Goal: Task Accomplishment & Management: Complete application form

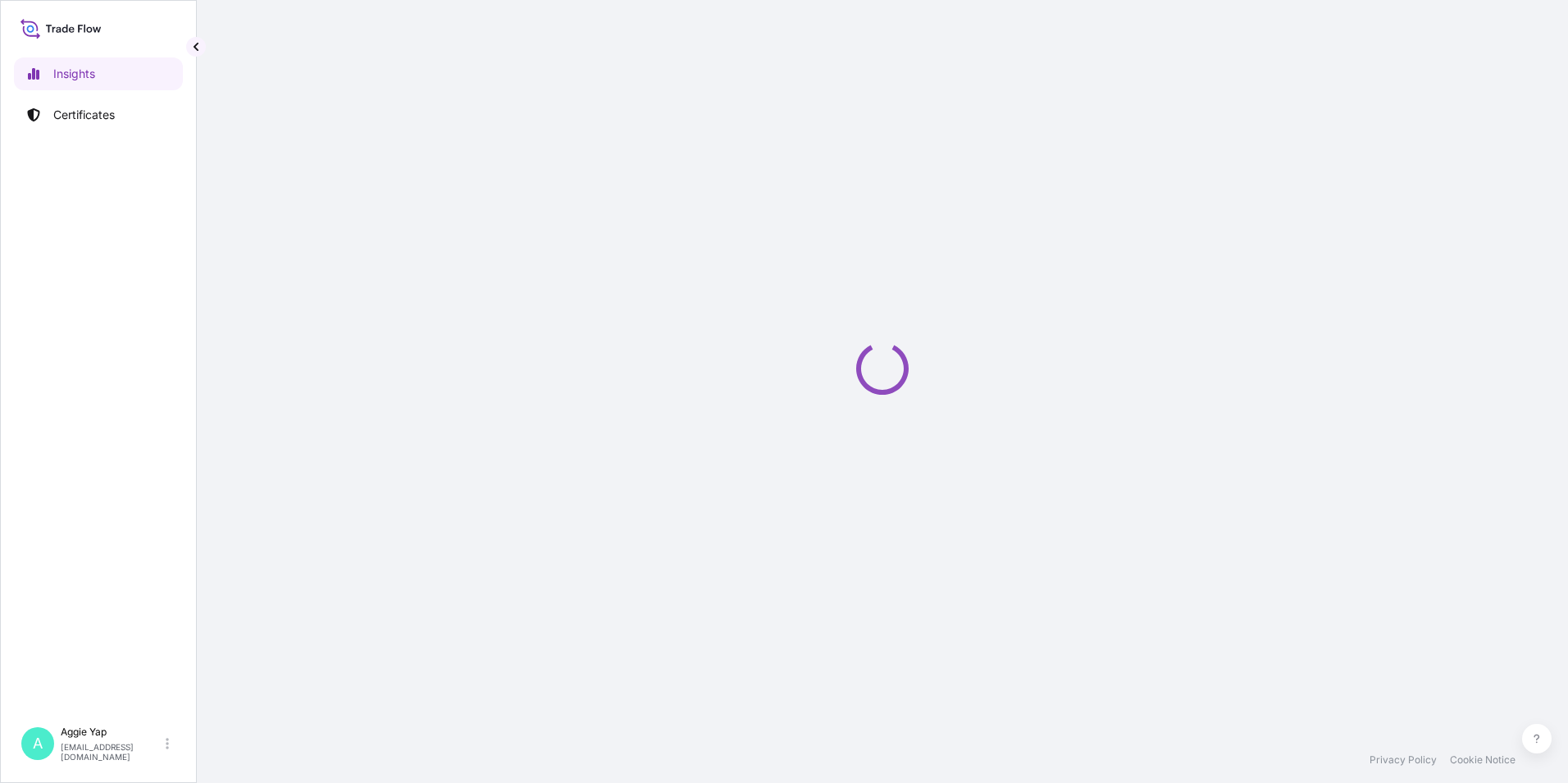
select select "2025"
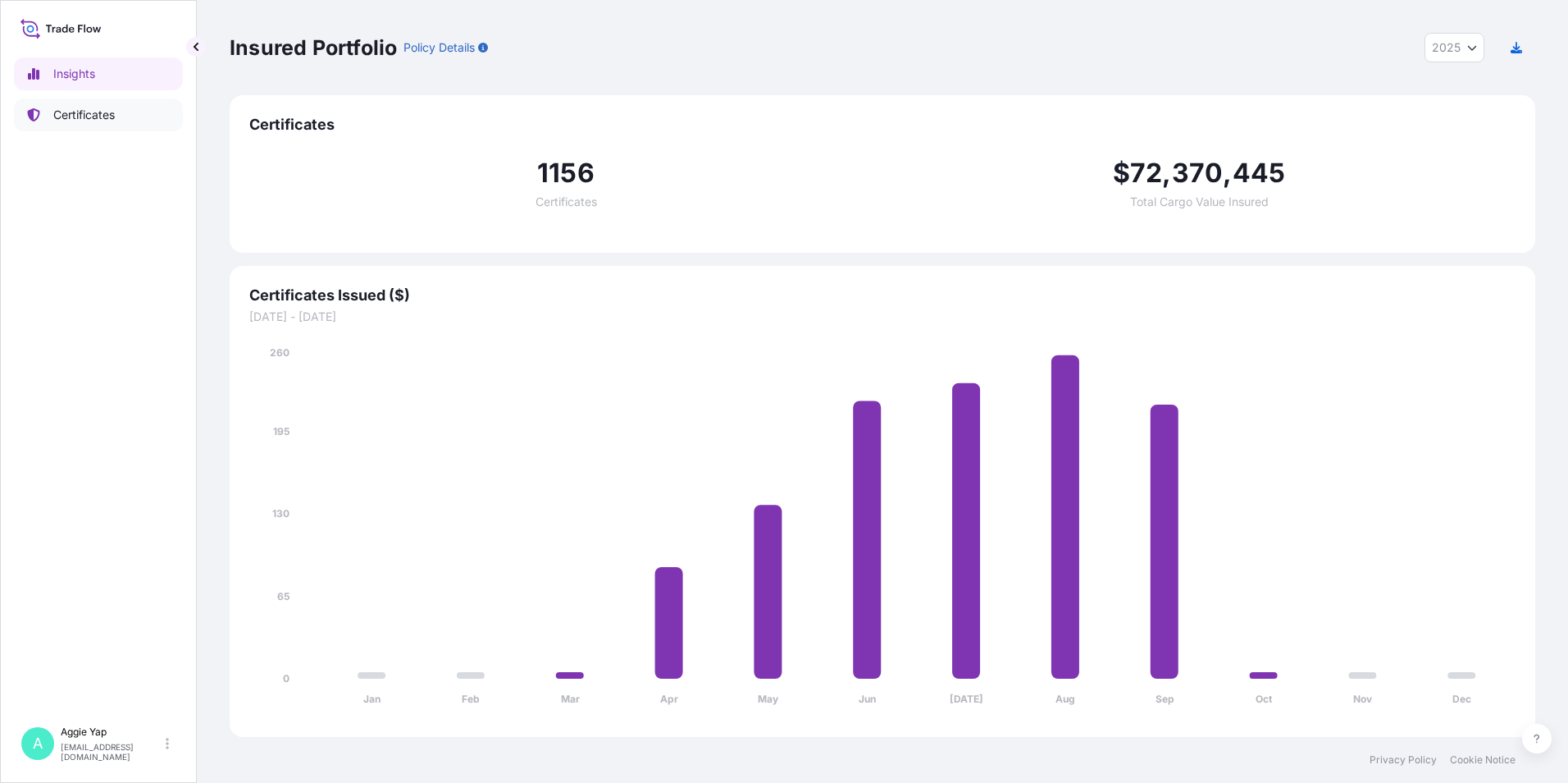
click at [125, 117] on link "Certificates" at bounding box center [98, 114] width 169 height 33
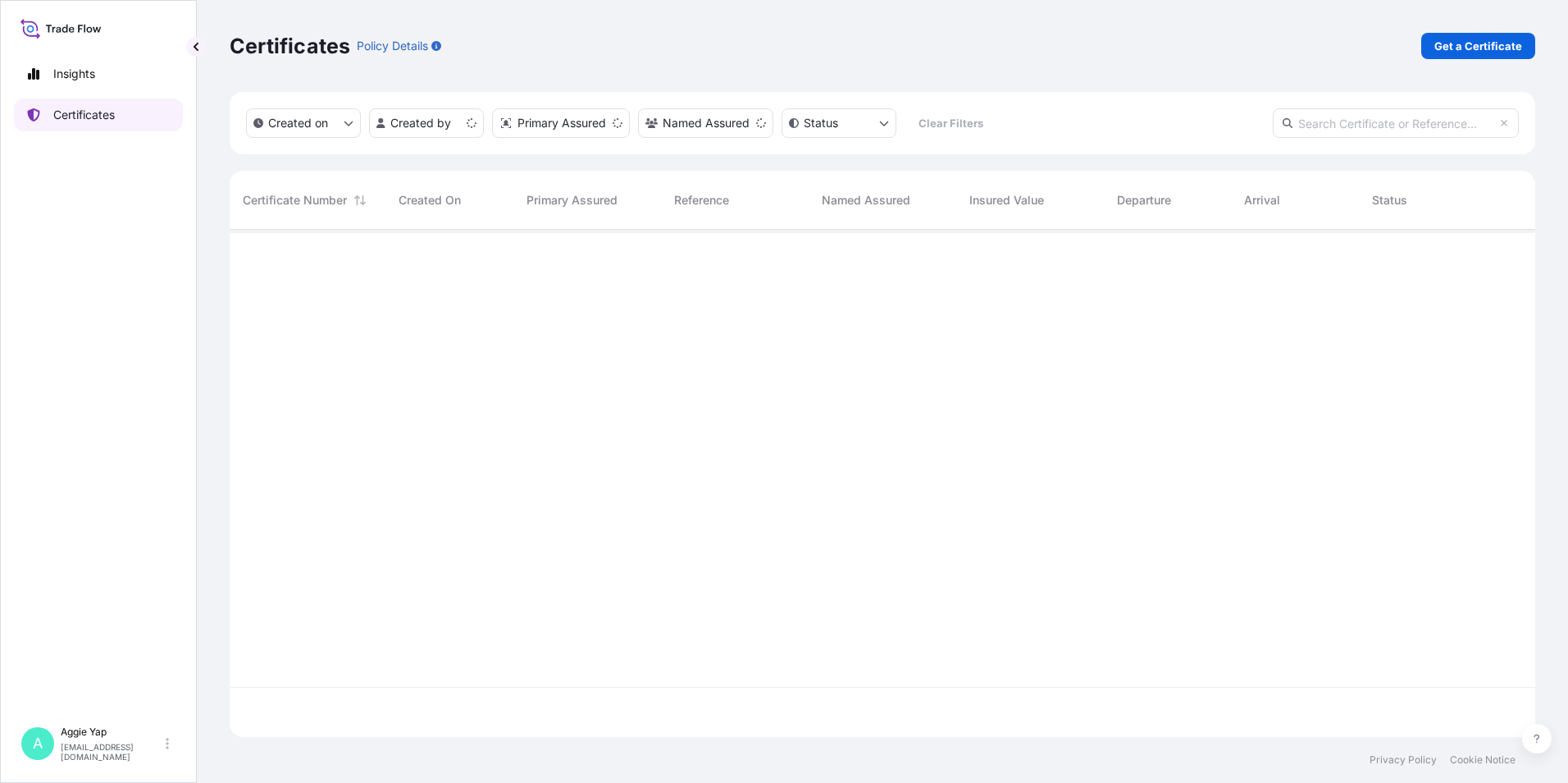
scroll to position [504, 1293]
click at [1476, 48] on p "Get a Certificate" at bounding box center [1477, 45] width 88 height 17
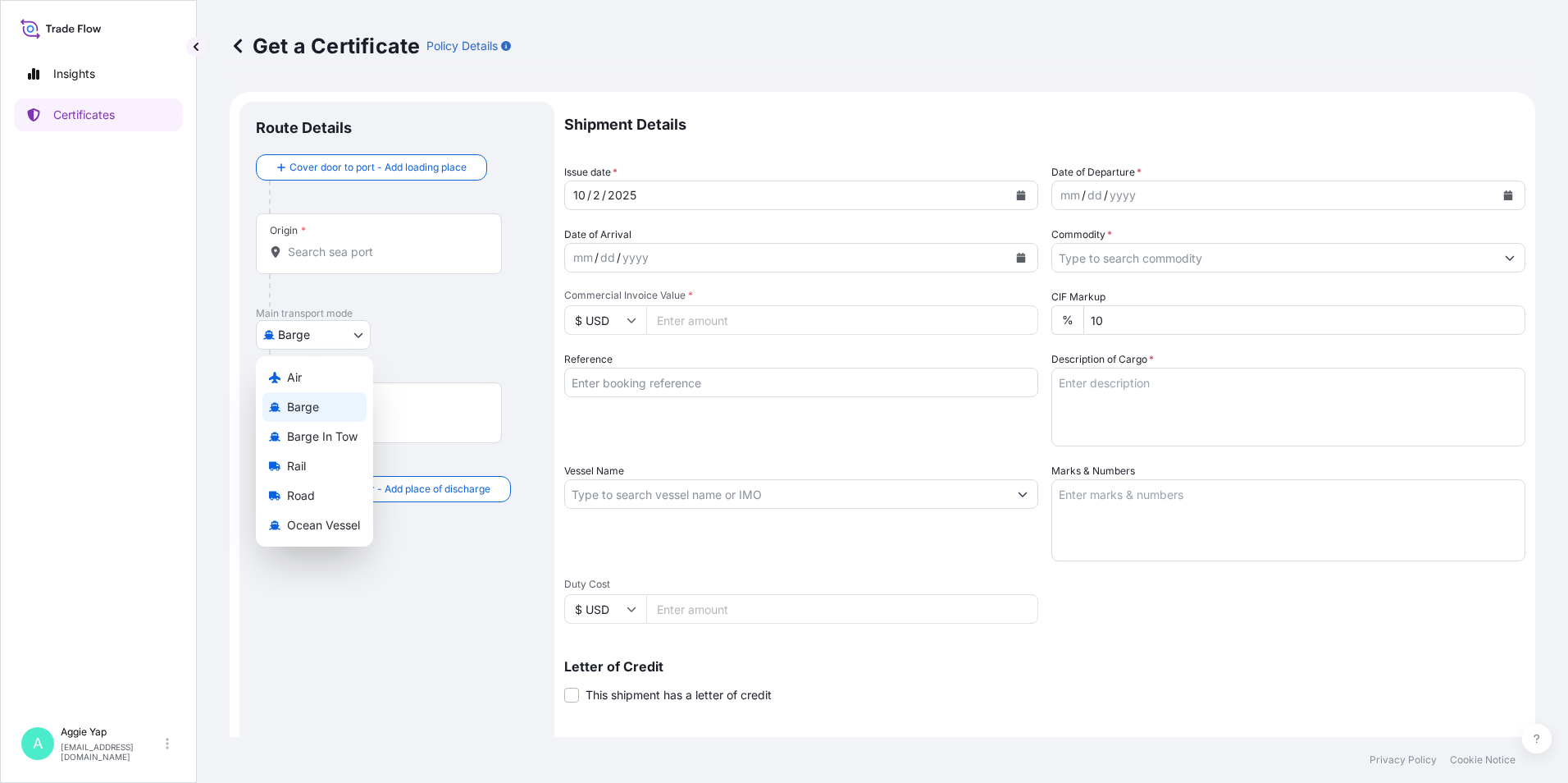
click at [339, 329] on body "Insights Certificates A [PERSON_NAME] [EMAIL_ADDRESS][DOMAIN_NAME] Get a Certif…" at bounding box center [784, 392] width 1568 height 783
click at [317, 521] on span "Ocean Vessel" at bounding box center [323, 525] width 73 height 17
select select "Ocean Vessel"
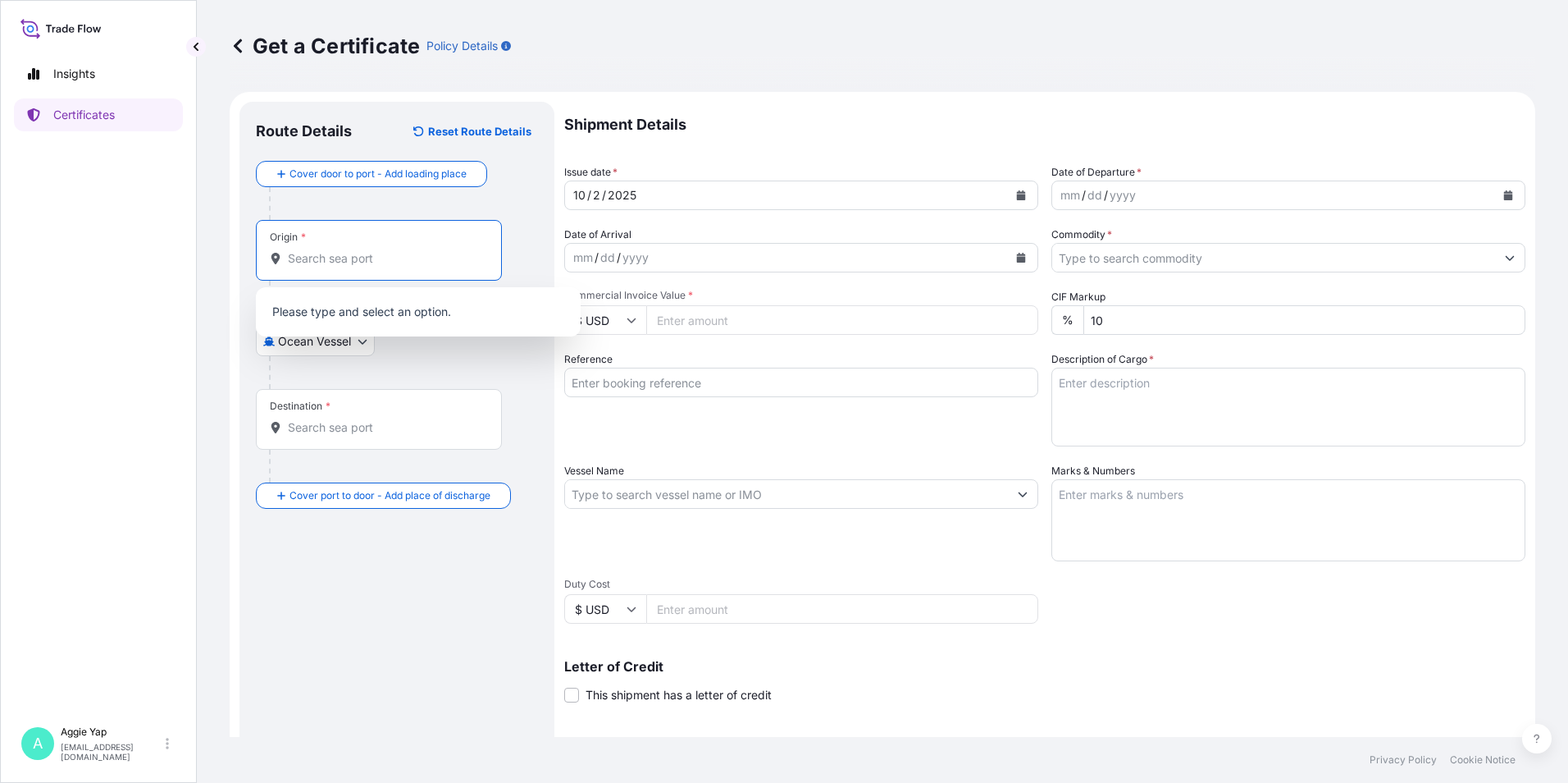
click at [349, 266] on input "Origin *" at bounding box center [384, 258] width 193 height 17
click at [381, 318] on span "SGSIN - [GEOGRAPHIC_DATA], [GEOGRAPHIC_DATA]" at bounding box center [440, 317] width 256 height 33
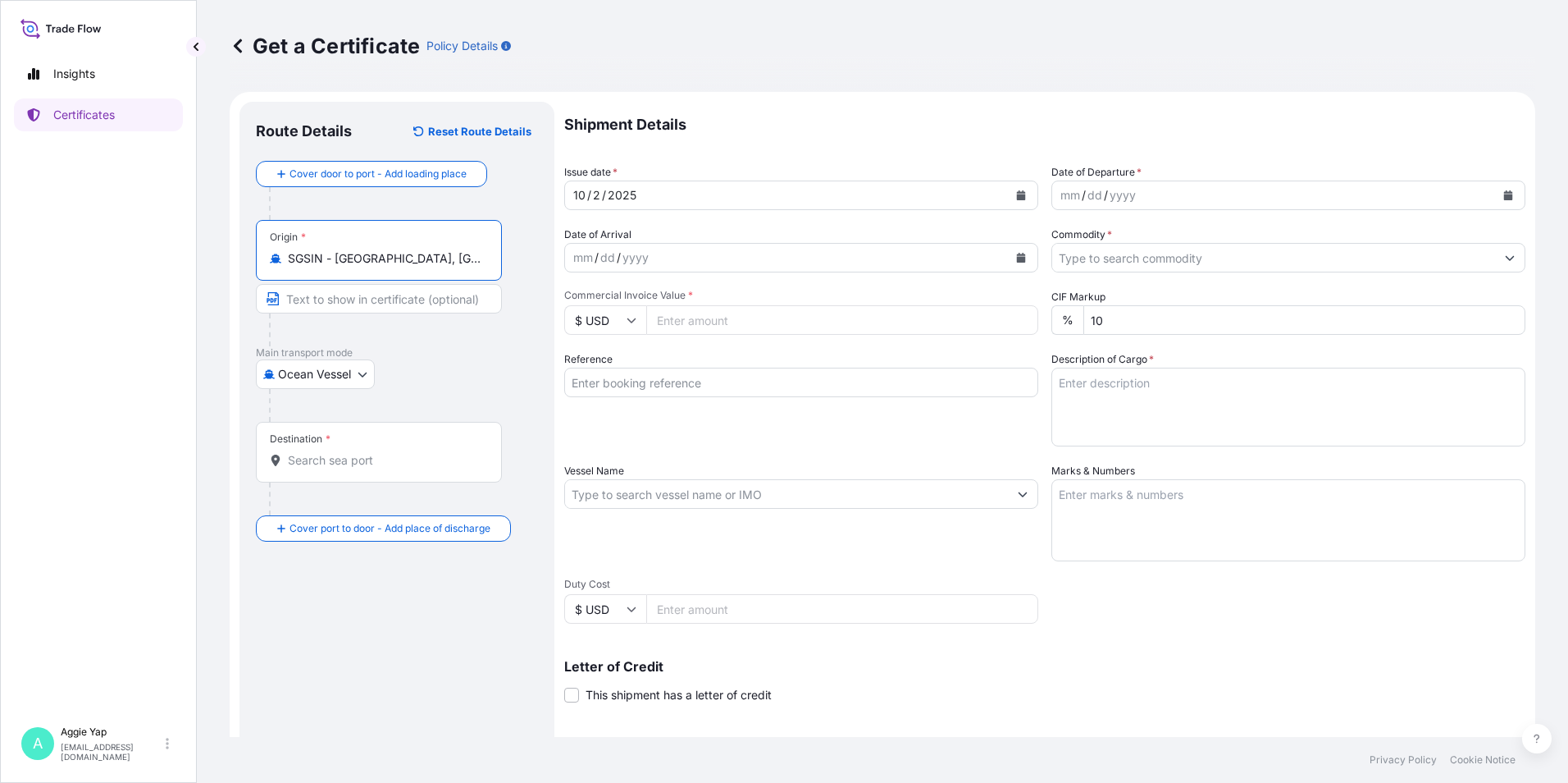
type input "SGSIN - [GEOGRAPHIC_DATA], [GEOGRAPHIC_DATA]"
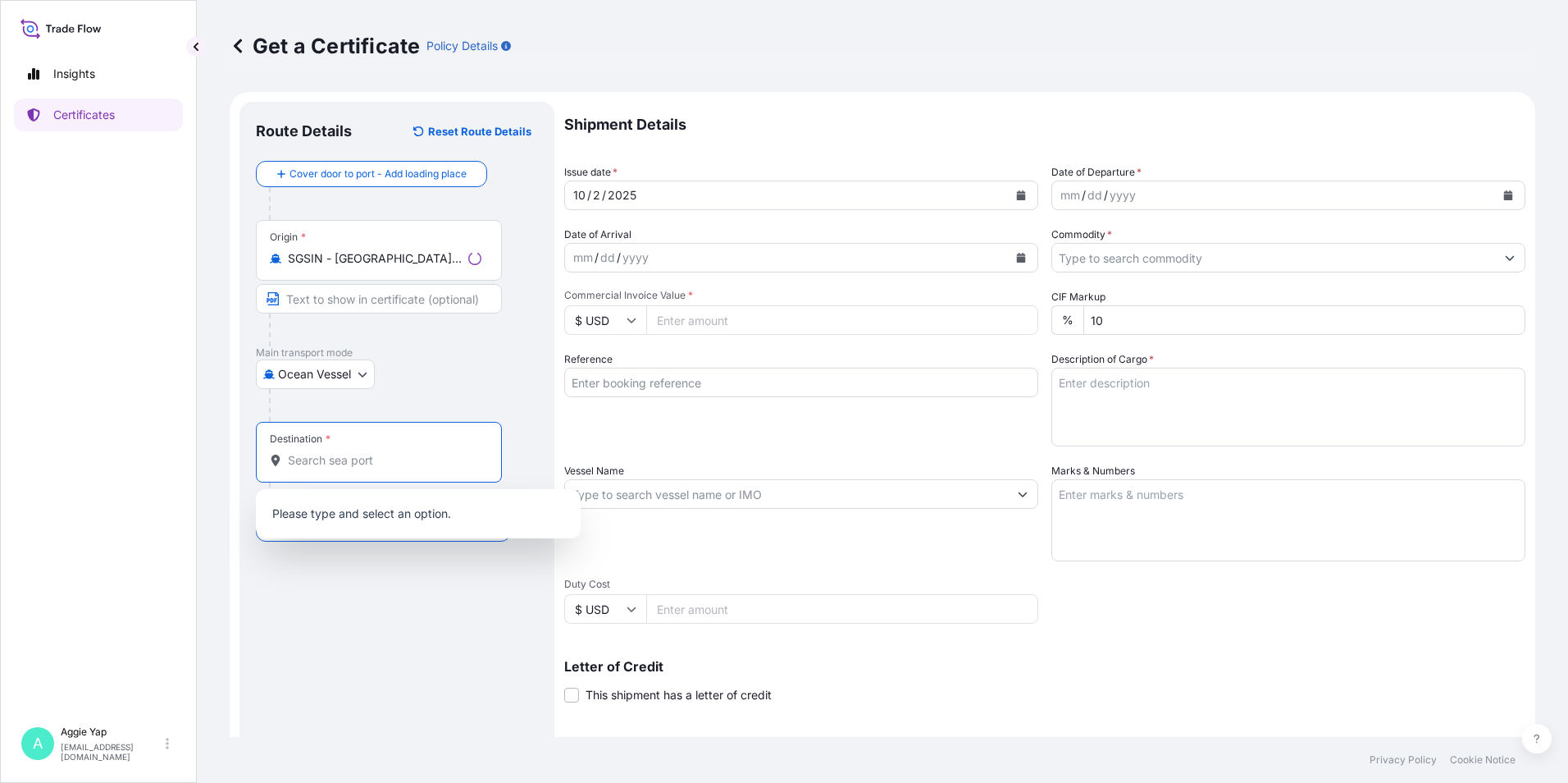
click at [336, 466] on input "Destination *" at bounding box center [384, 460] width 193 height 17
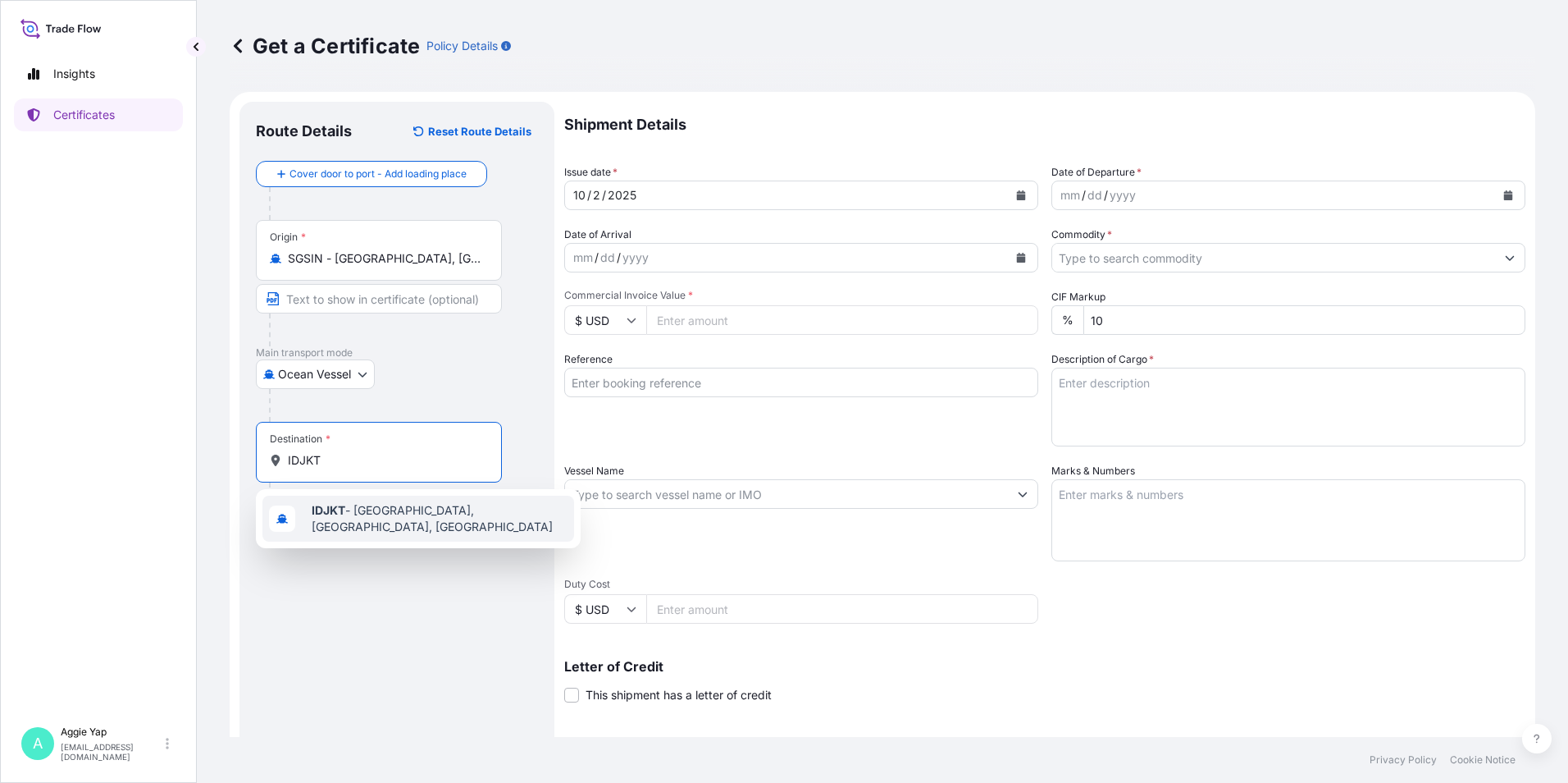
click at [376, 521] on span "IDJKT - [GEOGRAPHIC_DATA], [GEOGRAPHIC_DATA], [GEOGRAPHIC_DATA]" at bounding box center [440, 518] width 256 height 33
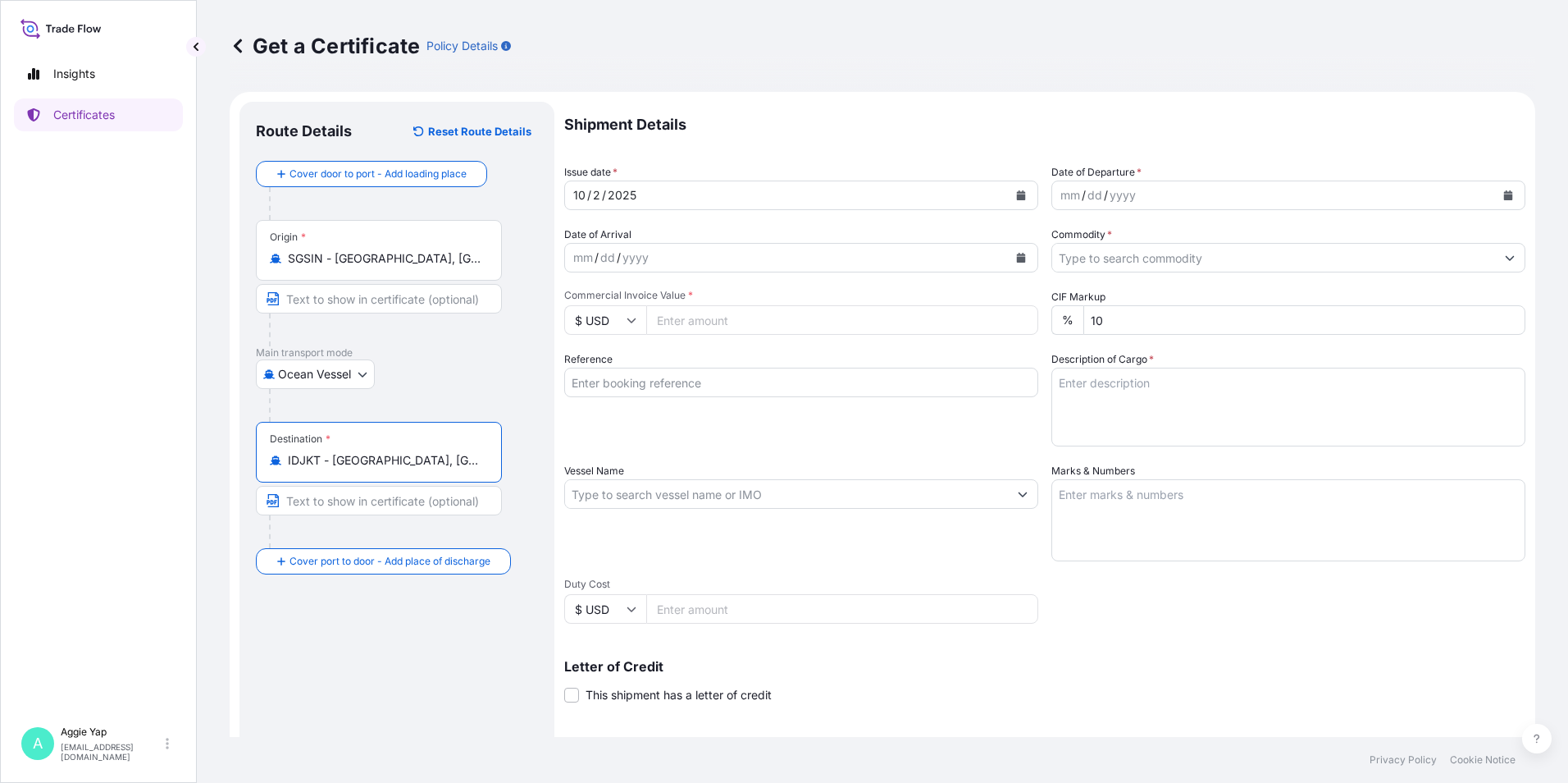
type input "IDJKT - [GEOGRAPHIC_DATA], [GEOGRAPHIC_DATA], [GEOGRAPHIC_DATA]"
click at [1502, 188] on button "Calendar" at bounding box center [1508, 195] width 27 height 27
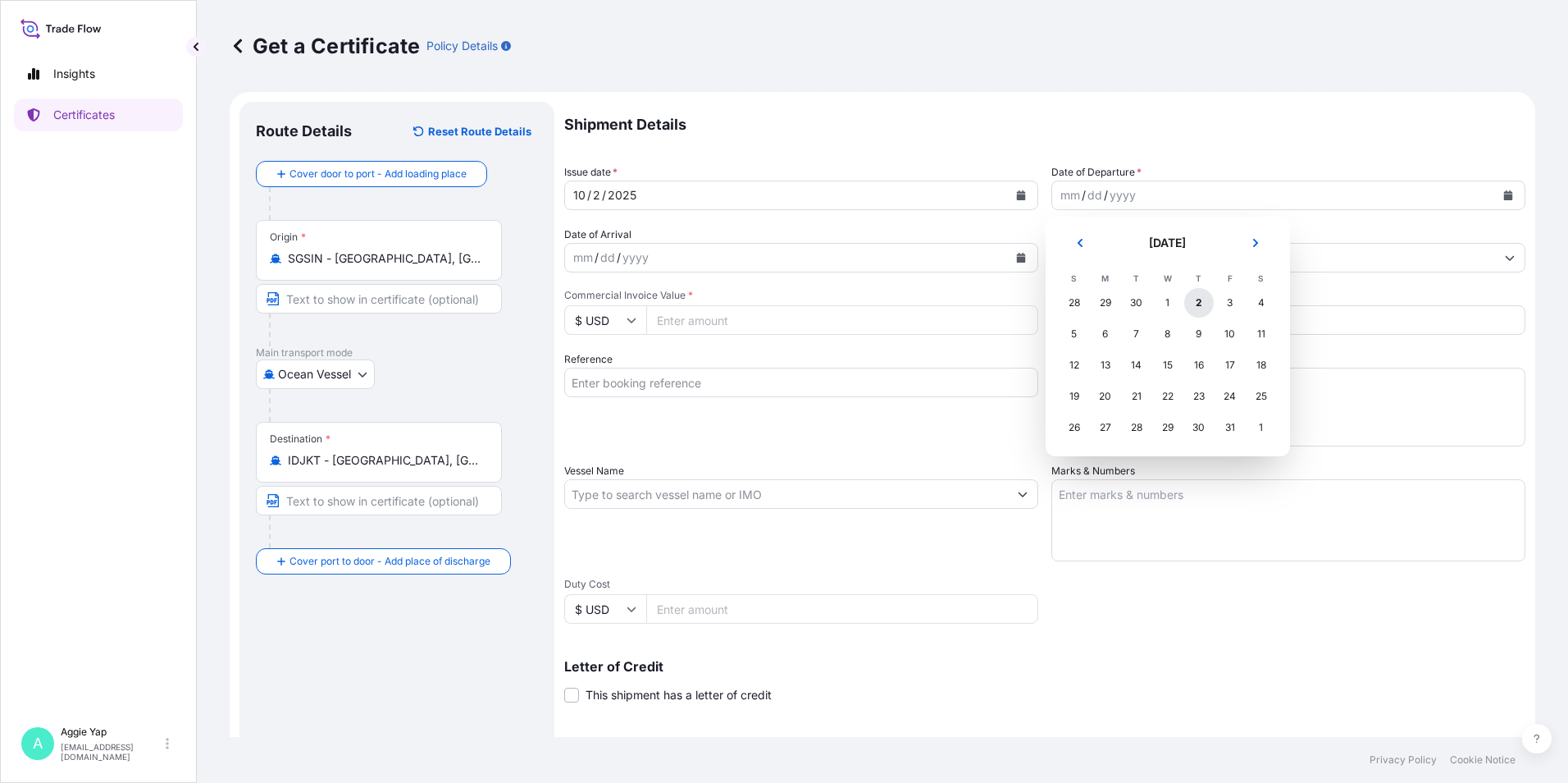
click at [1209, 306] on div "2" at bounding box center [1199, 303] width 30 height 30
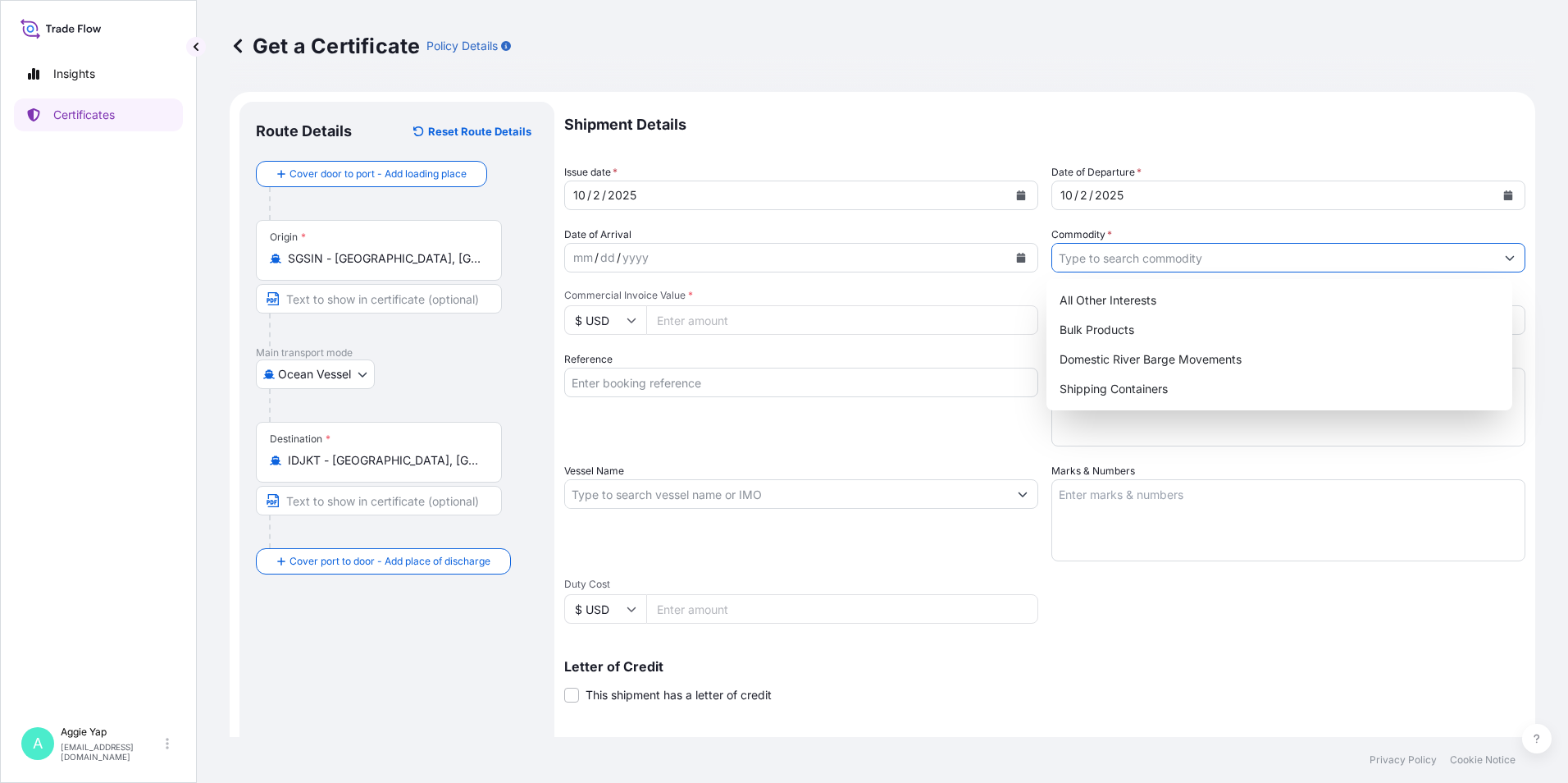
click at [1128, 253] on input "Commodity *" at bounding box center [1273, 257] width 443 height 30
click at [1105, 396] on div "Shipping Containers" at bounding box center [1279, 389] width 453 height 30
type input "Shipping Containers"
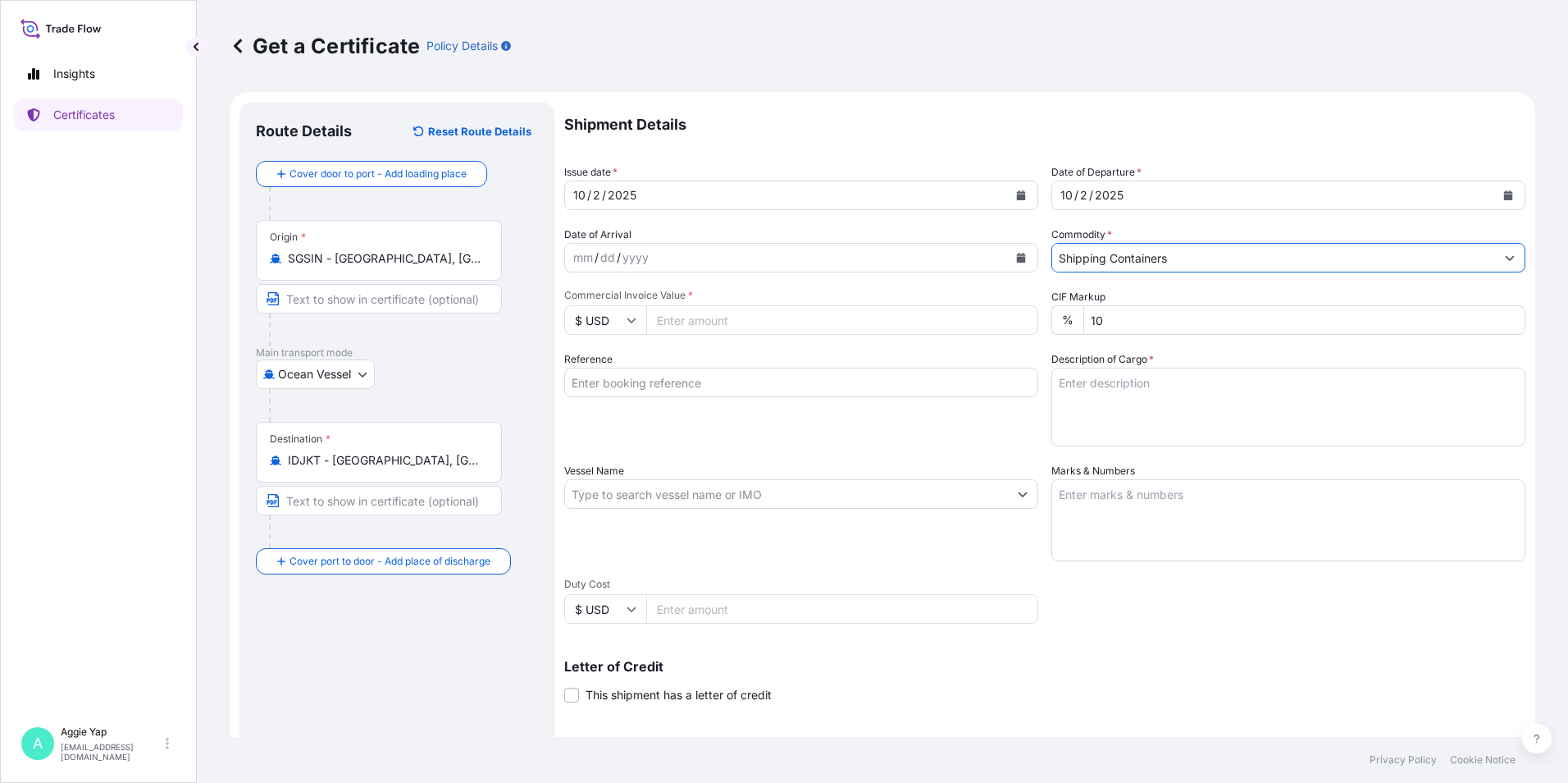
click at [721, 323] on input "Commercial Invoice Value *" at bounding box center [843, 320] width 392 height 30
type input "49595.66"
click at [801, 382] on input "Reference" at bounding box center [800, 383] width 474 height 30
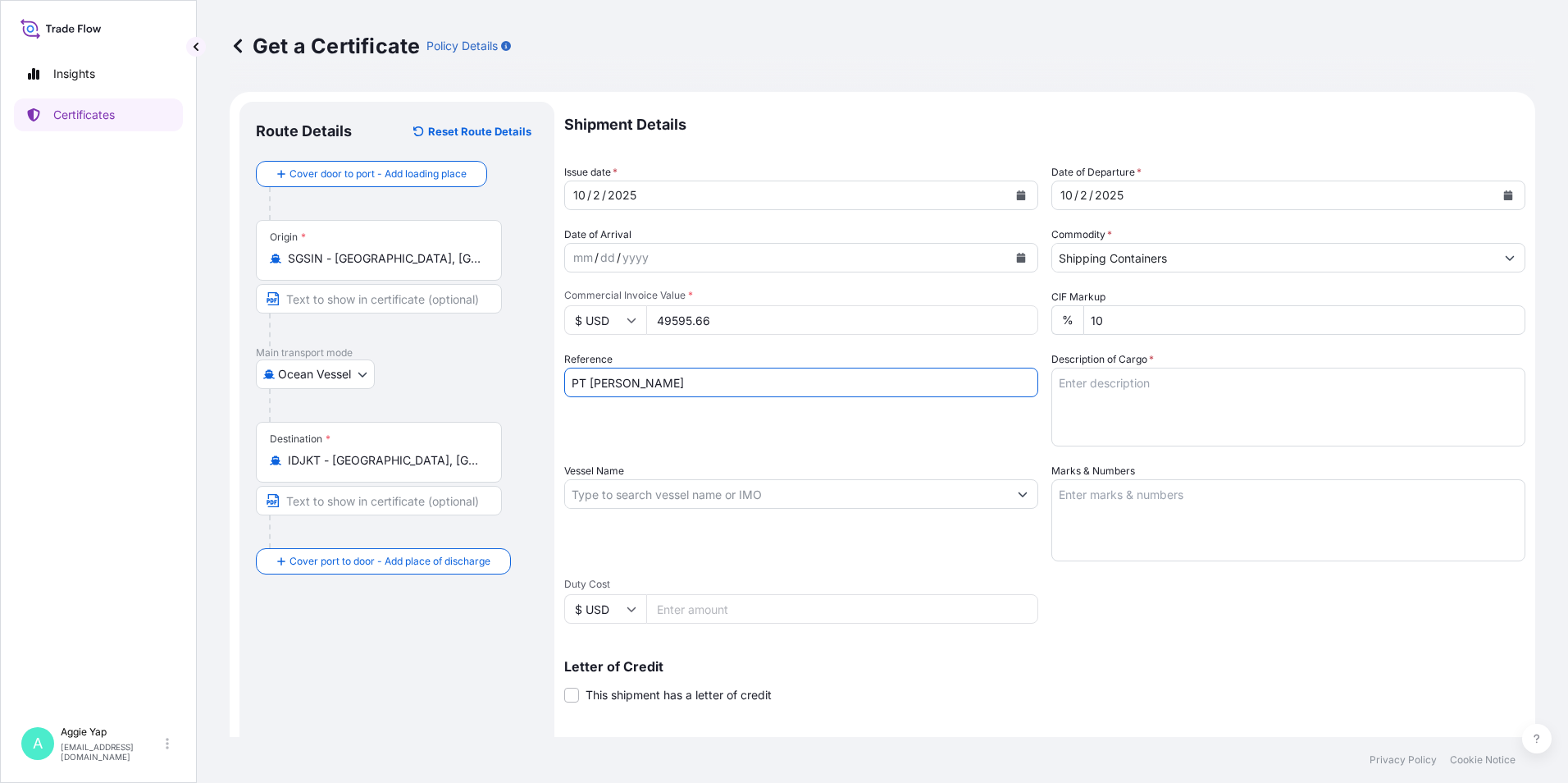
type input "PT JX NIPPON OIL & ENERGY LUBRICANTS [GEOGRAPHIC_DATA]"
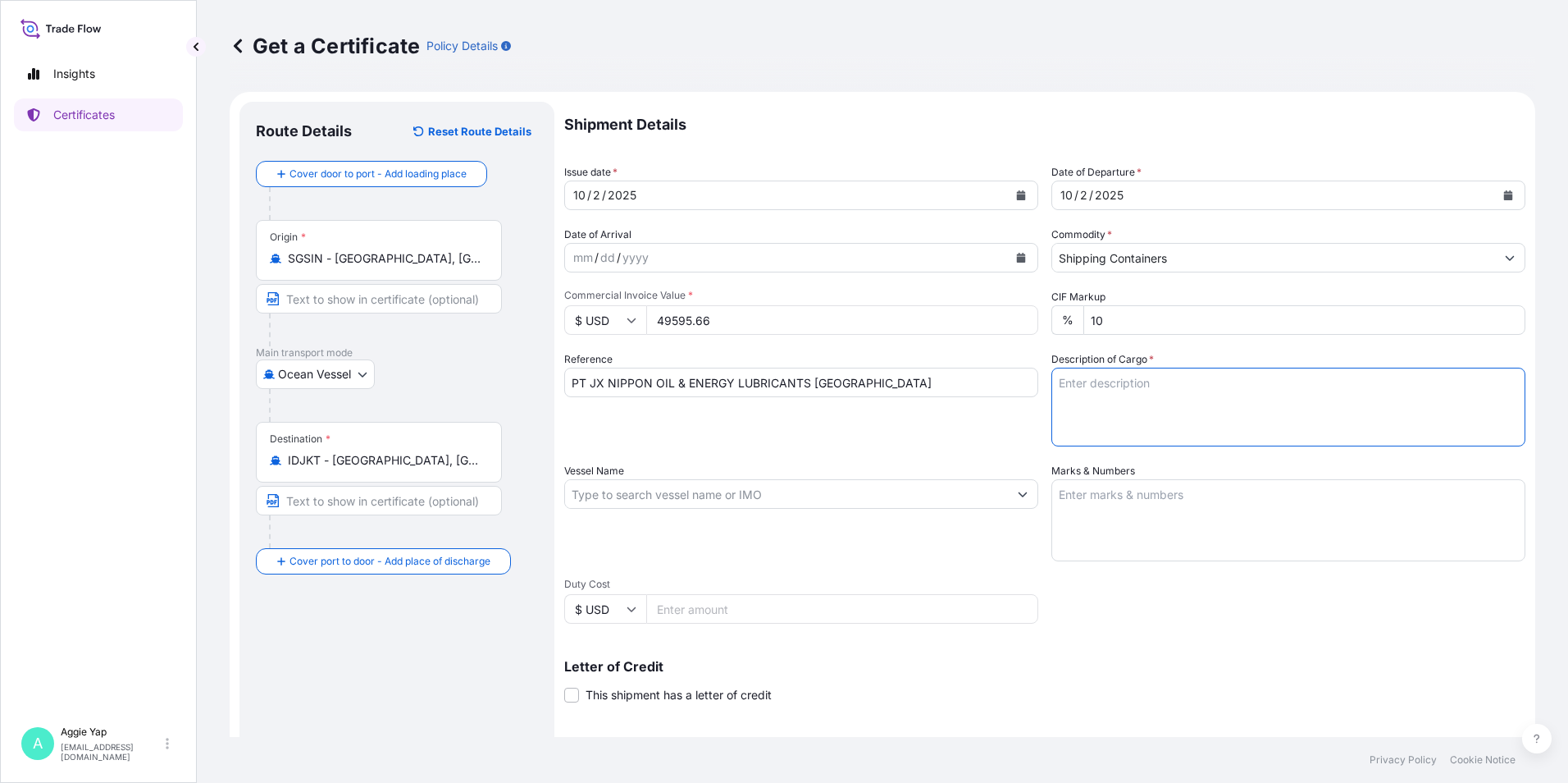
click at [1125, 379] on textarea "Description of Cargo *" at bounding box center [1288, 407] width 474 height 79
click at [1078, 394] on textarea "TOTAL: 63 DRUMS" at bounding box center [1288, 407] width 474 height 79
paste textarea "ADDITIVES FOR LUBRICATING OIL"
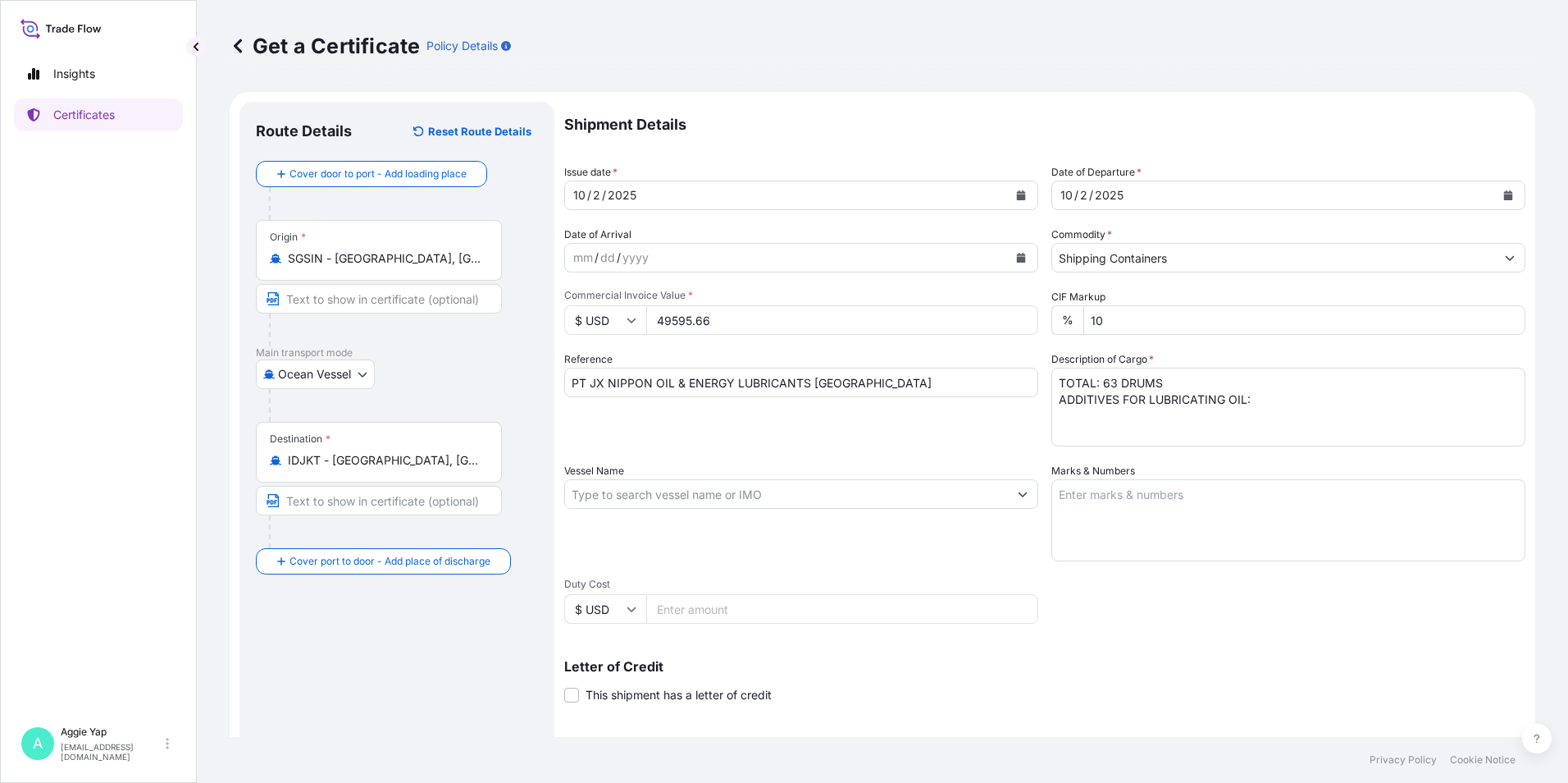
click at [1067, 416] on textarea "TOTAL: 63 DRUMS ADDITIVES FOR LUBRICATING OIL:" at bounding box center [1288, 407] width 474 height 79
paste textarea "[DATE], [DATE], TZ1416"
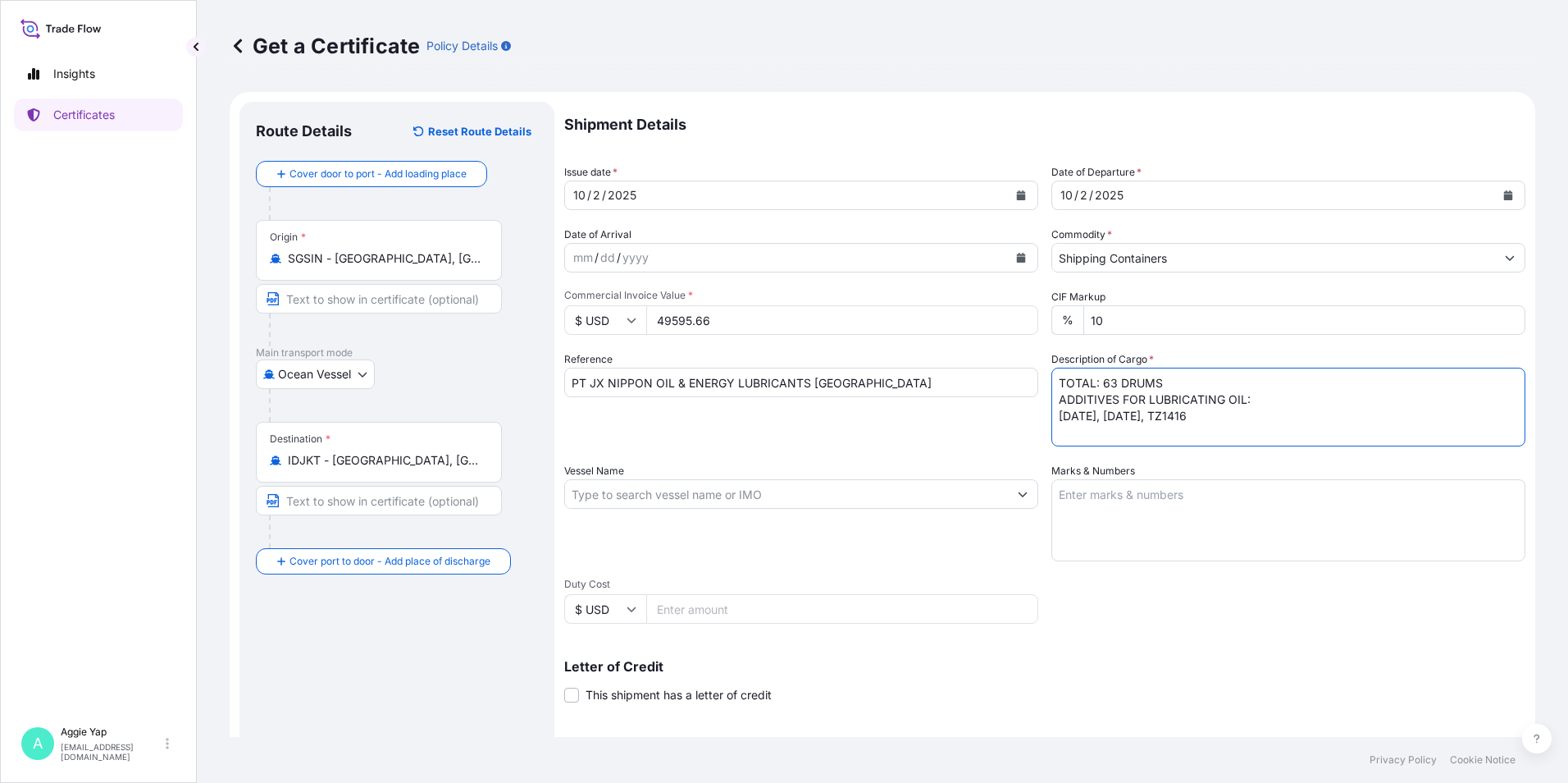
click at [1072, 436] on textarea "TOTAL: 63 DRUMS ADDITIVES FOR LUBRICATING OIL: [DATE], [DATE], TZ1416" at bounding box center [1288, 407] width 474 height 79
paste textarea "ORDER NO: PL-D-2025-09-028"
type textarea "TOTAL: 63 DRUMS ADDITIVES FOR LUBRICATING OIL: [DATE], [DATE], TZ1416 ORDER NO:…"
click at [1081, 676] on div "Letter of Credit This shipment has a letter of credit Letter of credit * Letter…" at bounding box center [1044, 681] width 961 height 43
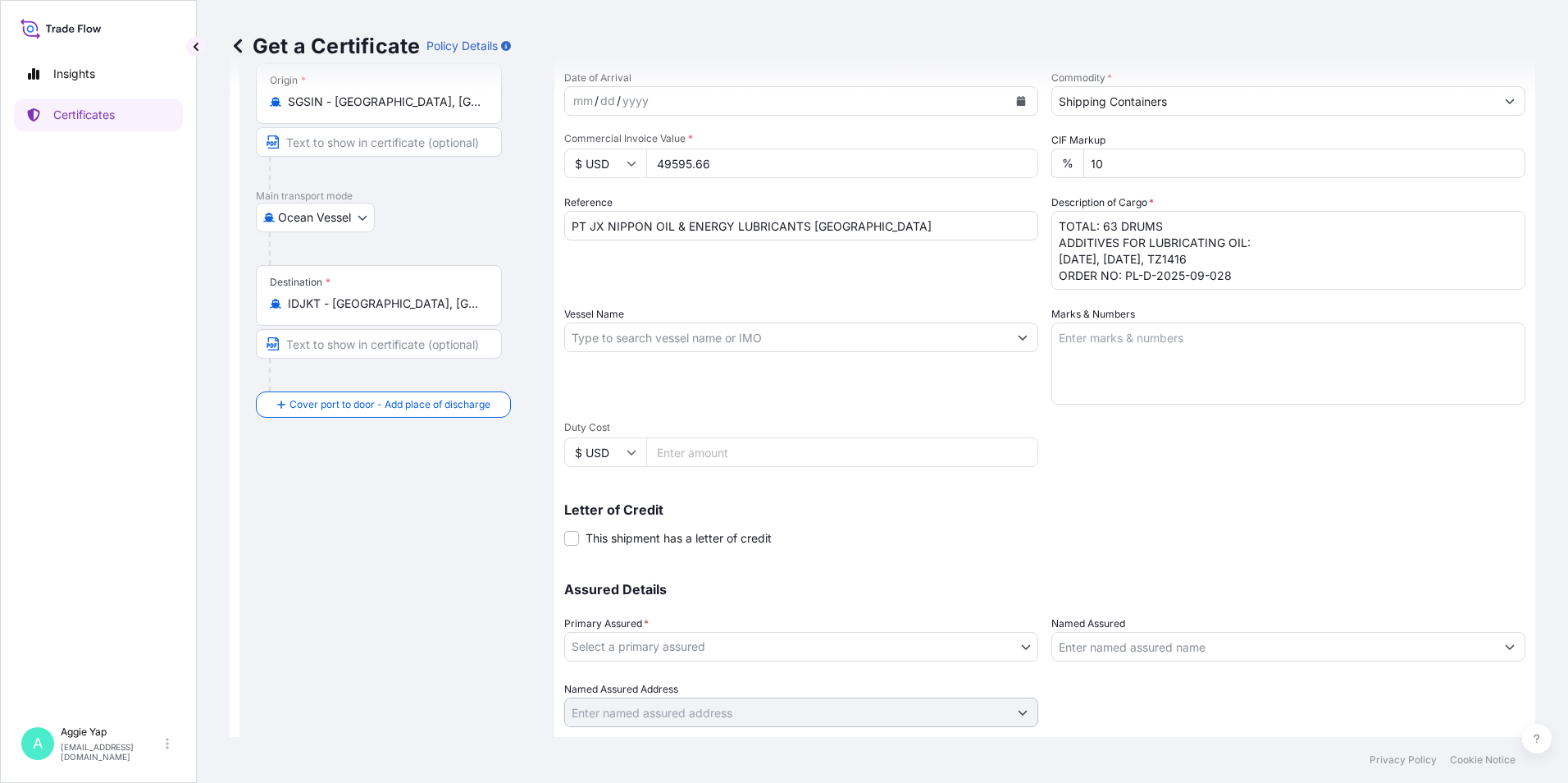
scroll to position [164, 0]
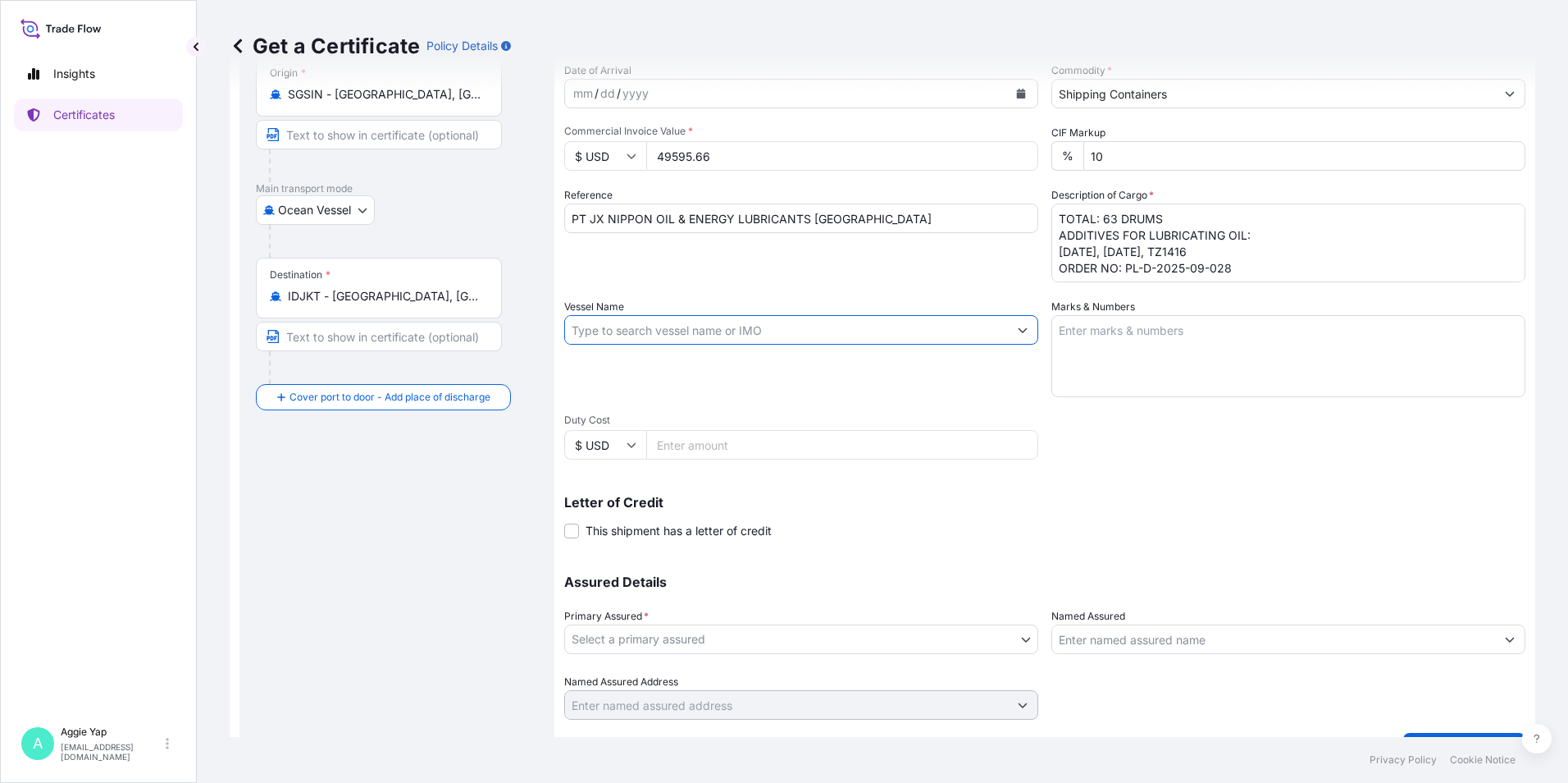
click at [884, 331] on input "Vessel Name" at bounding box center [785, 330] width 443 height 30
click at [674, 324] on input "Vessel Name" at bounding box center [785, 330] width 443 height 30
paste input "SINAR SANUR V.125S"
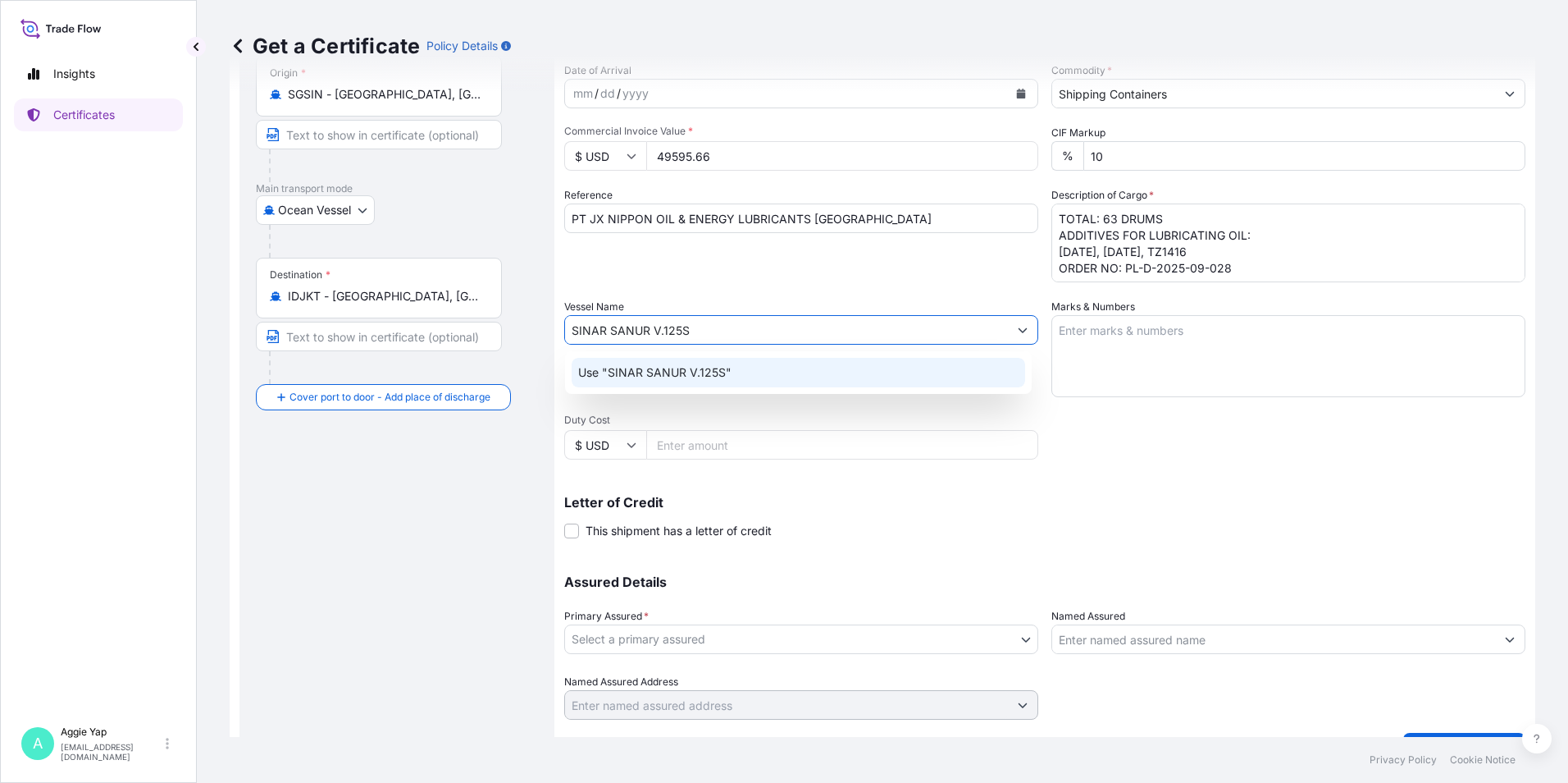
drag, startPoint x: 664, startPoint y: 331, endPoint x: 643, endPoint y: 377, distance: 50.6
click at [663, 333] on input "SINAR SANUR V.125S" at bounding box center [785, 330] width 443 height 30
click at [778, 376] on div "Use "SINAR SANUR / 125S"" at bounding box center [798, 373] width 453 height 30
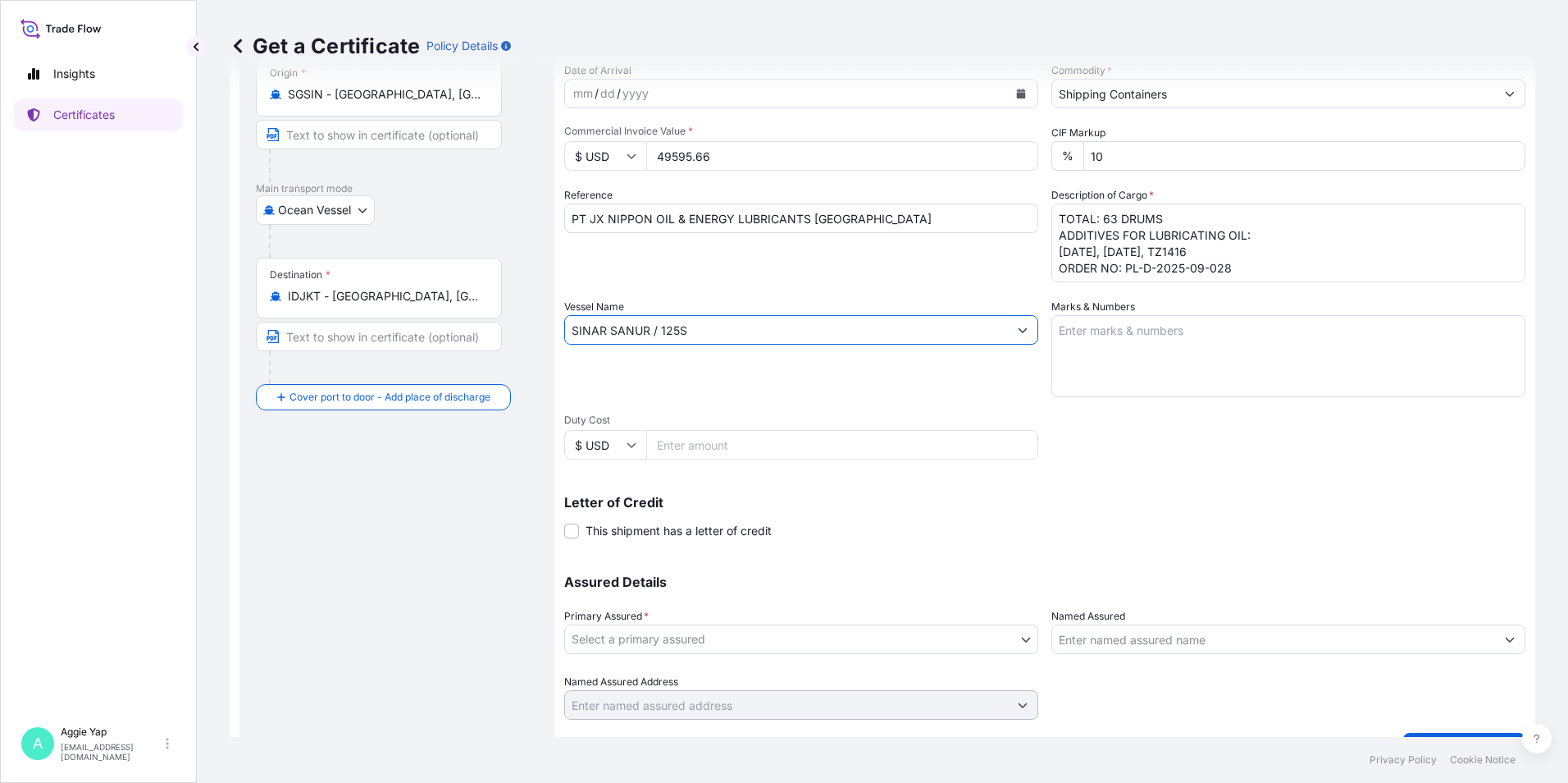
type input "SINAR SANUR / 125S"
click at [1116, 342] on textarea "Marks & Numbers" at bounding box center [1288, 356] width 474 height 82
type textarea "AS PER BILL OF LADING"
type input "Ocean Vessel"
click at [1029, 557] on div "Assured Details Primary Assured * Select a primary assured The Lubrizol Corpora…" at bounding box center [1044, 637] width 961 height 164
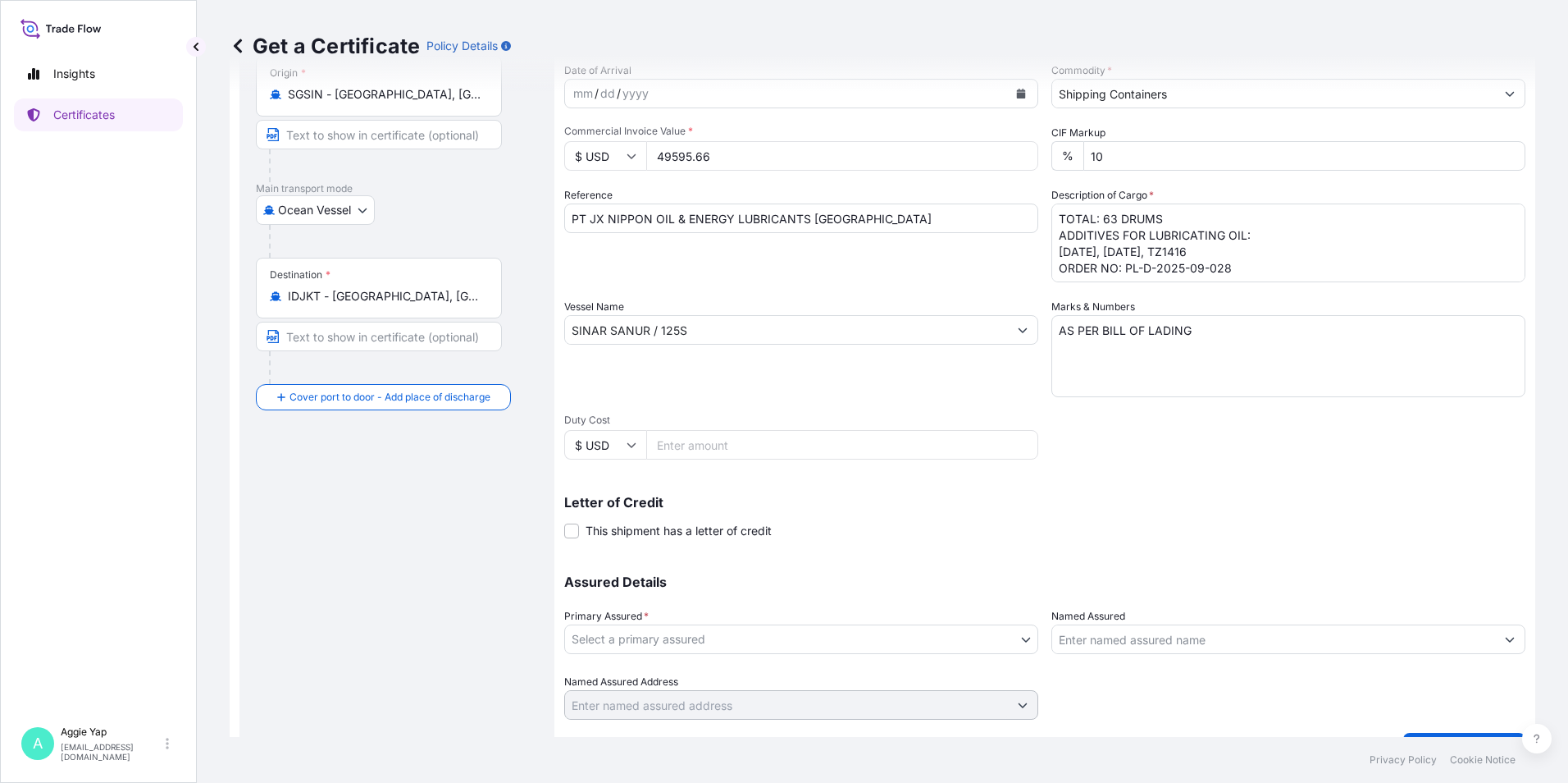
scroll to position [203, 0]
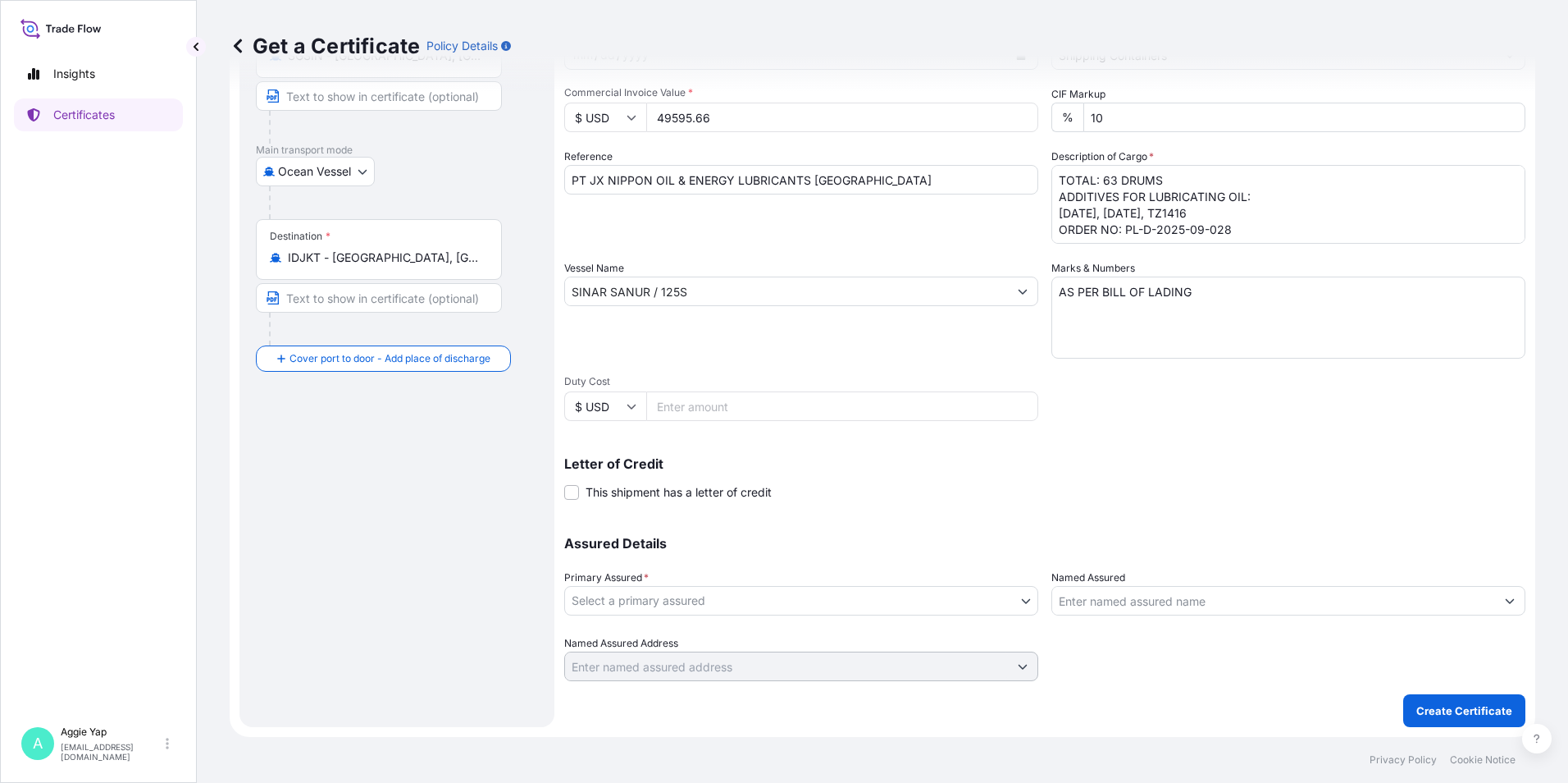
click at [798, 605] on body "1 option available. Insights Certificates A [PERSON_NAME] [EMAIL_ADDRESS][DOMAI…" at bounding box center [784, 392] width 1568 height 783
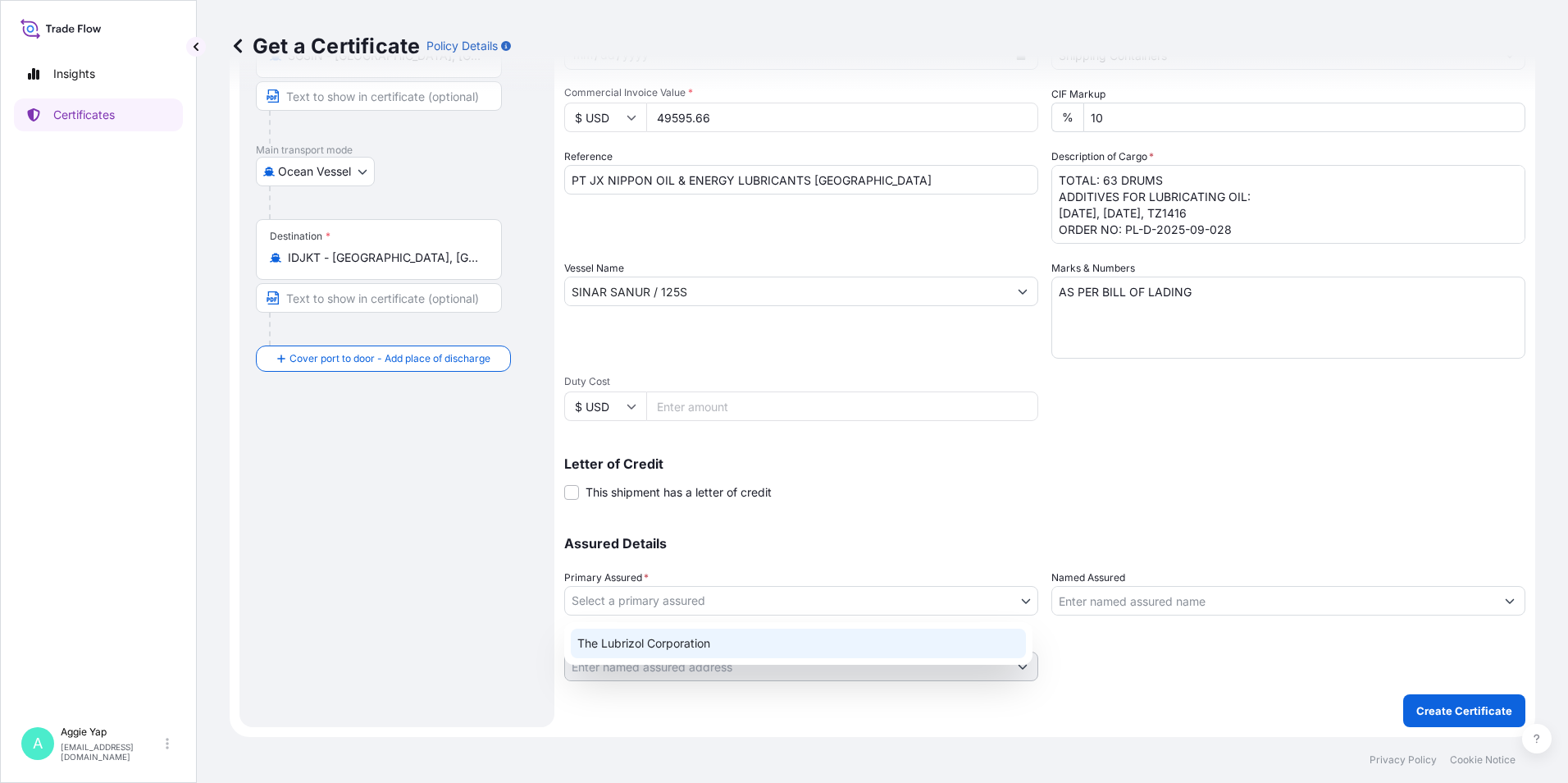
click at [717, 644] on div "The Lubrizol Corporation" at bounding box center [798, 643] width 455 height 30
select select "31566"
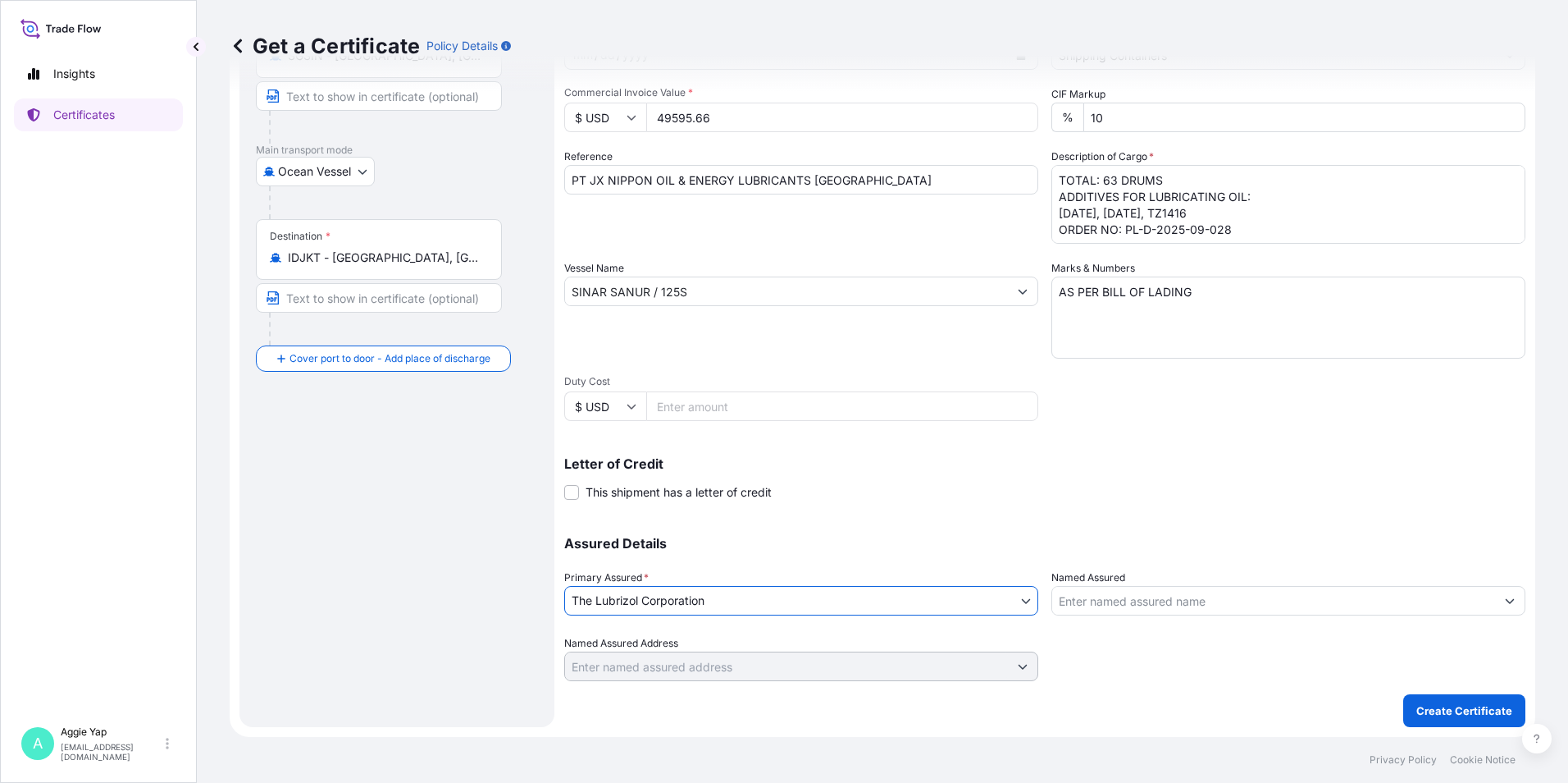
click at [1116, 602] on input "Named Assured" at bounding box center [1273, 601] width 443 height 30
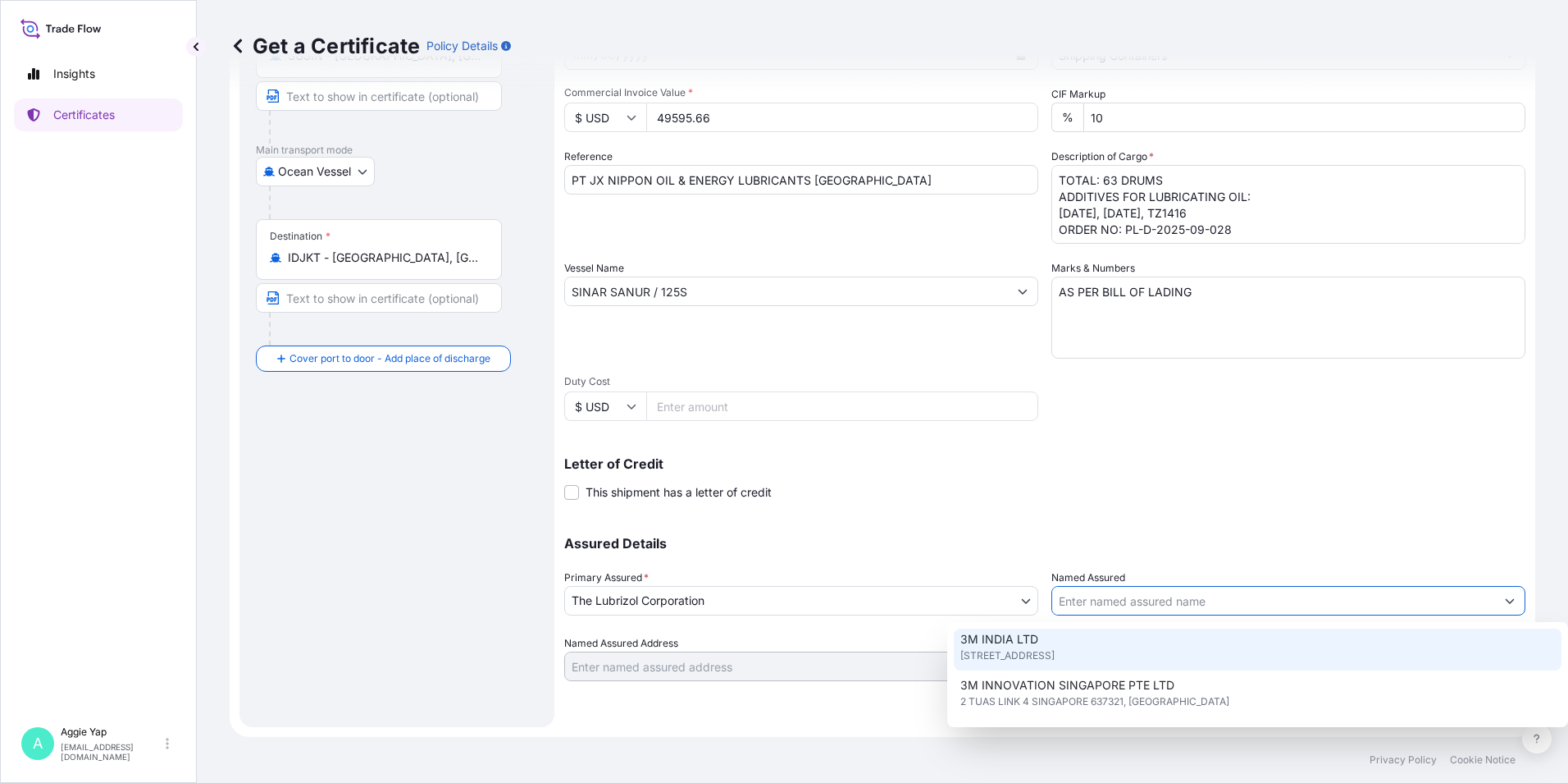
scroll to position [0, 0]
click at [1108, 600] on input "Named Assured" at bounding box center [1273, 601] width 443 height 30
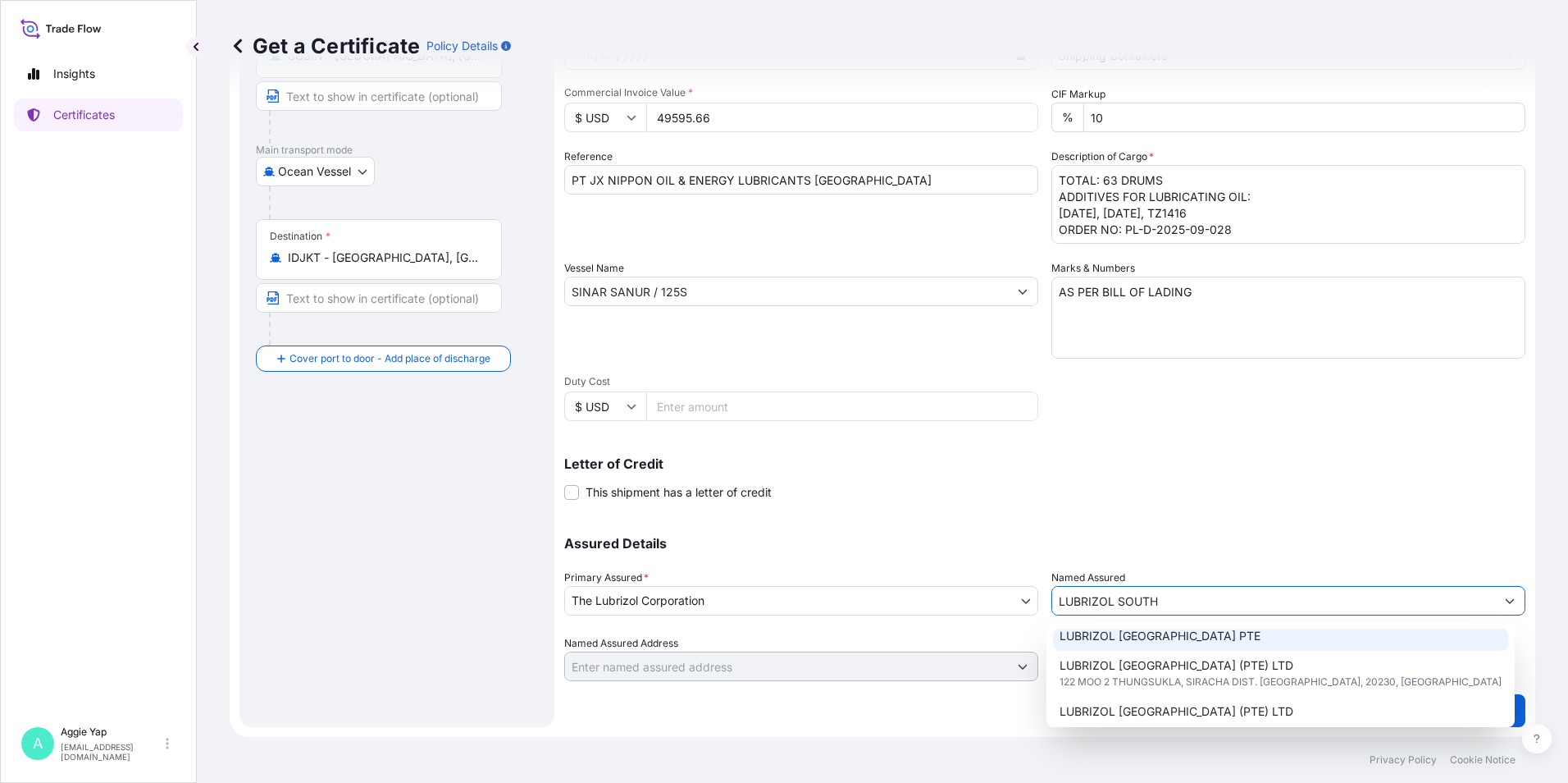
scroll to position [82, 0]
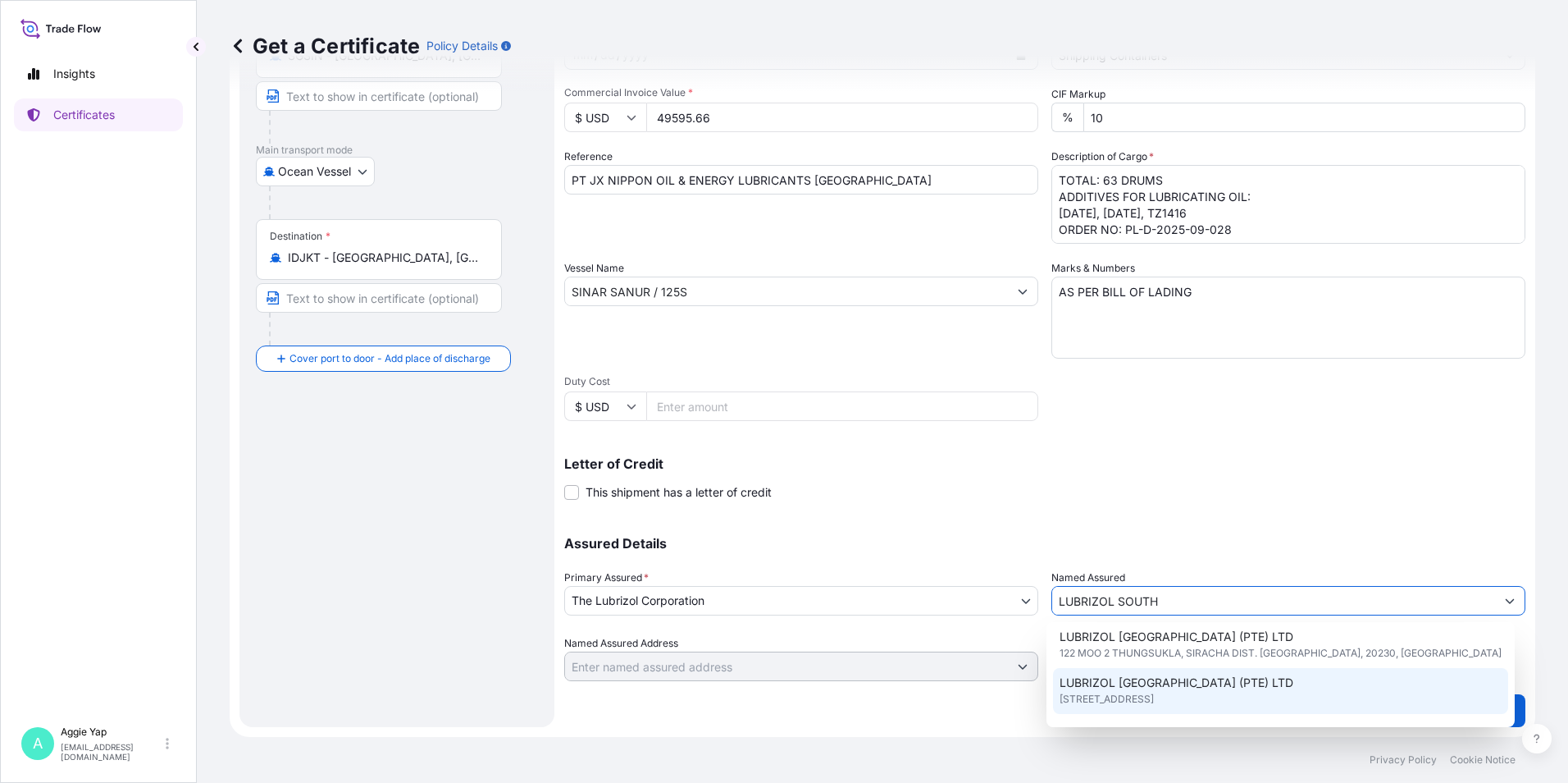
click at [1153, 682] on span "LUBRIZOL [GEOGRAPHIC_DATA] (PTE) LTD" at bounding box center [1176, 682] width 234 height 17
type input "LUBRIZOL [GEOGRAPHIC_DATA] (PTE) LTD"
type input "[STREET_ADDRESS]"
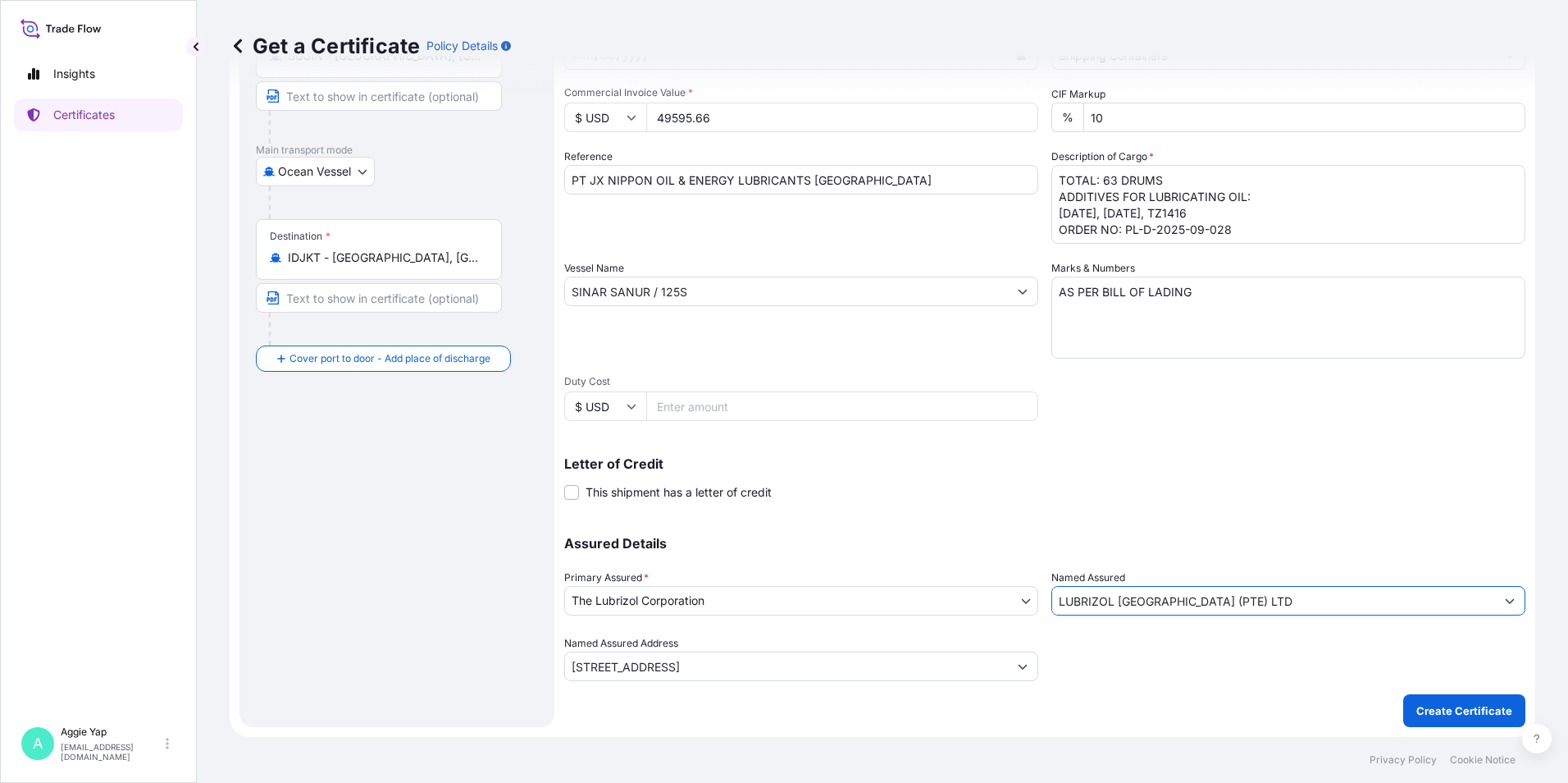
type input "LUBRIZOL [GEOGRAPHIC_DATA] (PTE) LTD"
click at [1179, 678] on div at bounding box center [1288, 658] width 474 height 46
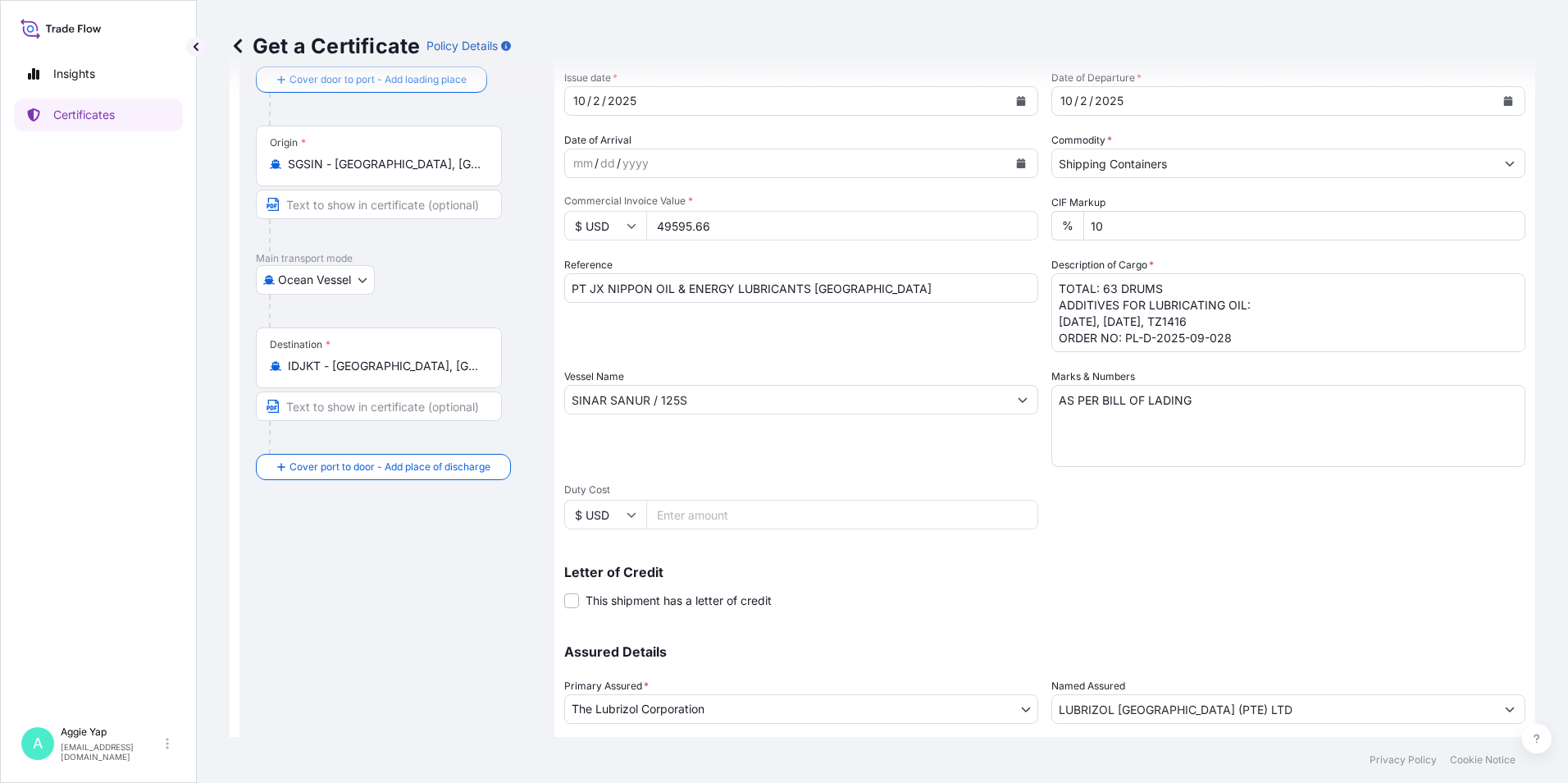
scroll to position [203, 0]
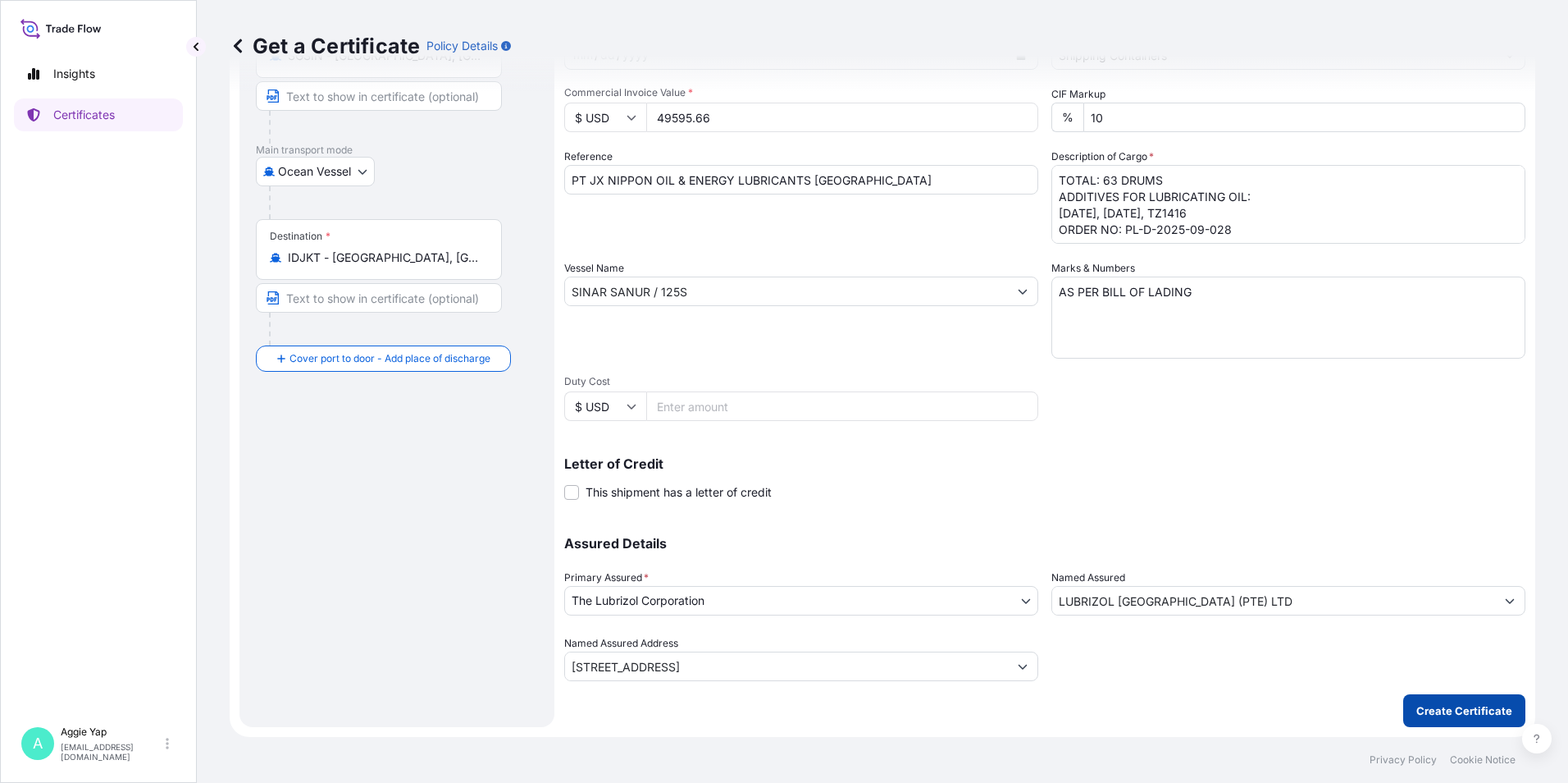
click at [1448, 711] on p "Create Certificate" at bounding box center [1464, 710] width 96 height 17
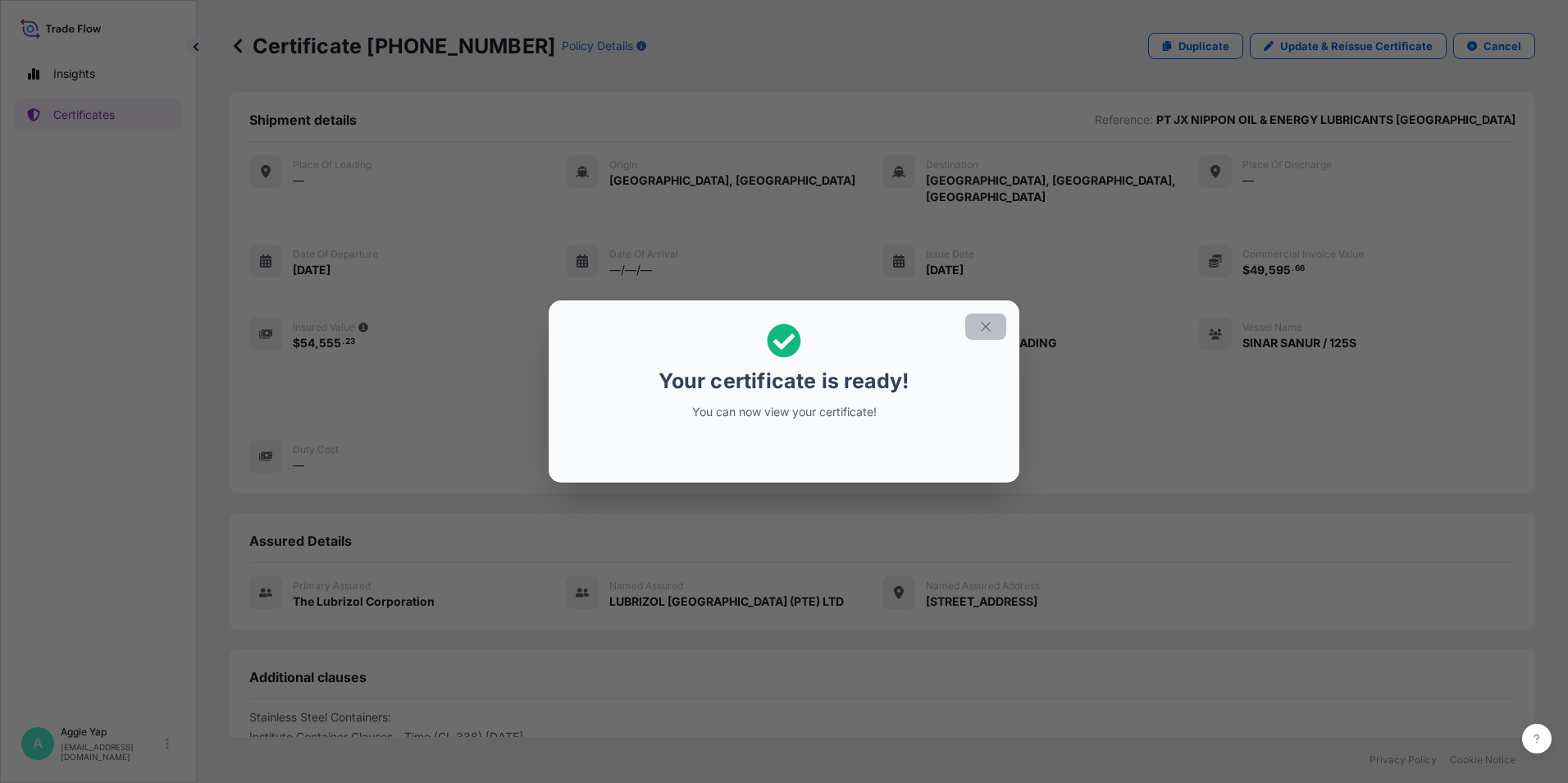
click at [981, 325] on icon "button" at bounding box center [986, 326] width 15 height 15
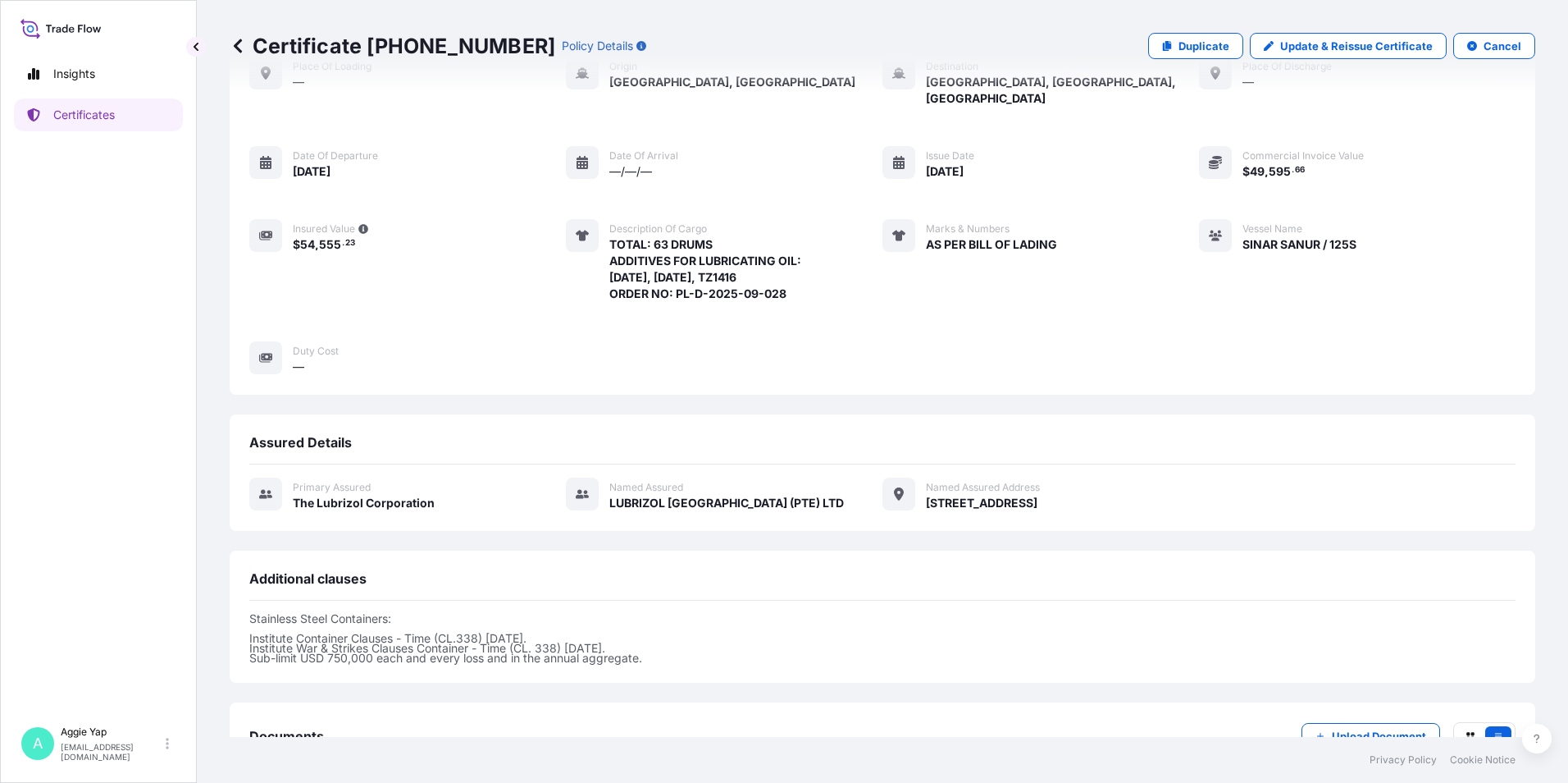
scroll to position [201, 0]
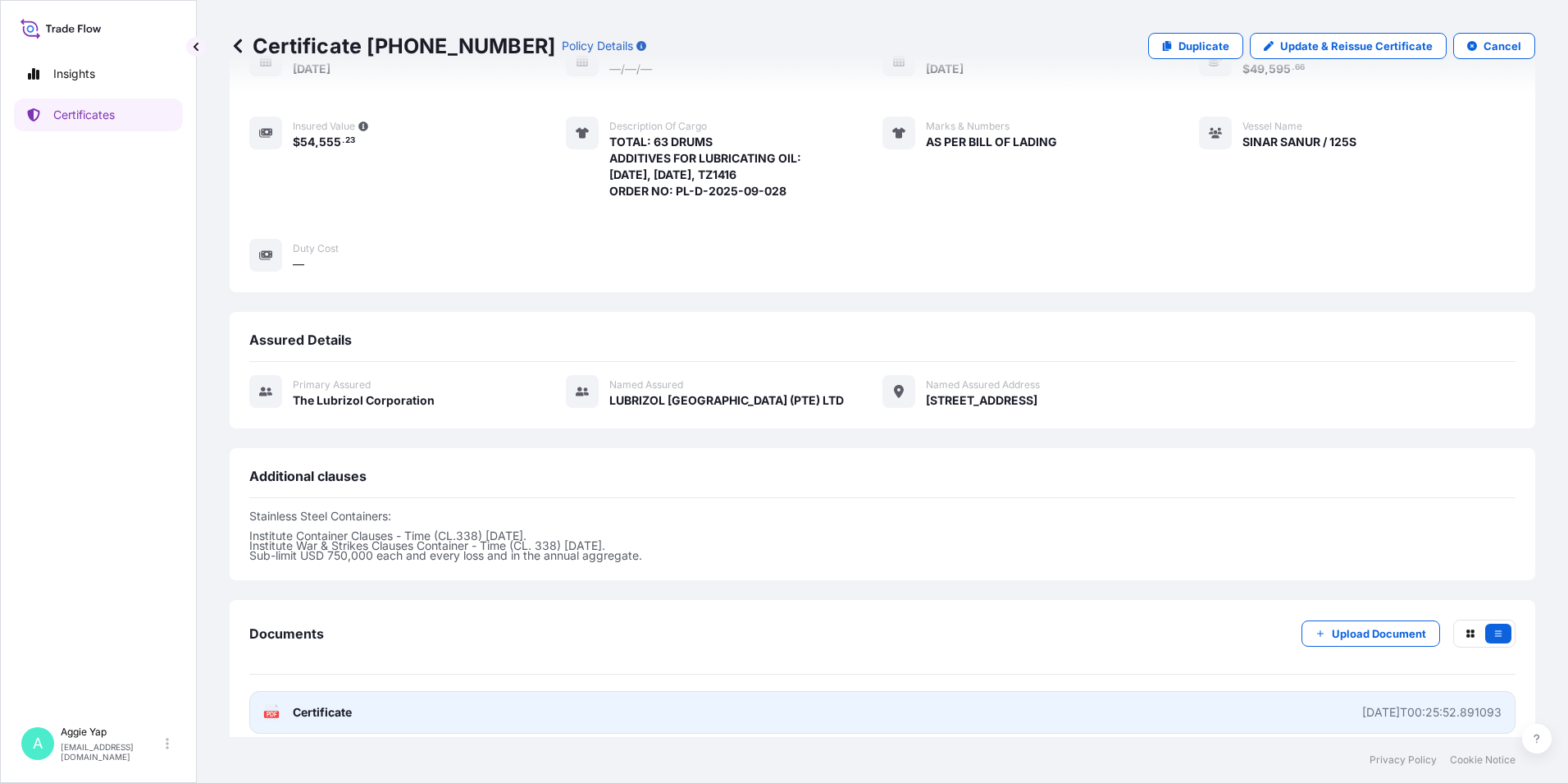
click at [1284, 691] on link "PDF Certificate [DATE]T00:25:52.891093" at bounding box center [882, 712] width 1266 height 42
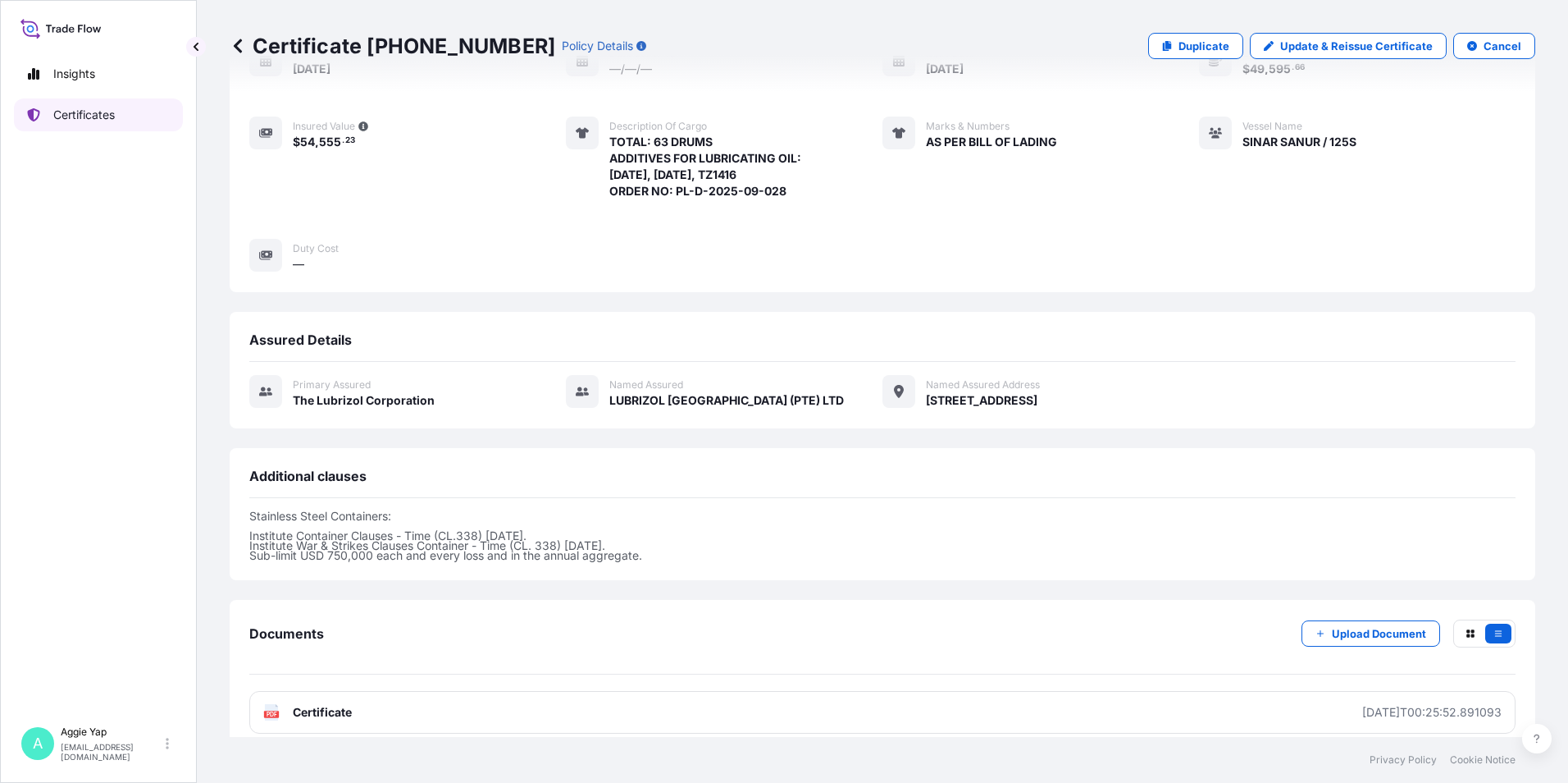
click at [75, 120] on p "Certificates" at bounding box center [84, 114] width 61 height 17
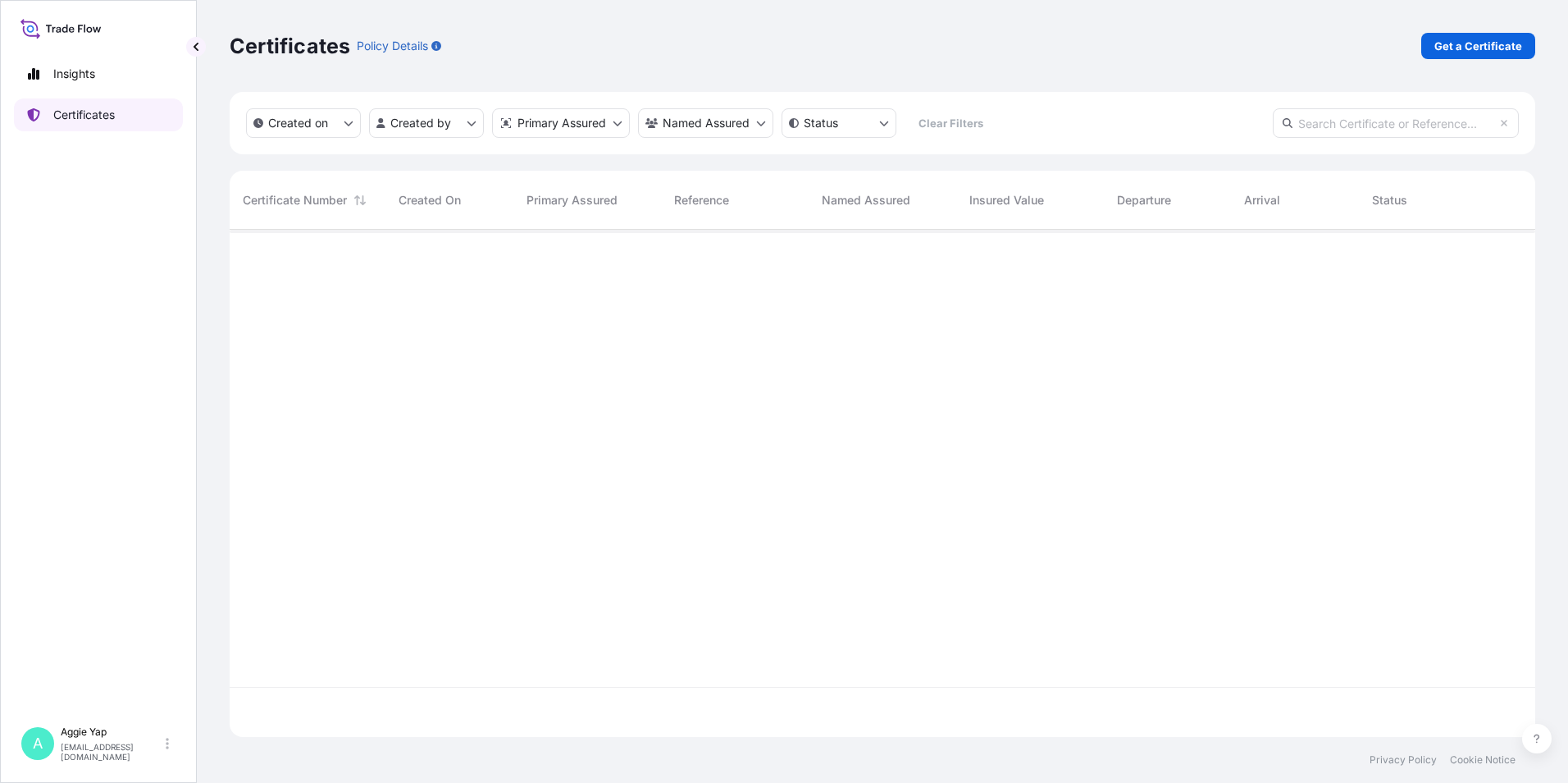
scroll to position [504, 1293]
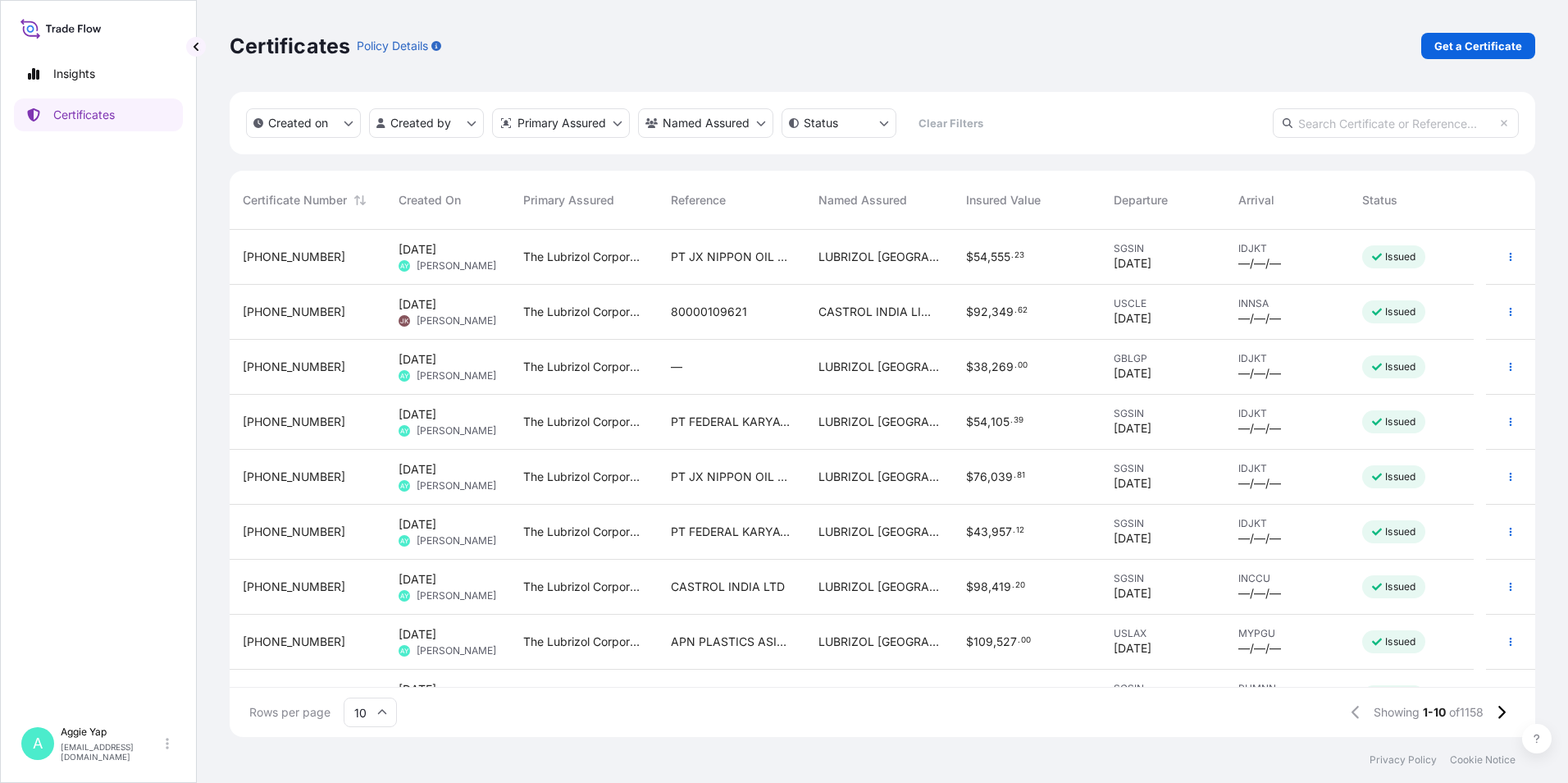
click at [87, 222] on div "Insights Certificates" at bounding box center [98, 380] width 169 height 676
click at [1444, 41] on p "Get a Certificate" at bounding box center [1477, 45] width 88 height 17
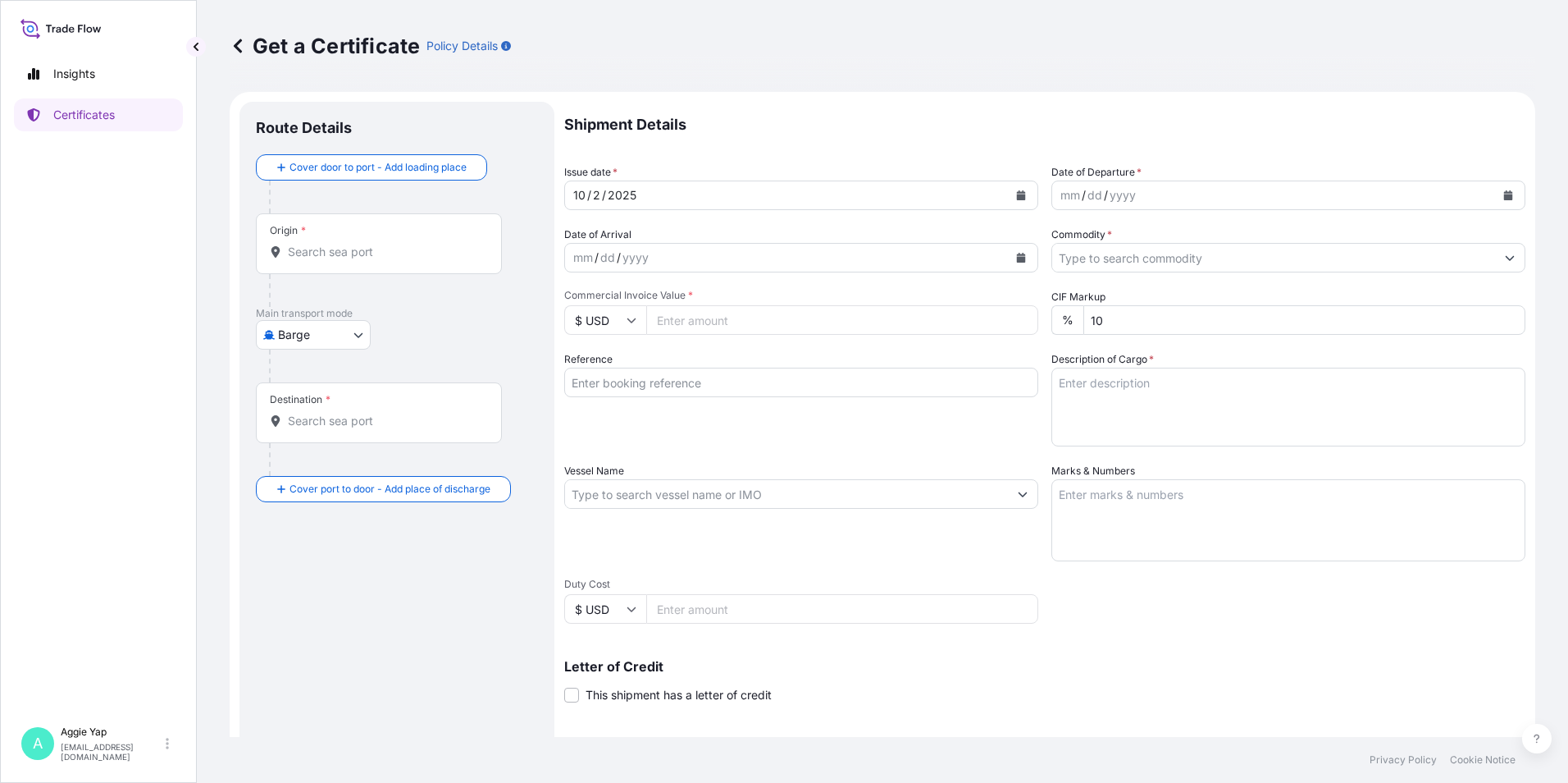
click at [306, 333] on body "Insights Certificates A [PERSON_NAME] [EMAIL_ADDRESS][DOMAIN_NAME] Get a Certif…" at bounding box center [784, 392] width 1568 height 783
click at [297, 526] on span "Ocean Vessel" at bounding box center [323, 525] width 73 height 17
select select "Ocean Vessel"
click at [321, 269] on div "Origin *" at bounding box center [379, 250] width 246 height 61
click at [321, 266] on input "Origin *" at bounding box center [384, 258] width 193 height 17
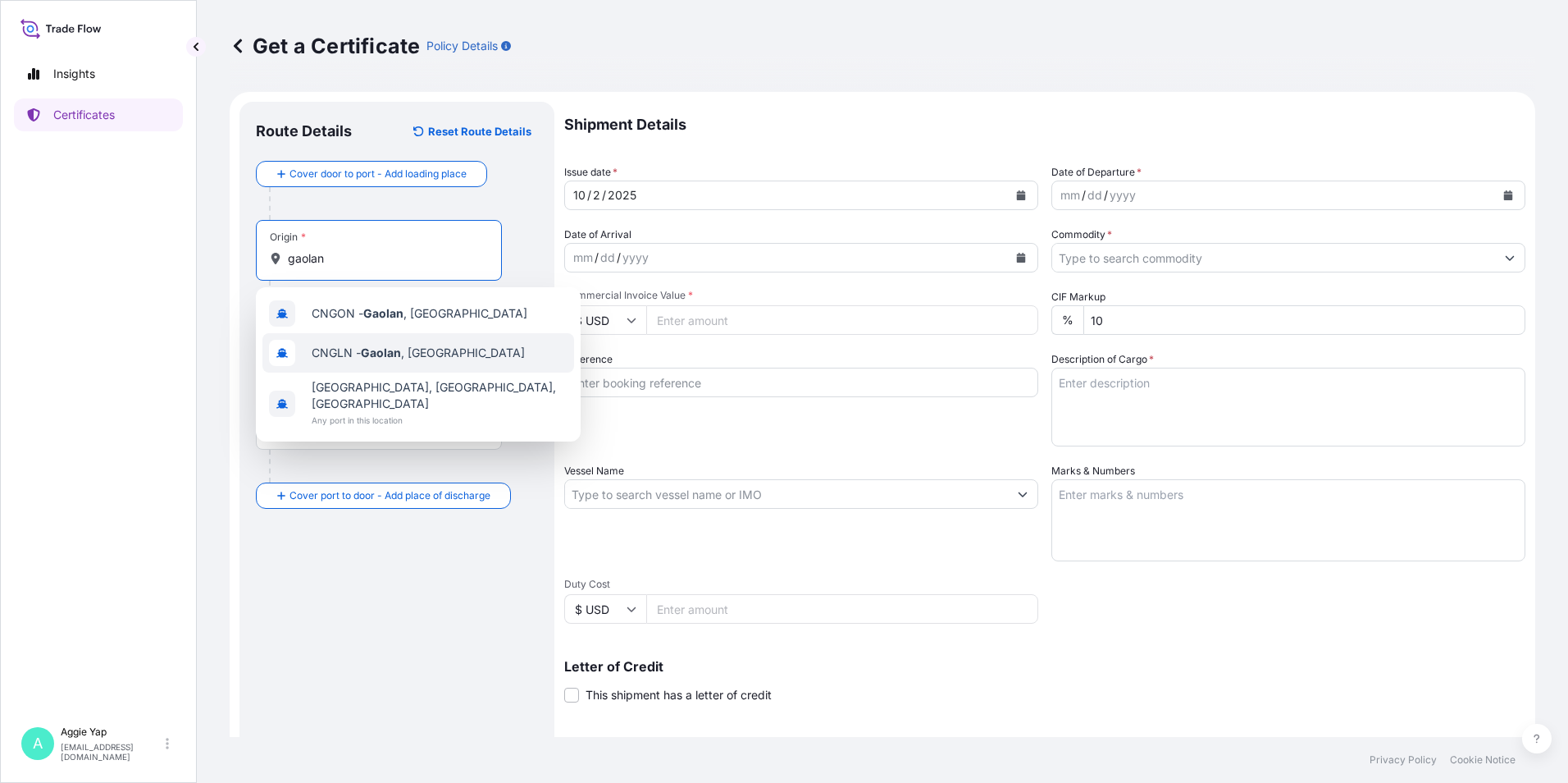
click at [418, 350] on span "CNGLN - [GEOGRAPHIC_DATA] , [GEOGRAPHIC_DATA]" at bounding box center [418, 352] width 213 height 17
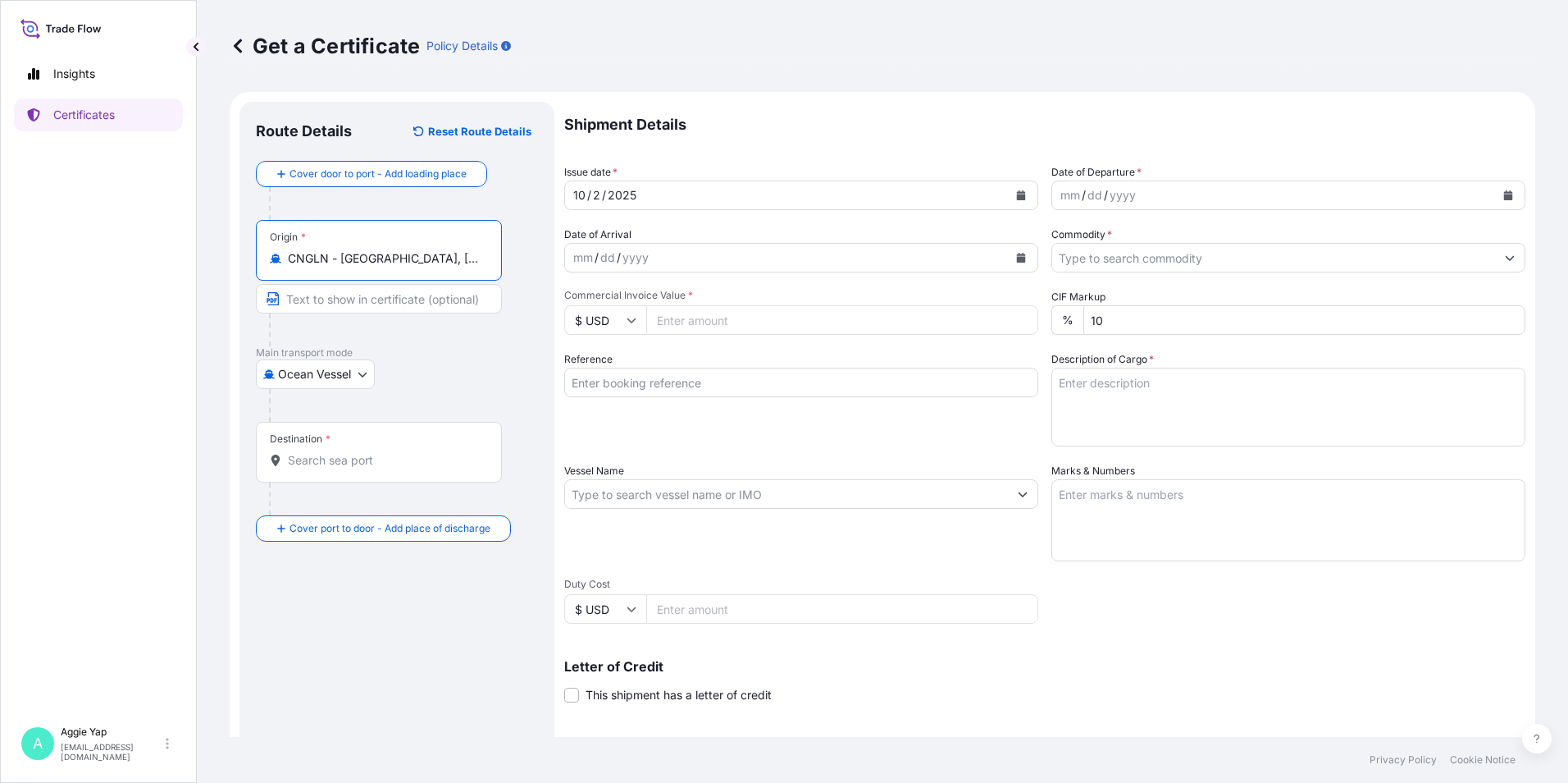
click at [381, 451] on div "Destination *" at bounding box center [379, 453] width 246 height 61
click at [381, 452] on input "Destination *" at bounding box center [384, 460] width 193 height 17
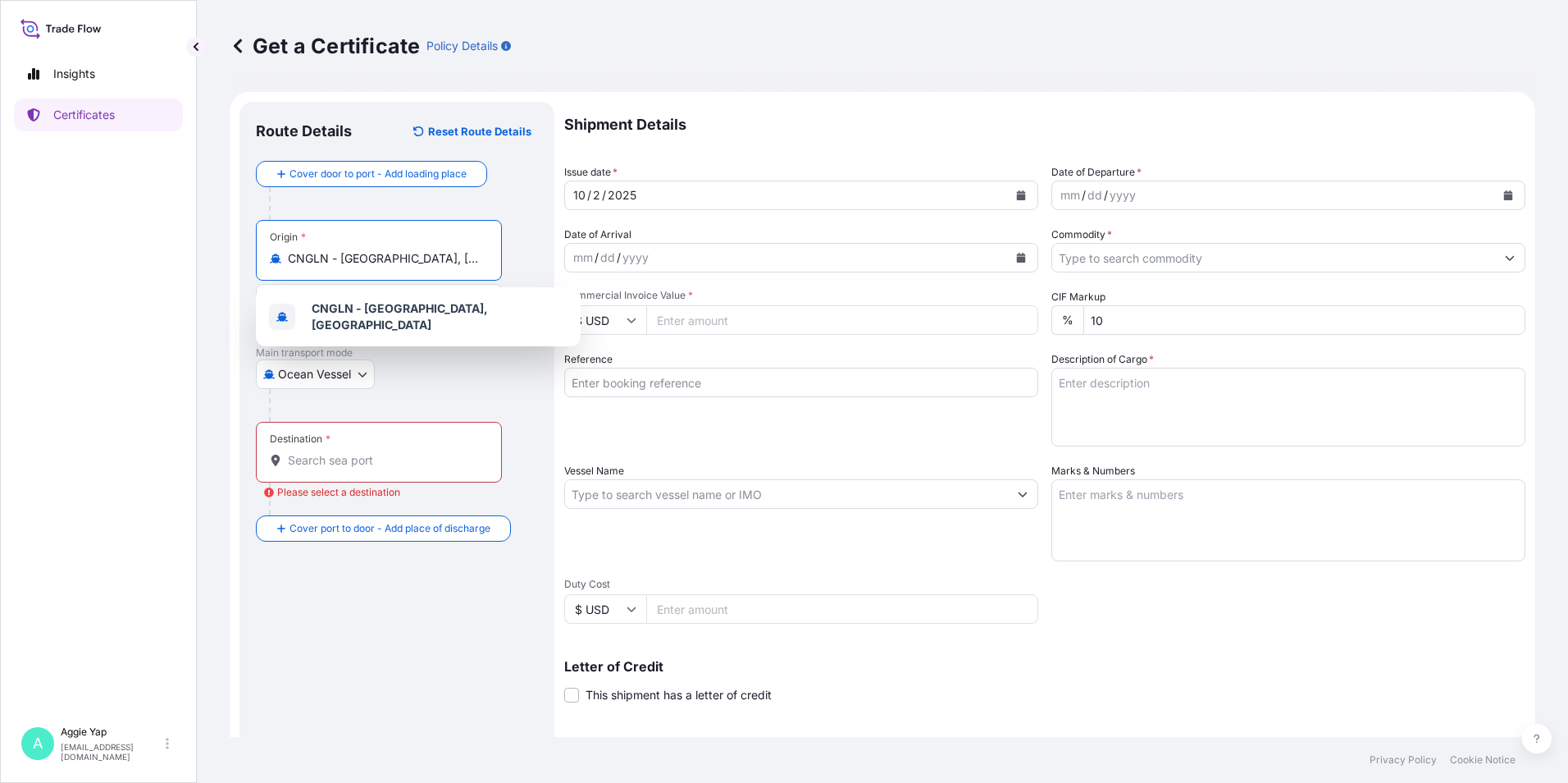
drag, startPoint x: 432, startPoint y: 255, endPoint x: 215, endPoint y: 266, distance: 217.3
click at [217, 265] on div "Get a Certificate Policy Details Route Details Reset Route Details Cover door t…" at bounding box center [882, 368] width 1371 height 737
type input "CNGLN - [GEOGRAPHIC_DATA], [GEOGRAPHIC_DATA]"
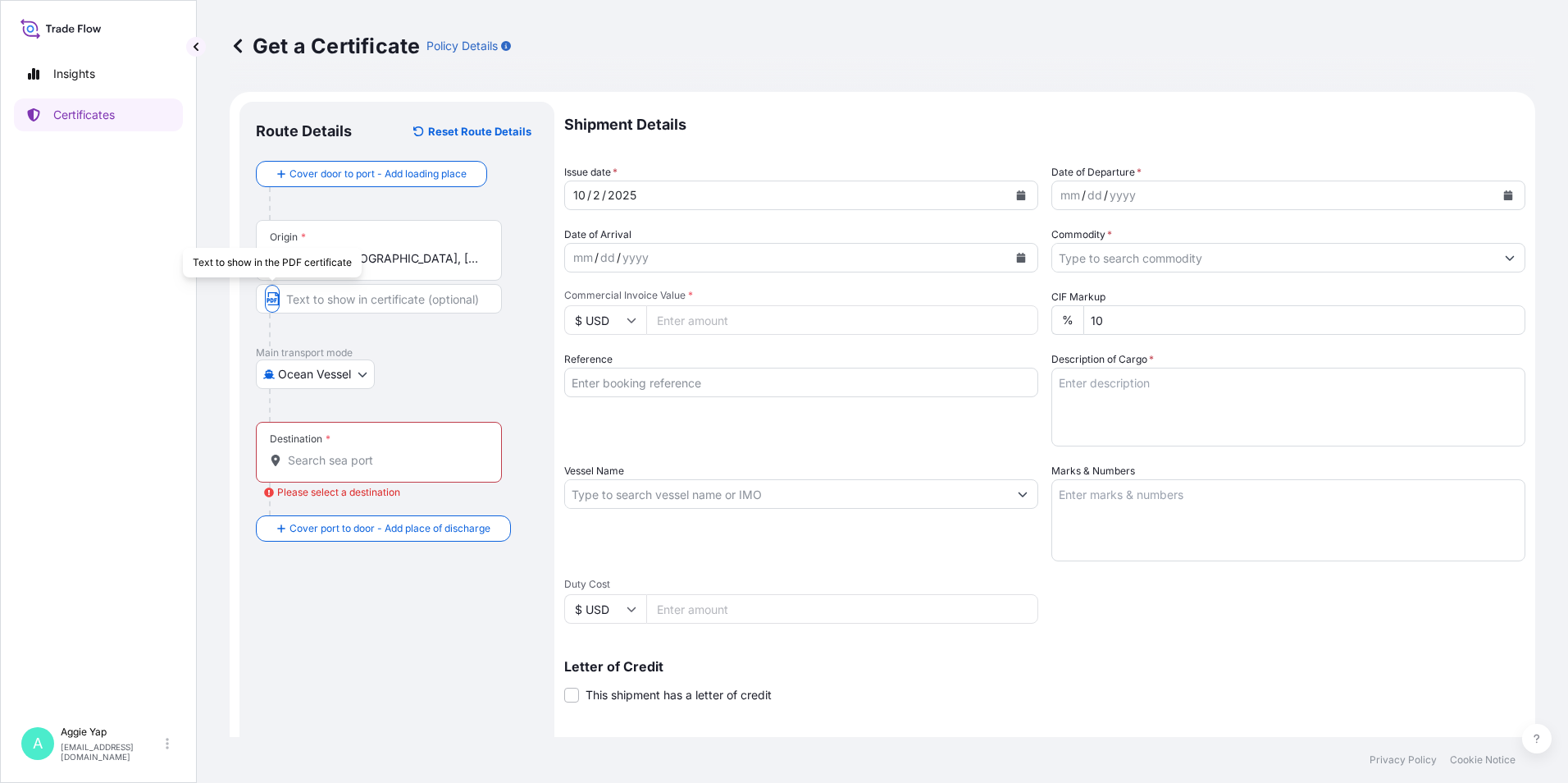
click at [476, 270] on div "Origin * CNGLN - [GEOGRAPHIC_DATA], [GEOGRAPHIC_DATA]" at bounding box center [379, 250] width 246 height 61
click at [476, 266] on input "CNGLN - [GEOGRAPHIC_DATA], [GEOGRAPHIC_DATA]" at bounding box center [384, 258] width 193 height 17
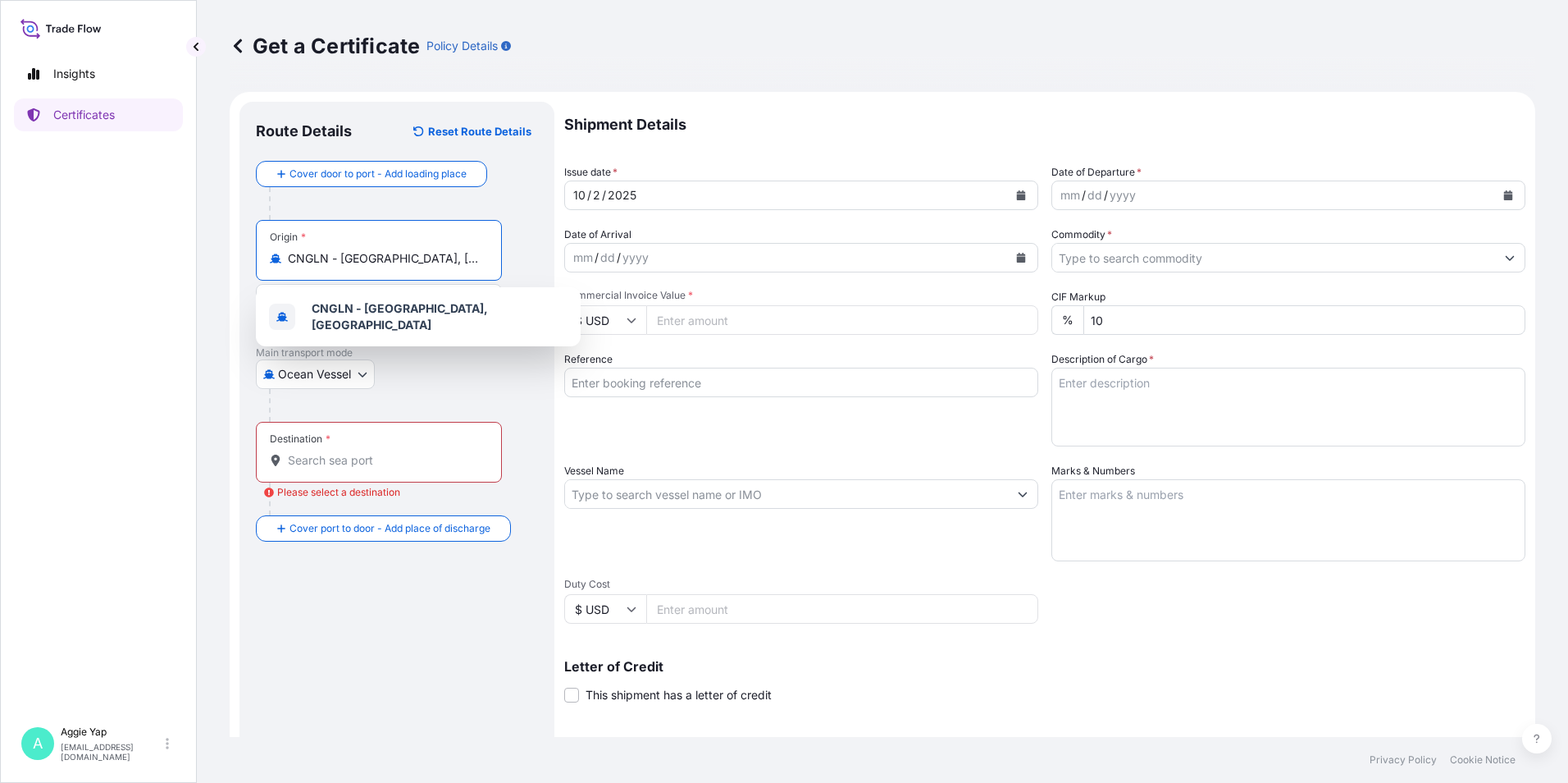
drag, startPoint x: 466, startPoint y: 257, endPoint x: 129, endPoint y: 249, distance: 337.1
click at [129, 249] on div "Insights Certificates A [PERSON_NAME] [EMAIL_ADDRESS][DOMAIN_NAME] Get a Certif…" at bounding box center [784, 392] width 1568 height 783
click at [354, 314] on b "CNGON" at bounding box center [333, 308] width 44 height 14
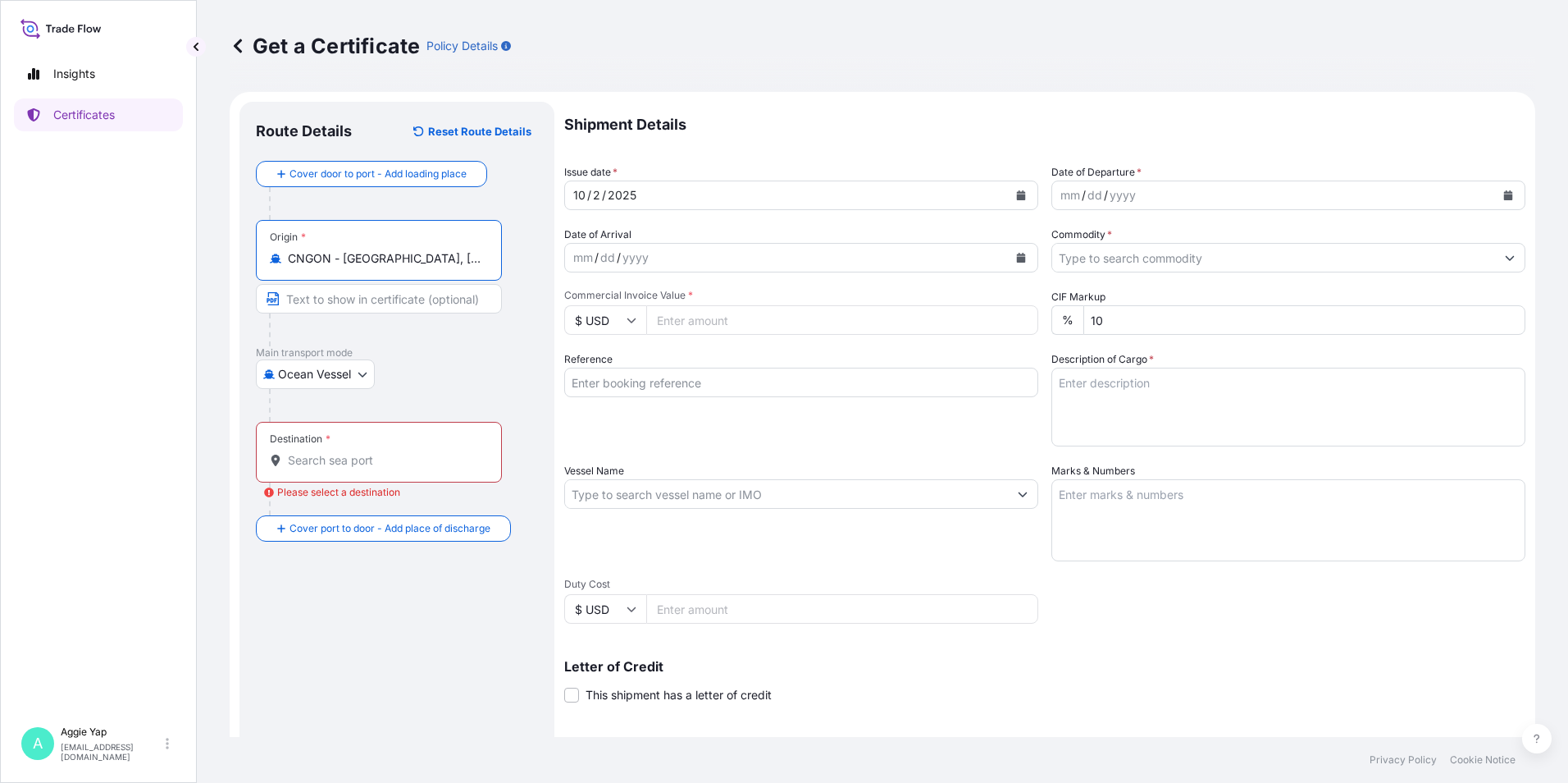
type input "CNGON - [GEOGRAPHIC_DATA], [GEOGRAPHIC_DATA]"
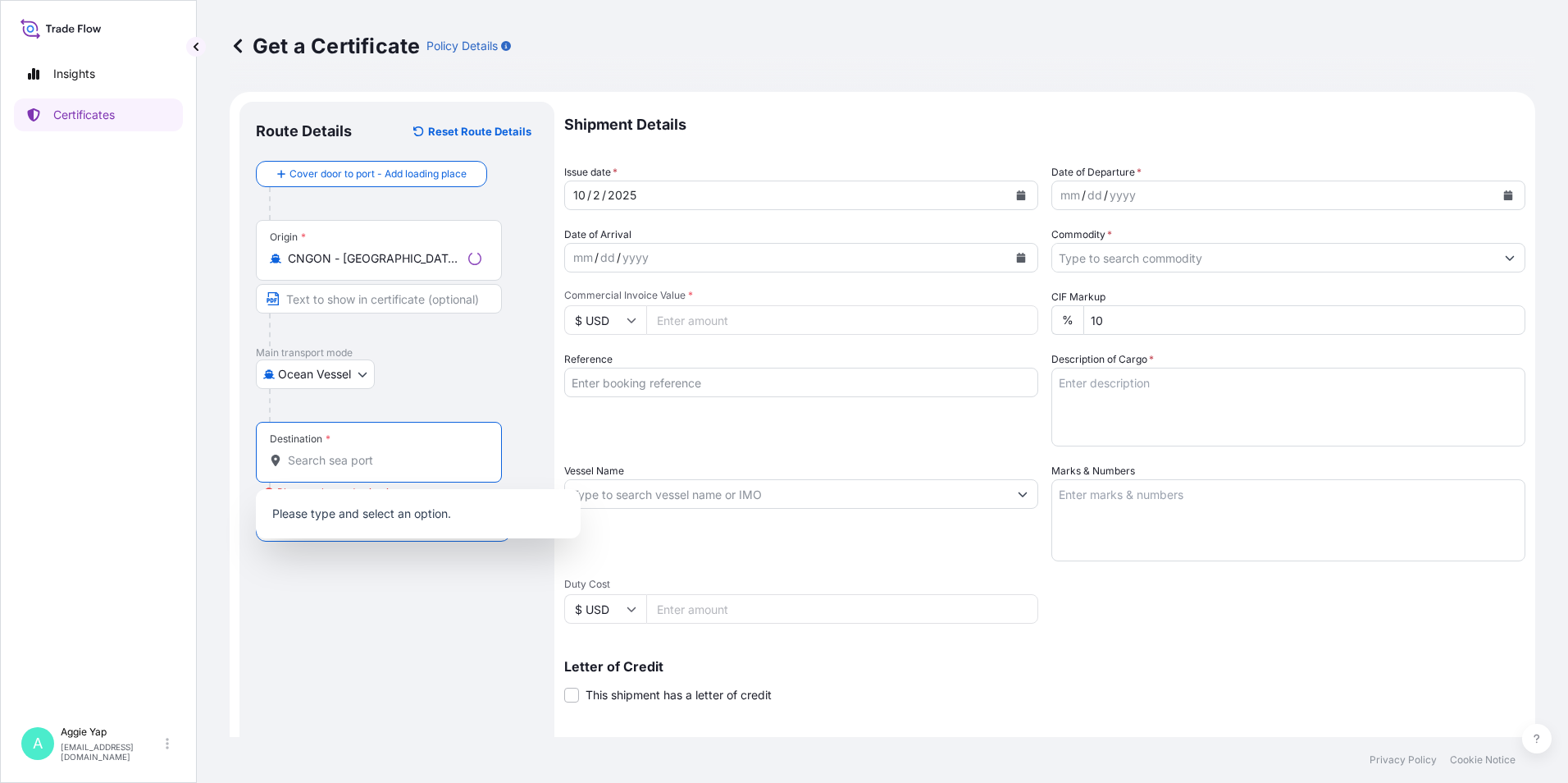
click at [369, 459] on input "Destination * Please select a destination" at bounding box center [384, 460] width 193 height 17
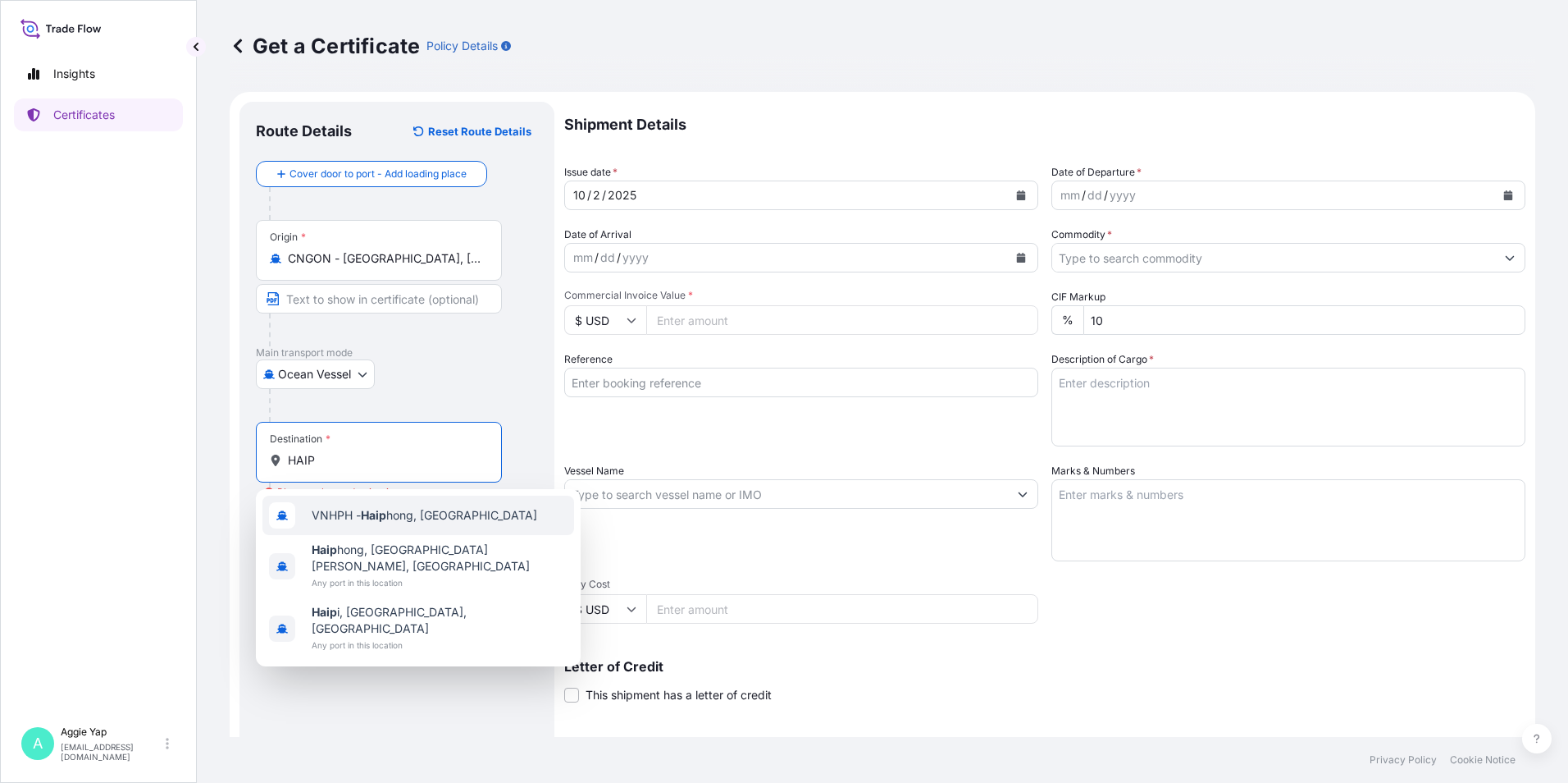
click at [421, 519] on span "VNHPH - Haip hong, [GEOGRAPHIC_DATA]" at bounding box center [424, 515] width 226 height 17
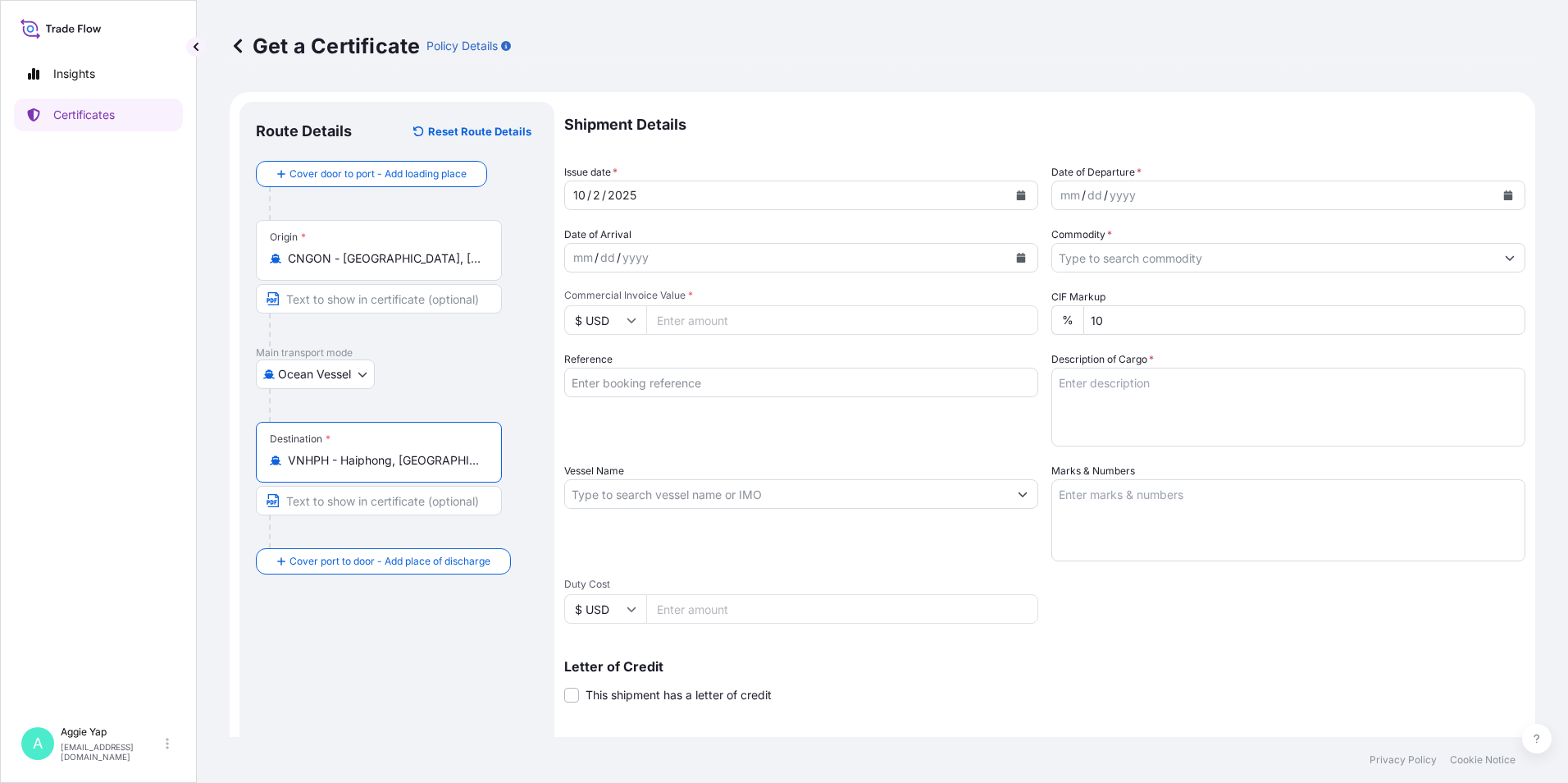
type input "VNHPH - Haiphong, [GEOGRAPHIC_DATA]"
click at [1016, 193] on icon "Calendar" at bounding box center [1021, 195] width 10 height 10
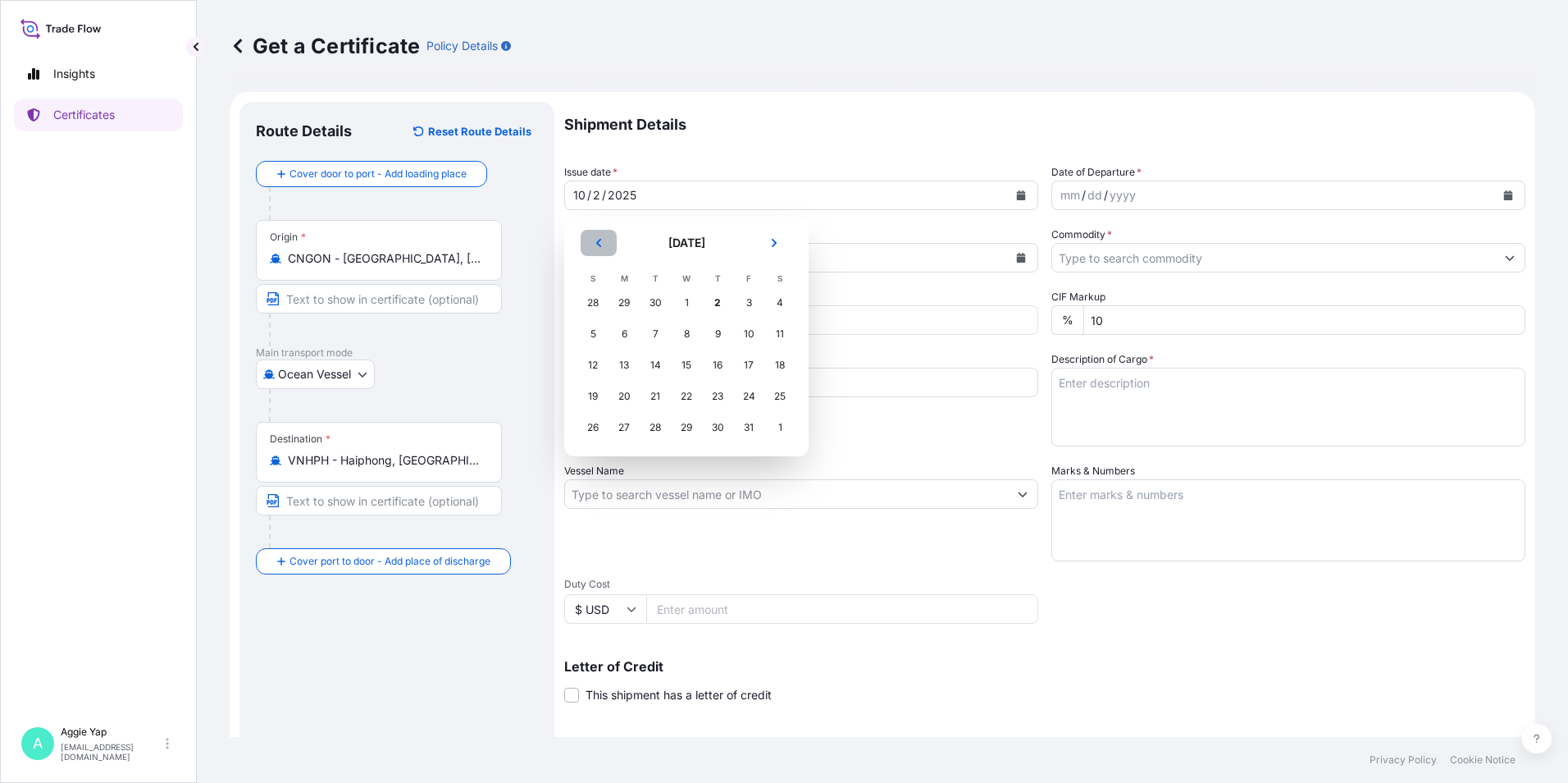
click at [612, 247] on button "Previous" at bounding box center [598, 243] width 36 height 27
click at [658, 428] on div "30" at bounding box center [655, 428] width 30 height 30
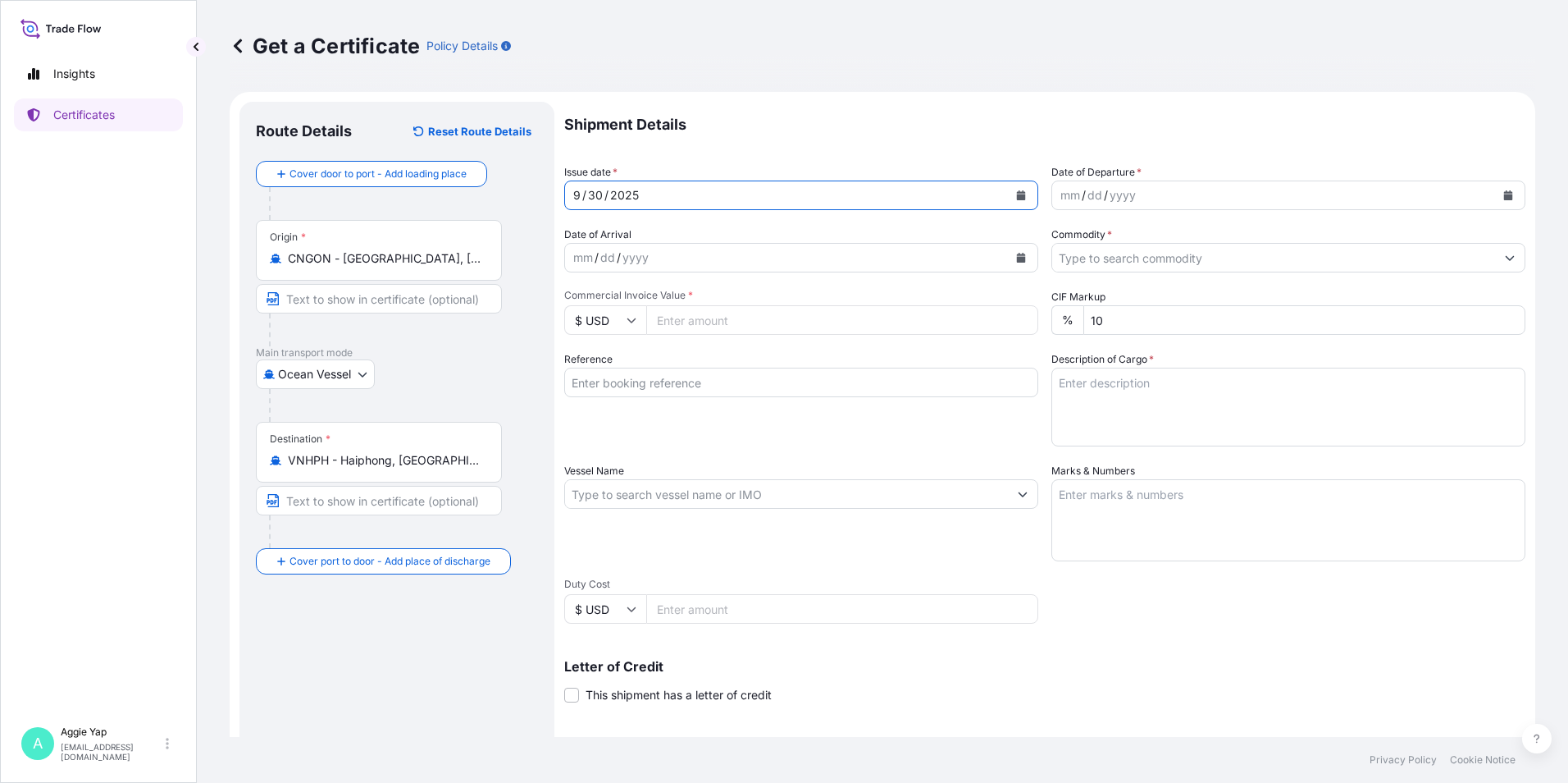
click at [1504, 194] on icon "Calendar" at bounding box center [1508, 195] width 9 height 10
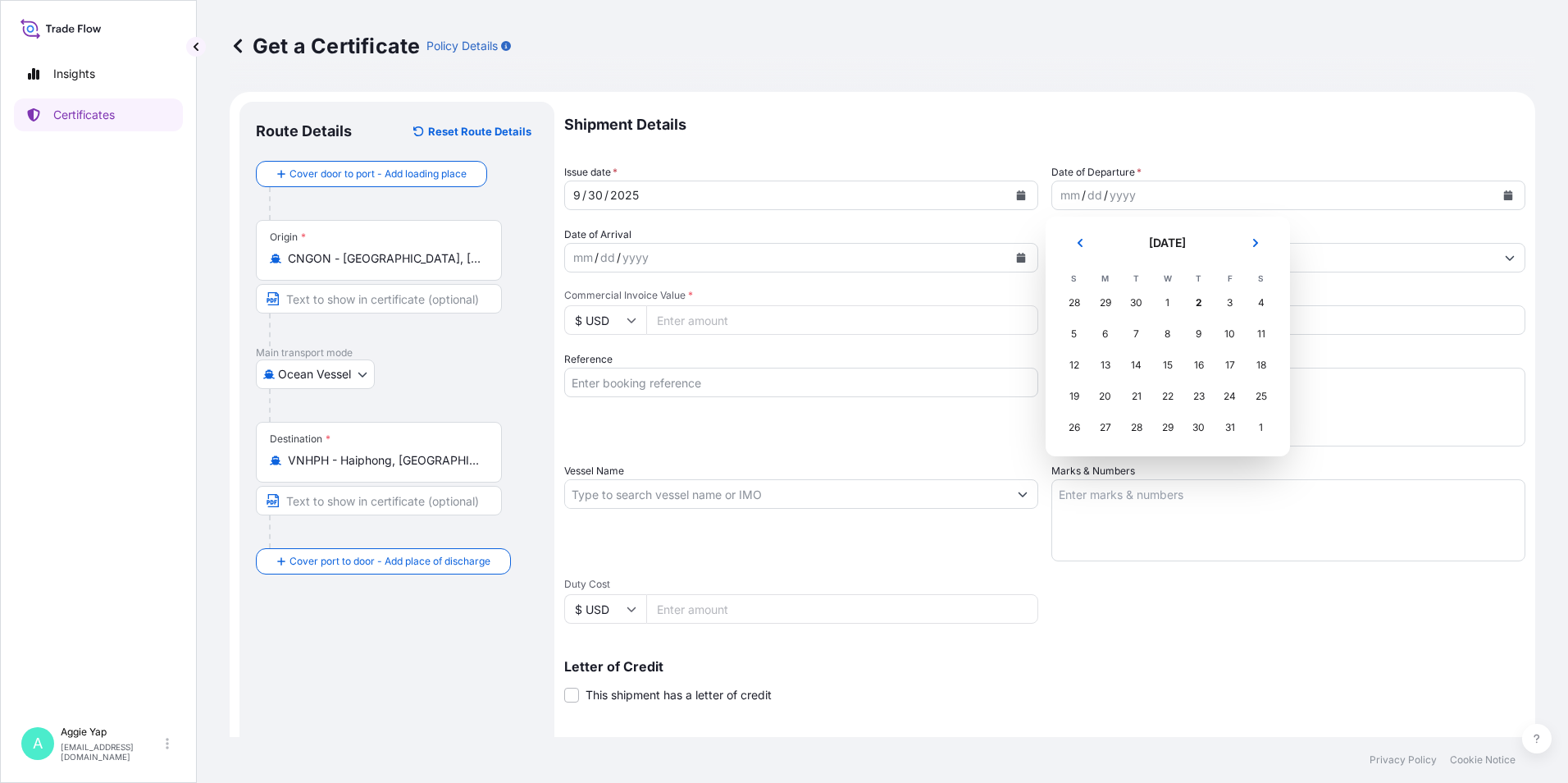
click at [1130, 299] on div "30" at bounding box center [1136, 303] width 30 height 30
click at [1135, 302] on div "30" at bounding box center [1136, 303] width 30 height 30
click at [1082, 244] on icon "Previous" at bounding box center [1080, 243] width 10 height 10
click at [1136, 433] on div "30" at bounding box center [1136, 428] width 30 height 30
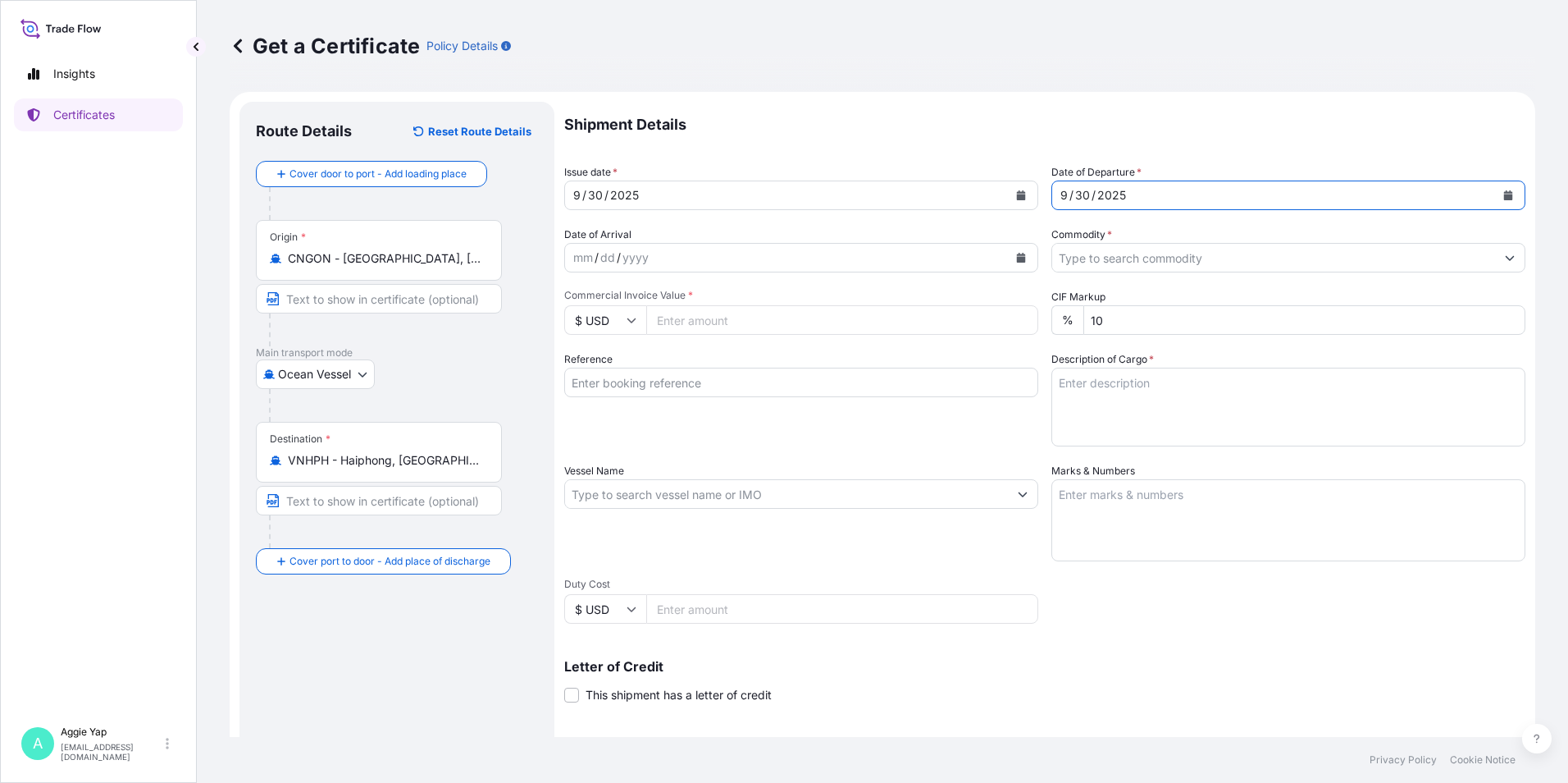
click at [1140, 258] on input "Commodity *" at bounding box center [1273, 257] width 443 height 30
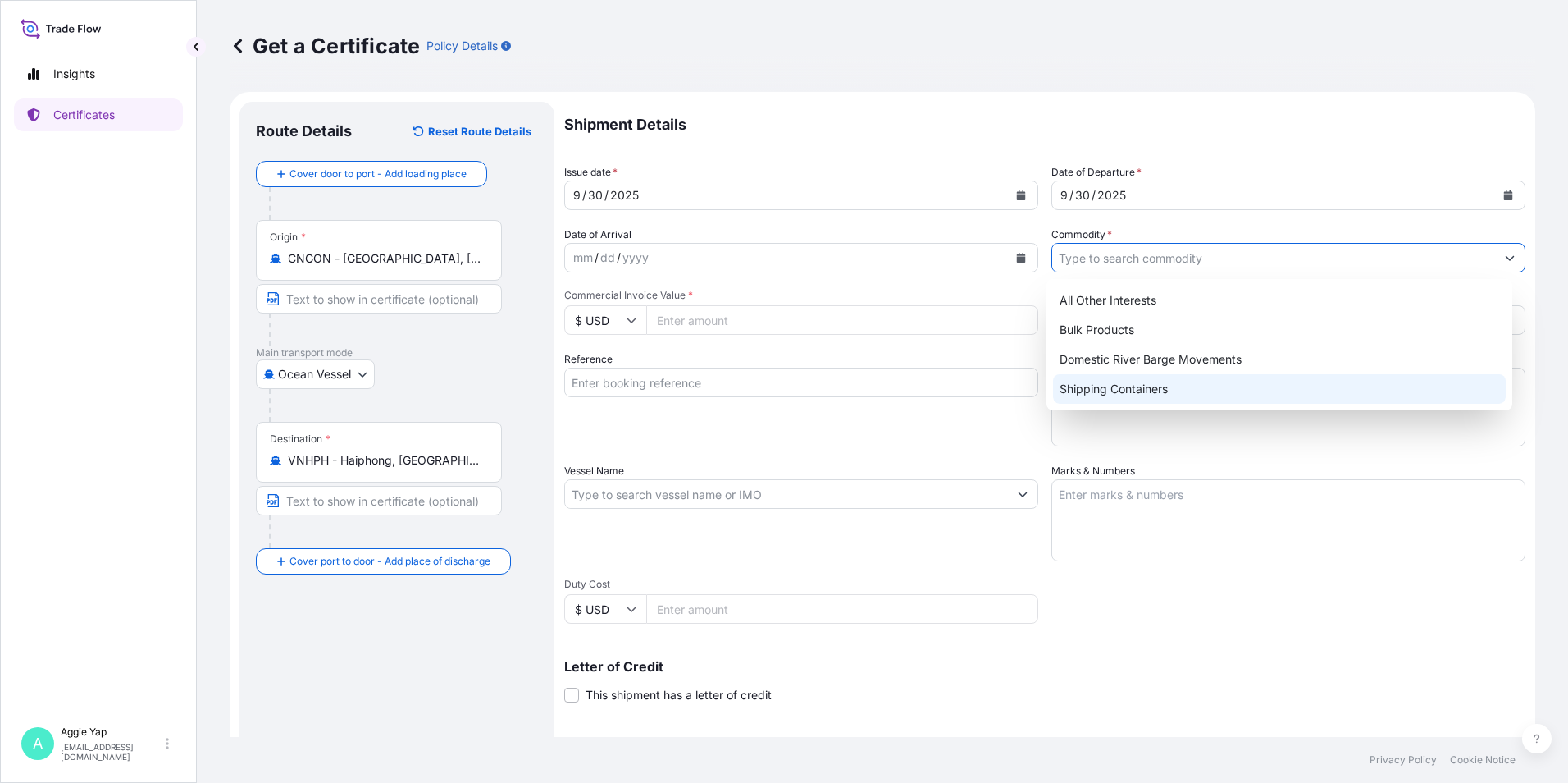
click at [1115, 388] on div "Shipping Containers" at bounding box center [1279, 389] width 453 height 30
type input "Shipping Containers"
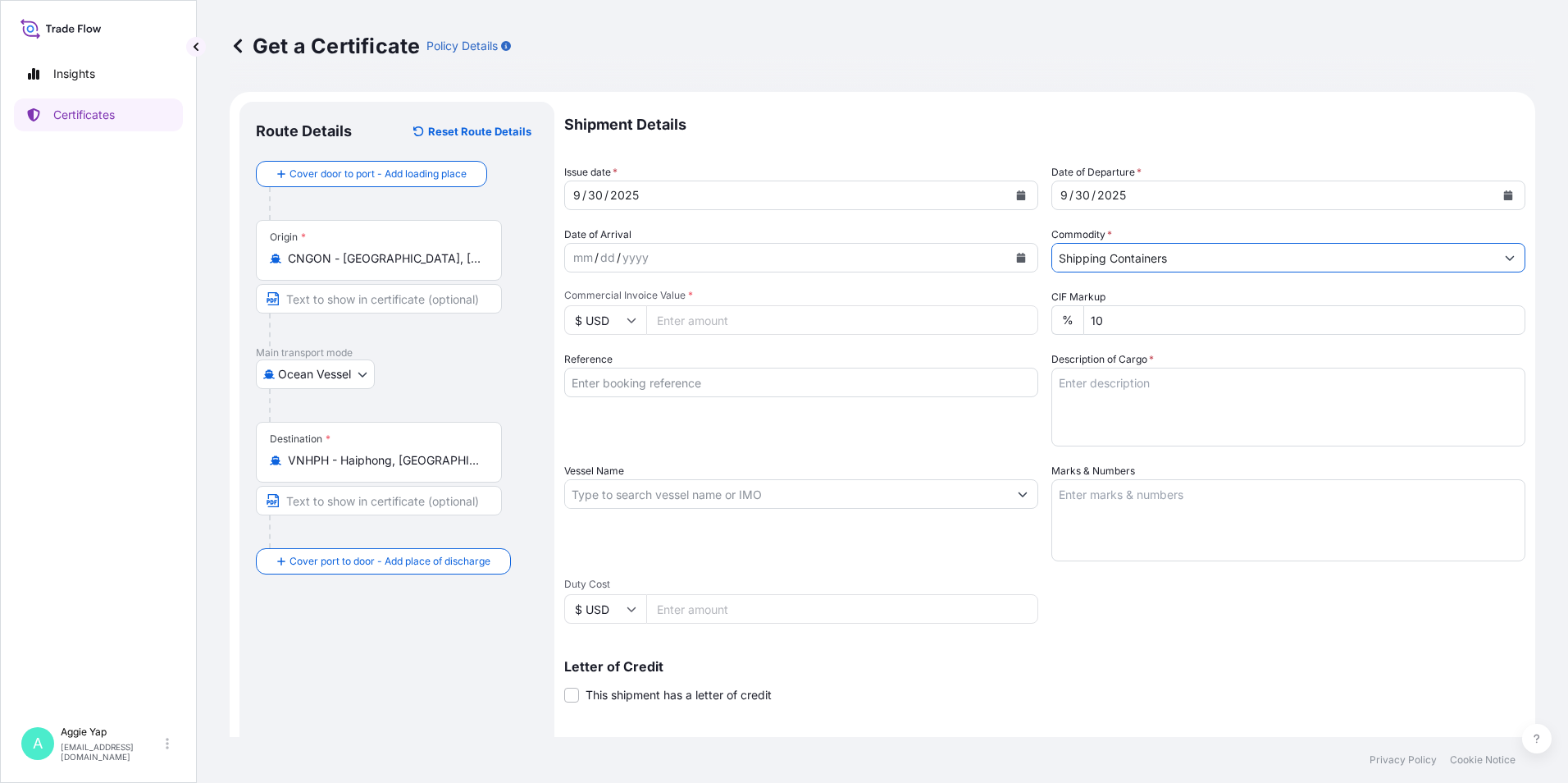
click at [723, 331] on input "Commercial Invoice Value *" at bounding box center [843, 320] width 392 height 30
type input "138134.65"
drag, startPoint x: 910, startPoint y: 443, endPoint x: 945, endPoint y: 436, distance: 35.7
click at [913, 443] on div "Reference" at bounding box center [800, 398] width 474 height 96
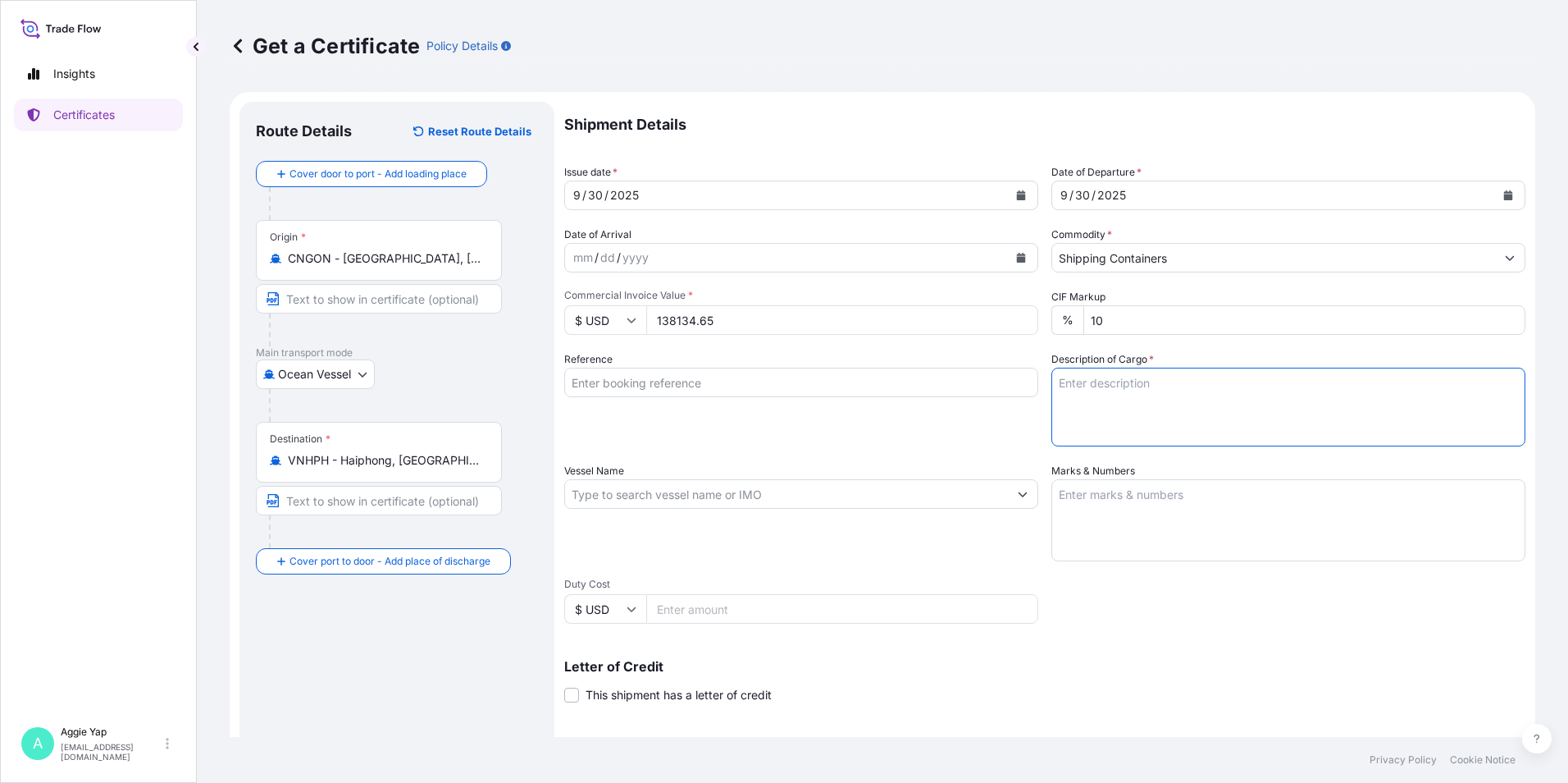
click at [1101, 393] on textarea "Description of Cargo *" at bounding box center [1288, 407] width 474 height 79
type textarea "T"
click at [1112, 415] on textarea "2 X ISO TANK ADDITIVES FOR LUBRICATING OILS AD-1416" at bounding box center [1288, 407] width 474 height 79
type textarea "2 X ISO TANK ADDITIVES FOR LUBRICATING OILS AD-1416 PO NO: PL-O-2025-09-LUB-02"
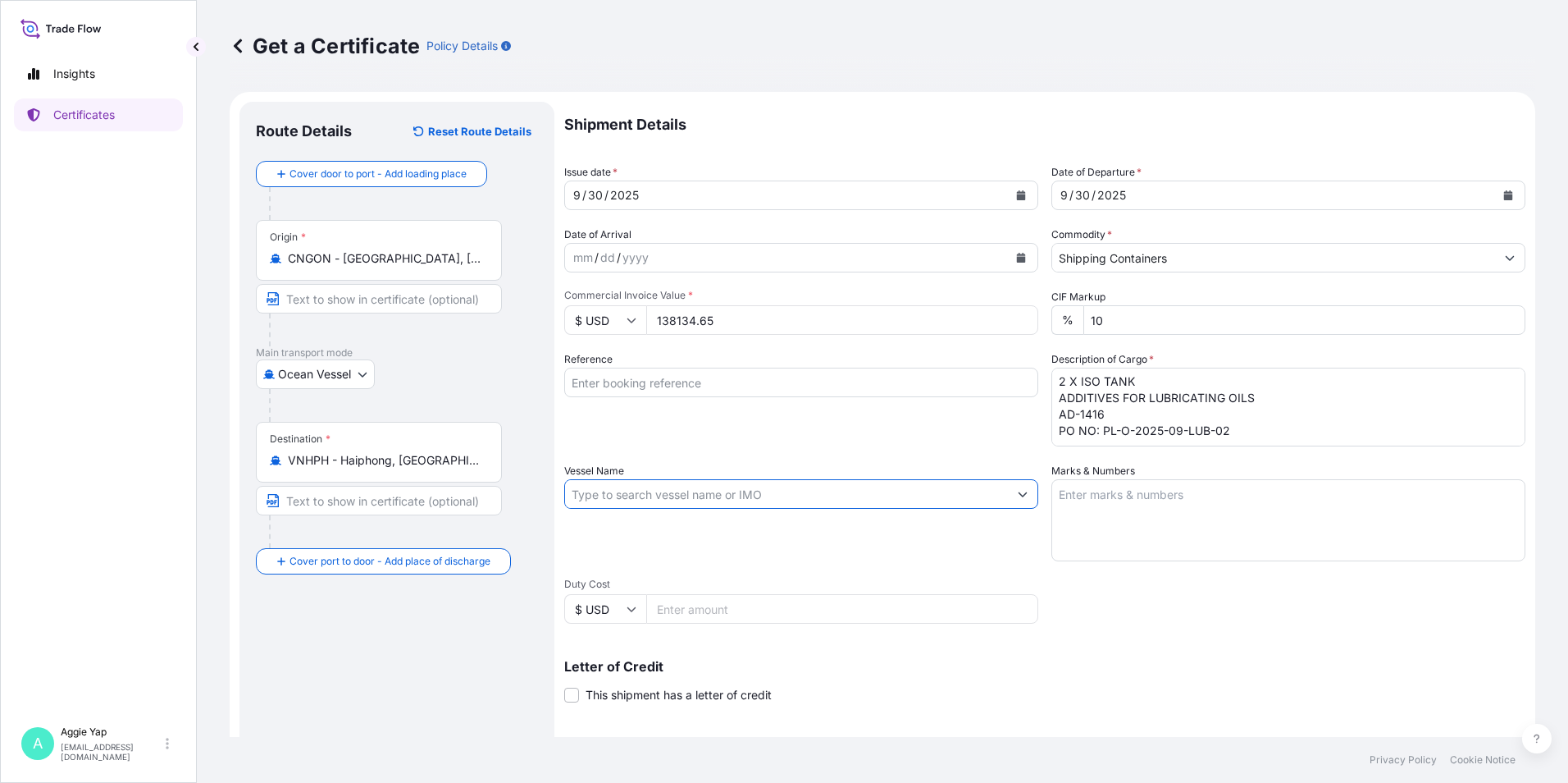
click at [702, 496] on input "Vessel Name" at bounding box center [785, 494] width 443 height 30
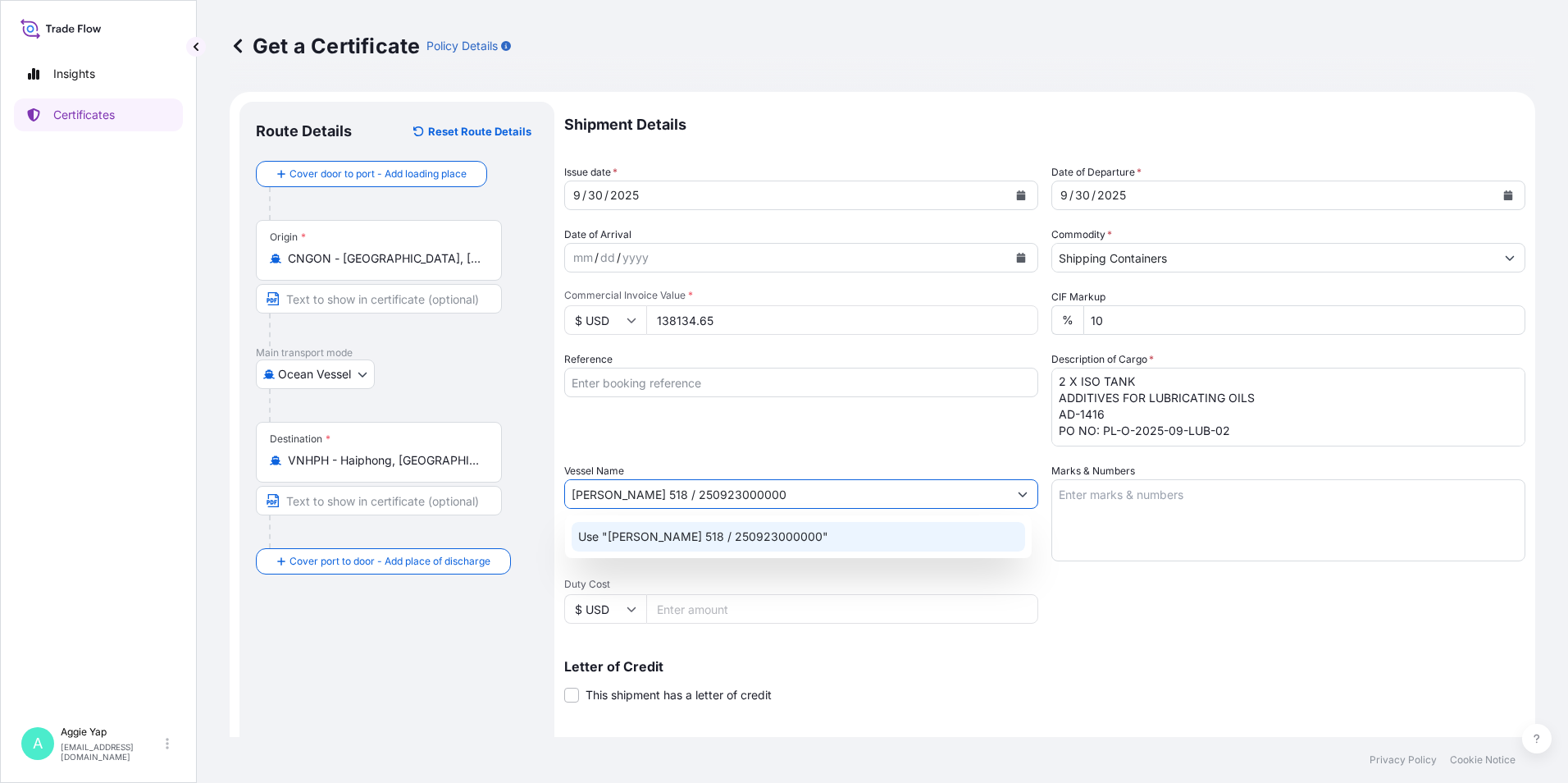
click at [763, 537] on p "Use "[PERSON_NAME] 518 / 250923000000"" at bounding box center [704, 536] width 250 height 17
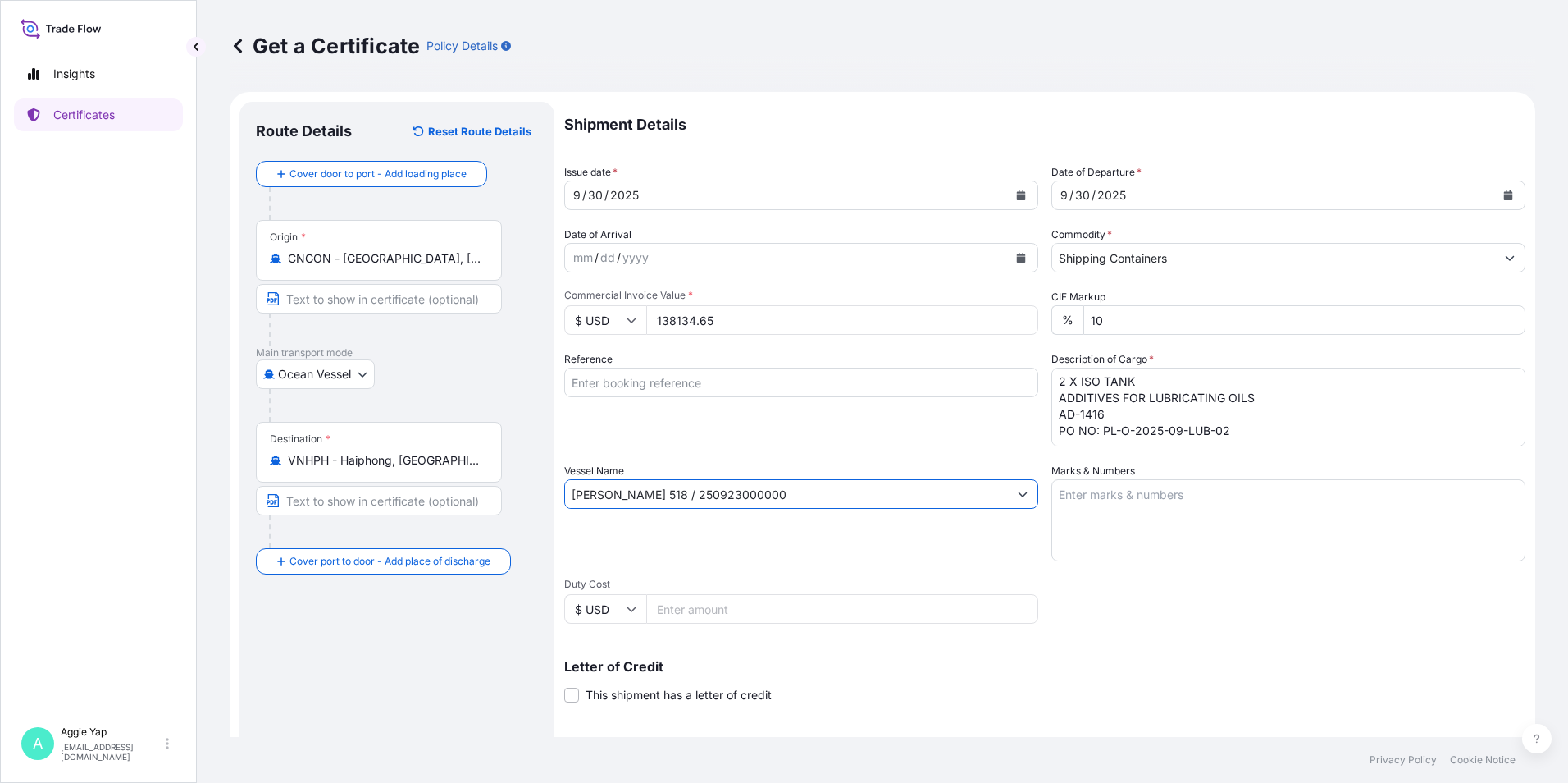
type input "[PERSON_NAME] 518 / 250923000000"
click at [1117, 495] on textarea "Marks & Numbers" at bounding box center [1288, 520] width 474 height 82
type textarea "AS PER BILL OF LADING"
type input "Ocean Vessel"
type input "PT FEDERAL KARYATAMA"
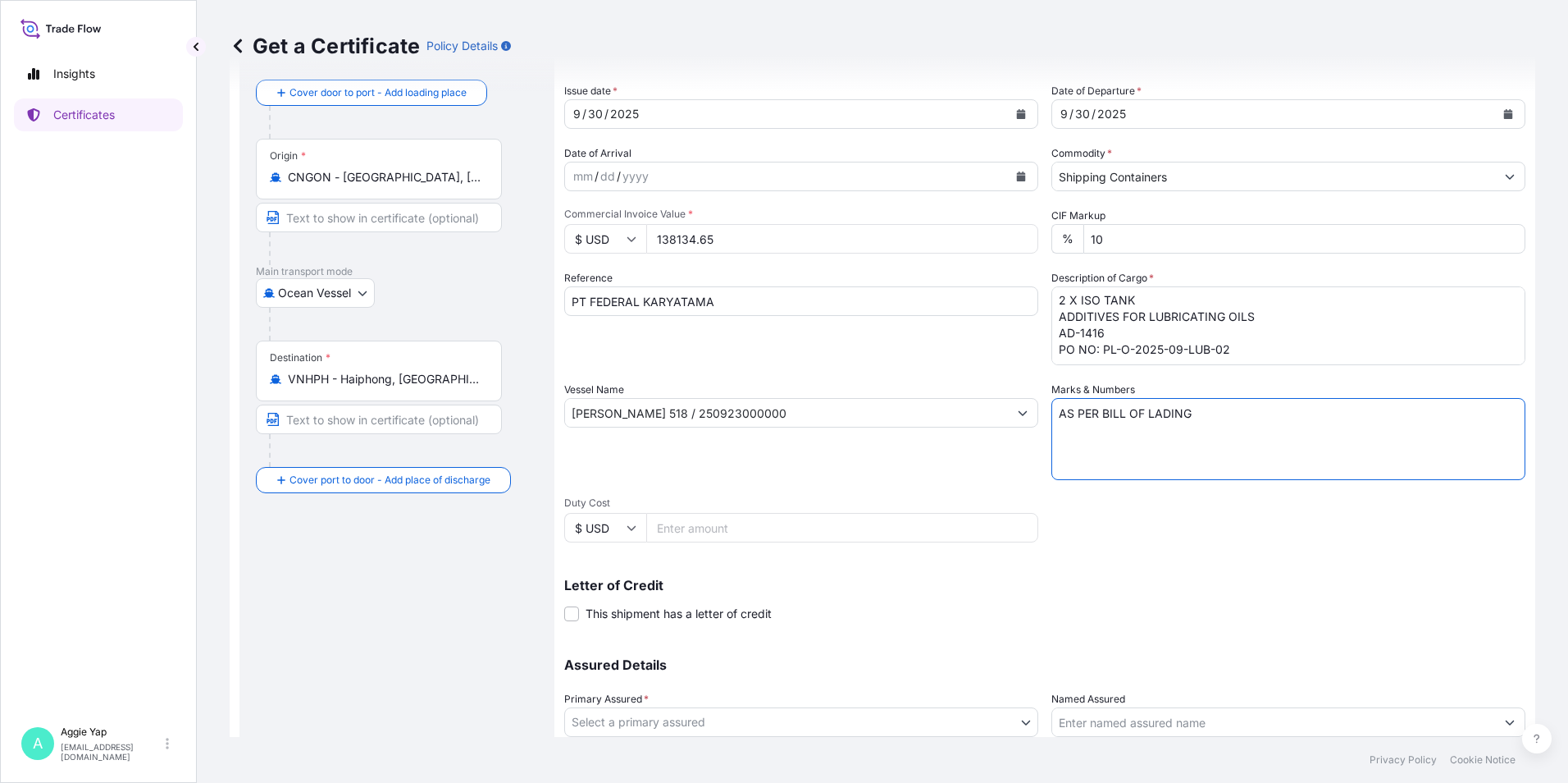
scroll to position [203, 0]
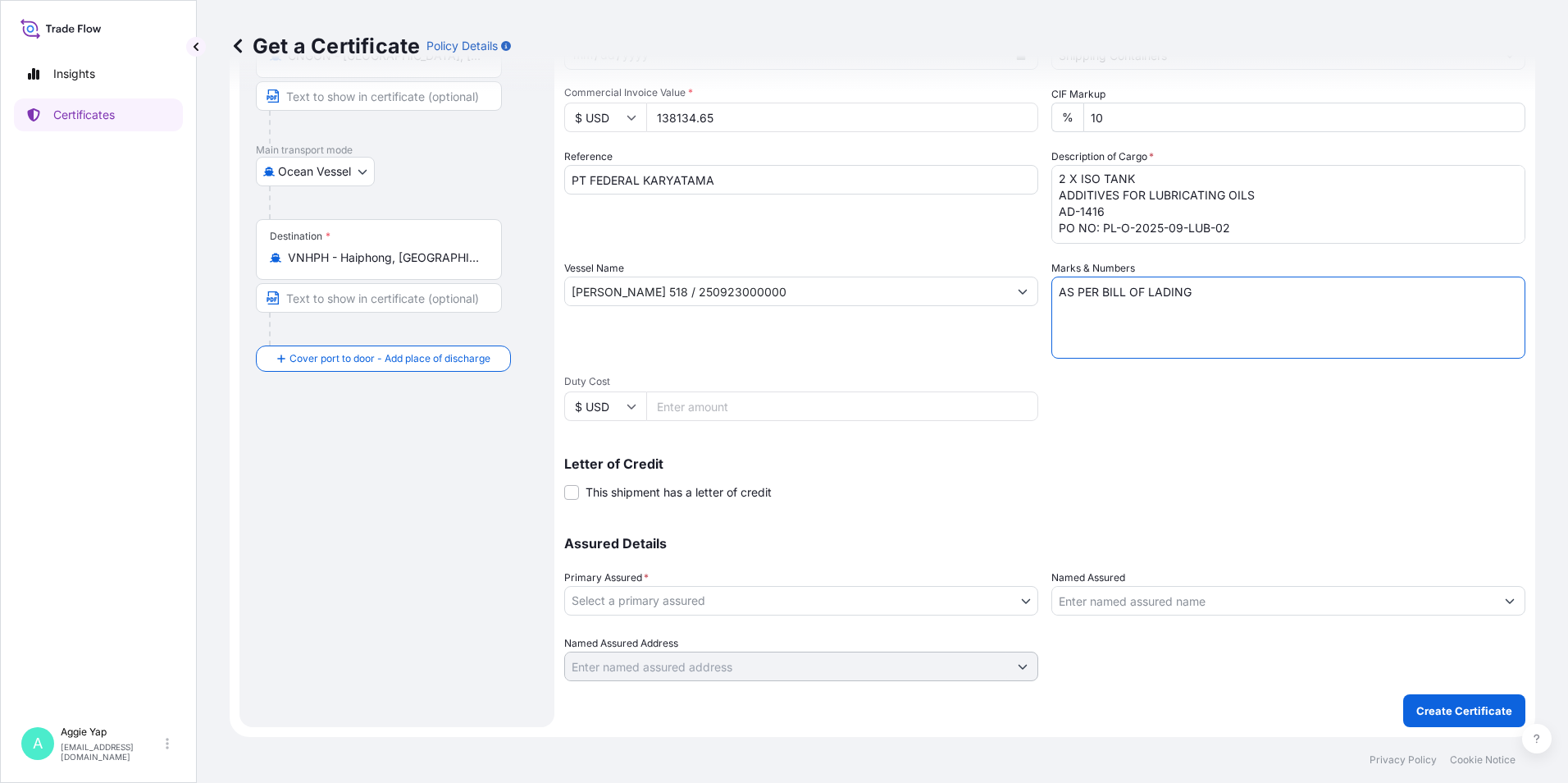
click at [968, 444] on div "Letter of Credit This shipment has a letter of credit Letter of credit * Letter…" at bounding box center [1044, 469] width 961 height 63
drag, startPoint x: 726, startPoint y: 184, endPoint x: -60, endPoint y: 174, distance: 786.1
click at [0, 174] on html "Insights Certificates A [PERSON_NAME] [EMAIL_ADDRESS][DOMAIN_NAME] Get a Certif…" at bounding box center [784, 392] width 1568 height 783
type input "JX NIPPON OIL & ENERGY VIETNAM CO., LTD"
click at [846, 339] on div "Vessel Name [PERSON_NAME] 518 / 250923000000" at bounding box center [800, 310] width 474 height 99
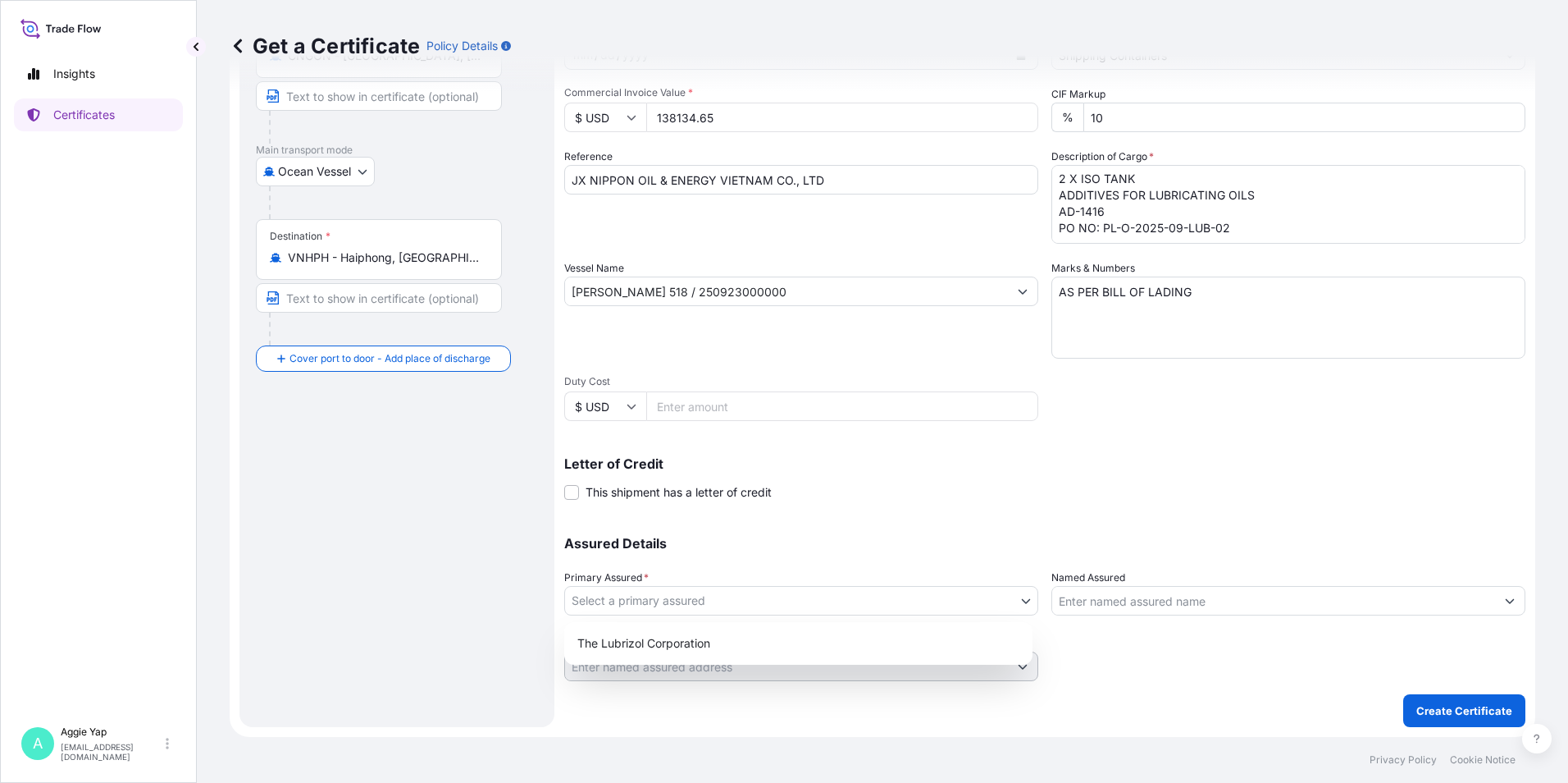
click at [828, 599] on body "Insights Certificates A [PERSON_NAME] [EMAIL_ADDRESS][DOMAIN_NAME] Get a Certif…" at bounding box center [784, 392] width 1568 height 783
click at [674, 646] on div "The Lubrizol Corporation" at bounding box center [798, 643] width 455 height 30
select select "31566"
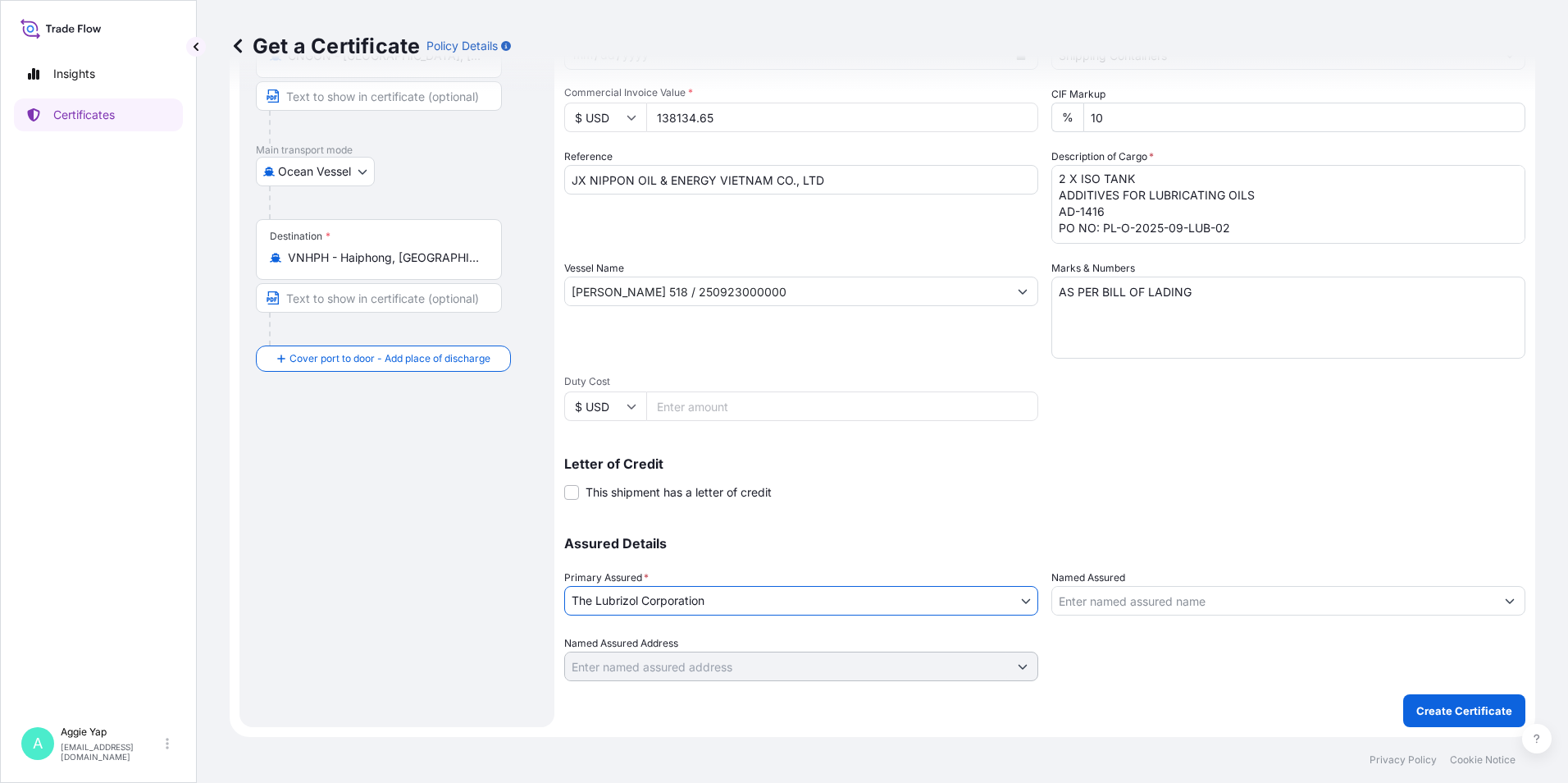
click at [1160, 601] on input "Named Assured" at bounding box center [1273, 601] width 443 height 30
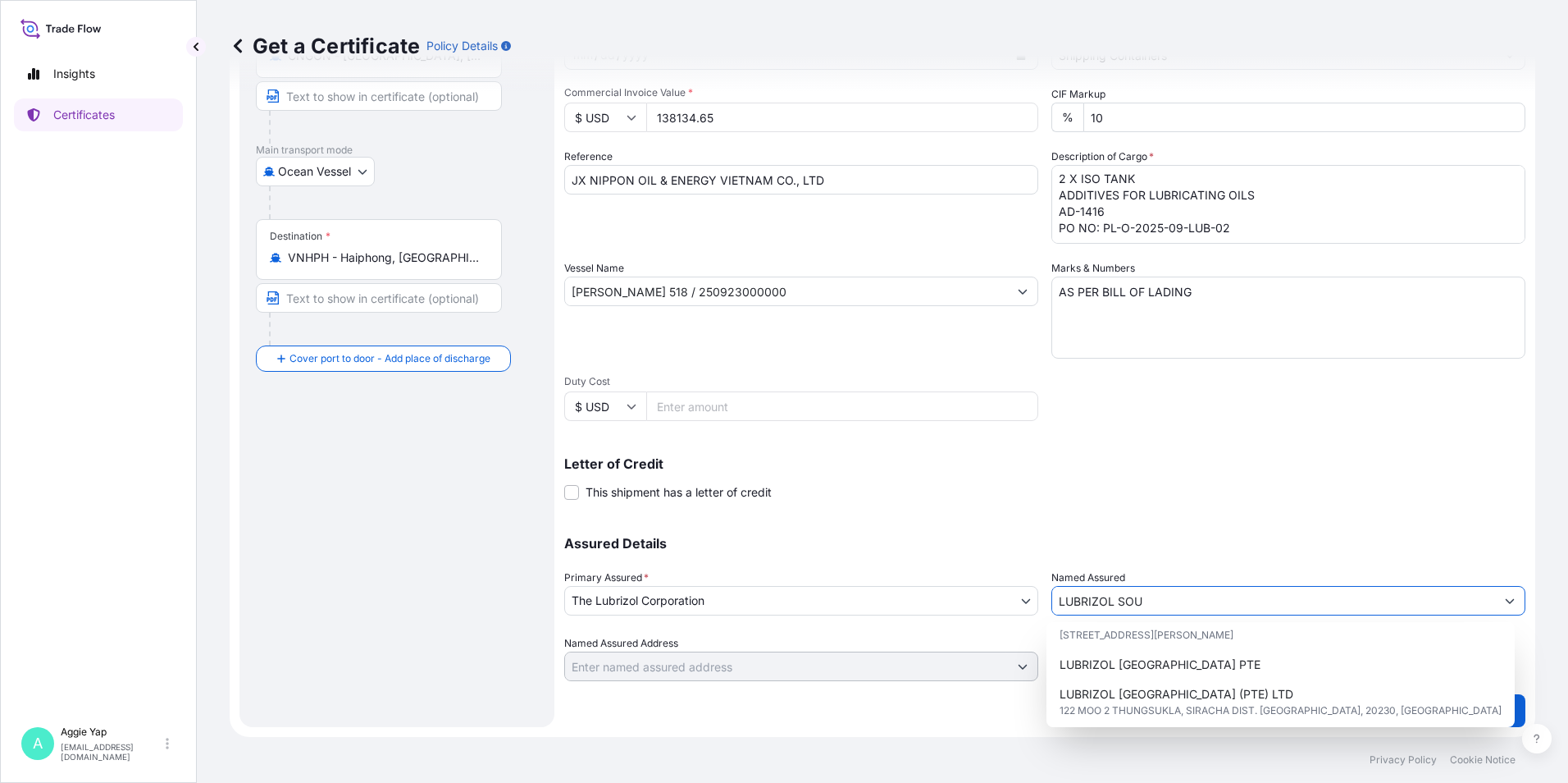
scroll to position [164, 0]
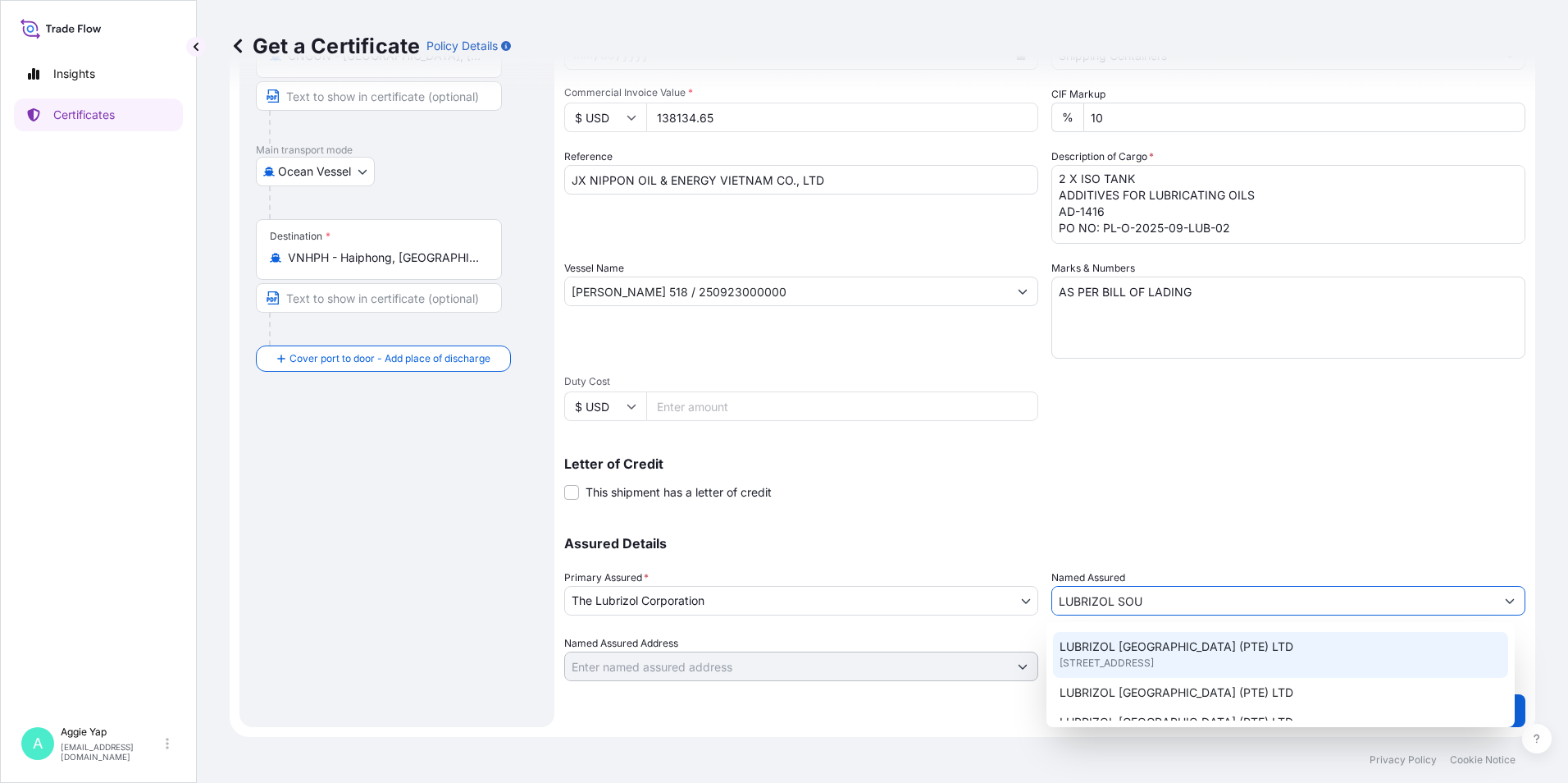
click at [1129, 666] on span "[STREET_ADDRESS]" at bounding box center [1107, 663] width 95 height 17
type input "LUBRIZOL [GEOGRAPHIC_DATA] (PTE) LTD"
type input "[STREET_ADDRESS]"
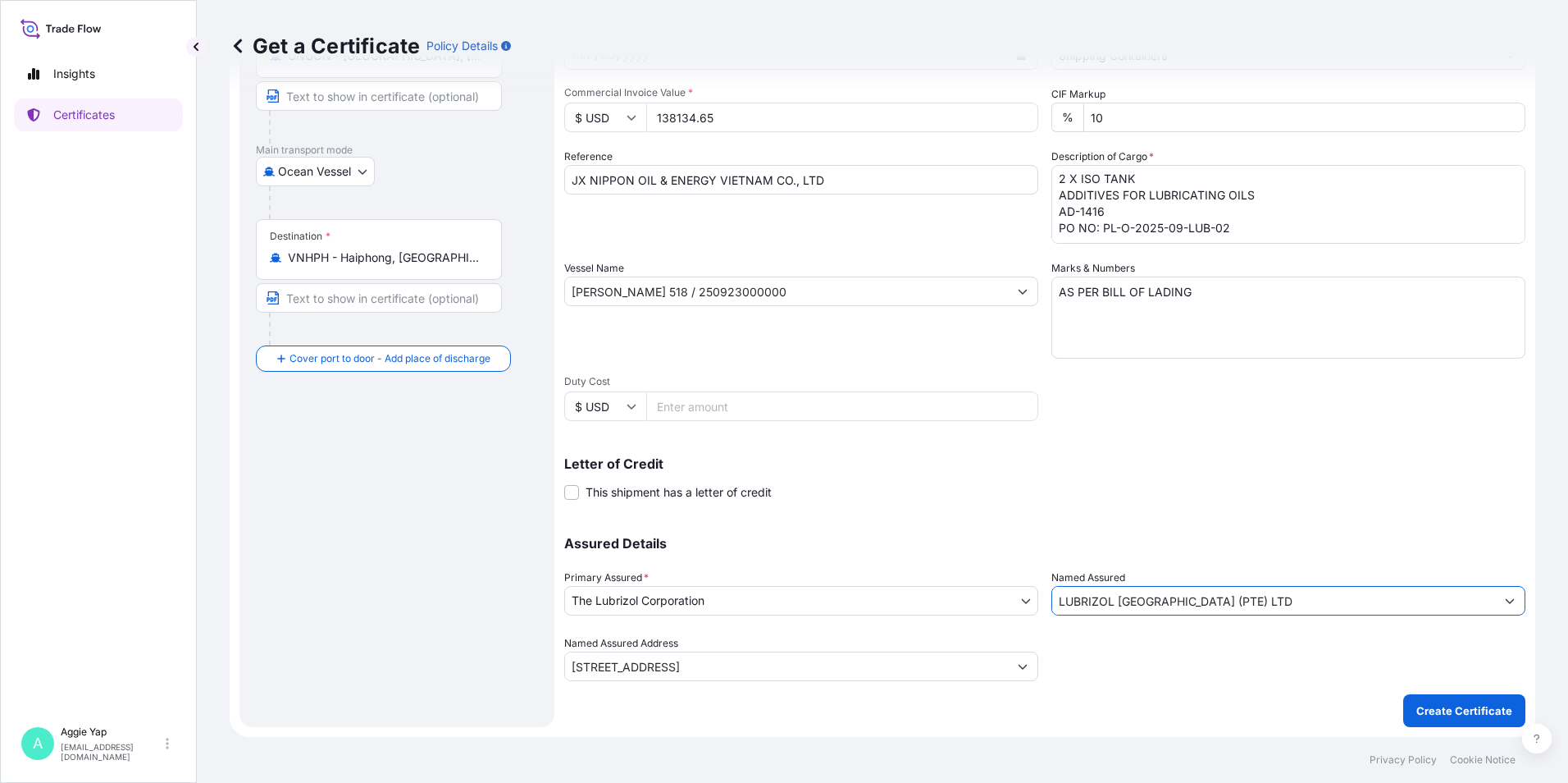
type input "LUBRIZOL [GEOGRAPHIC_DATA] (PTE) LTD"
click at [1082, 465] on p "Letter of Credit" at bounding box center [1044, 463] width 961 height 13
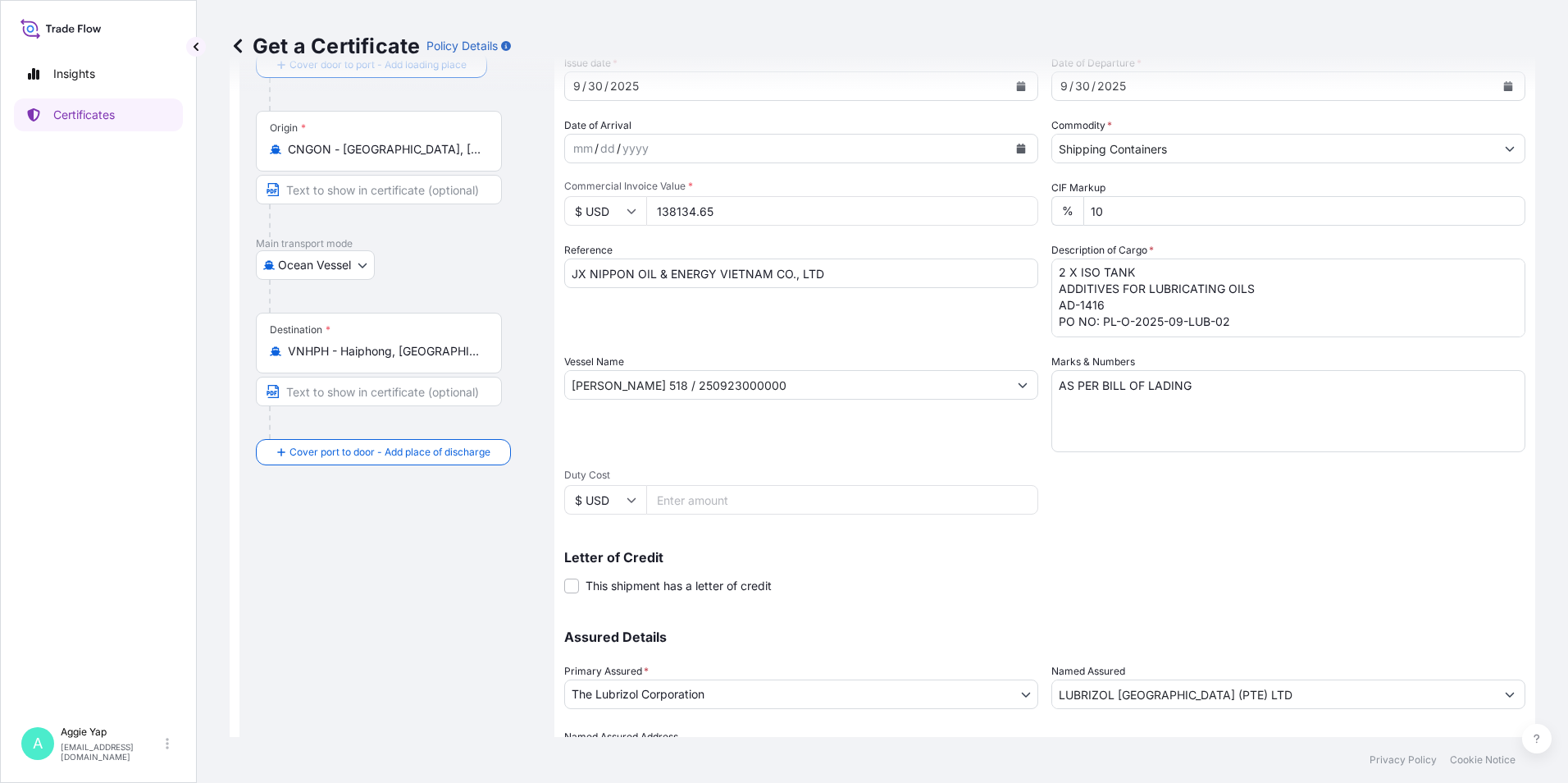
scroll to position [203, 0]
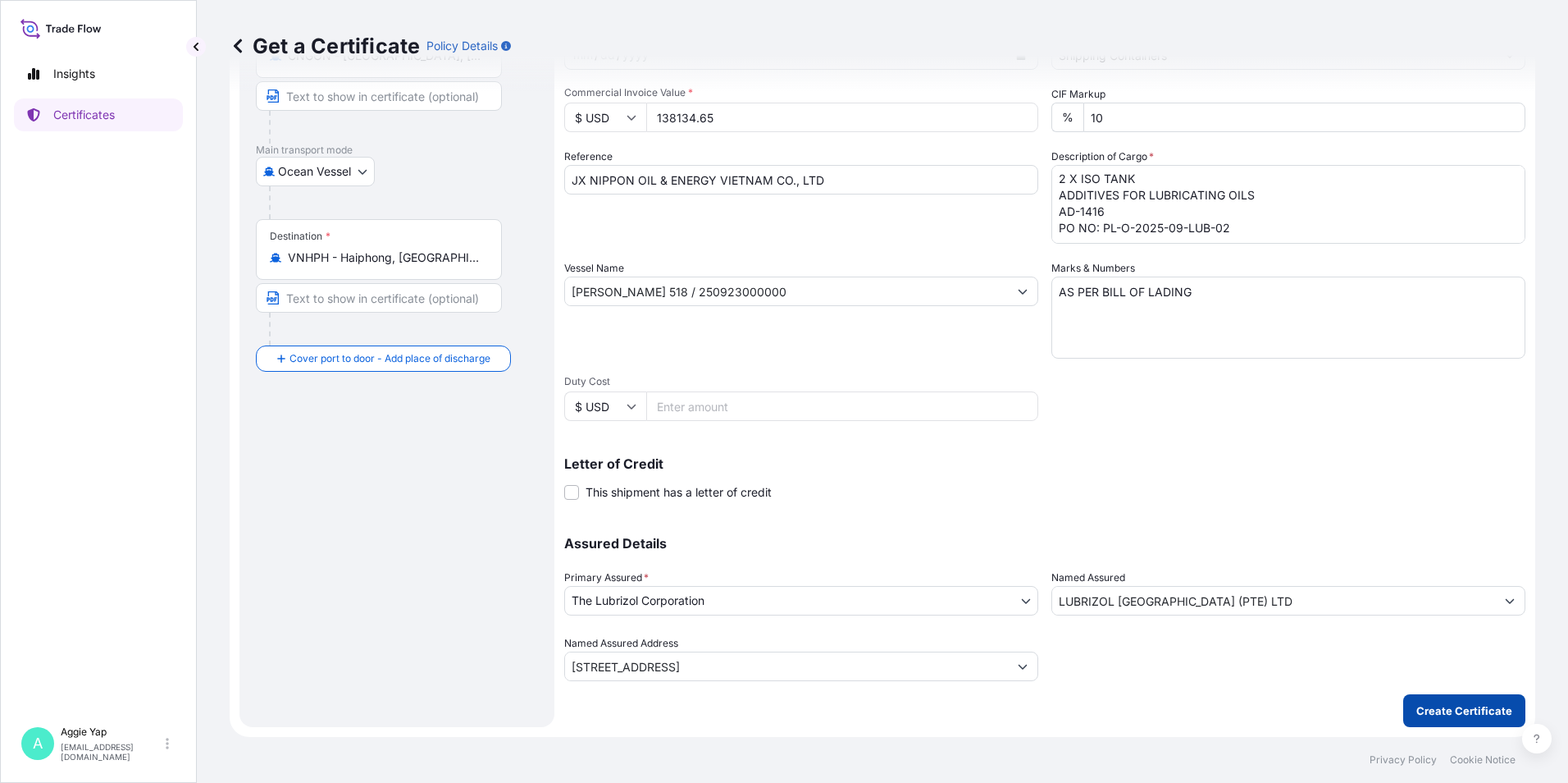
click at [1443, 703] on p "Create Certificate" at bounding box center [1464, 710] width 96 height 17
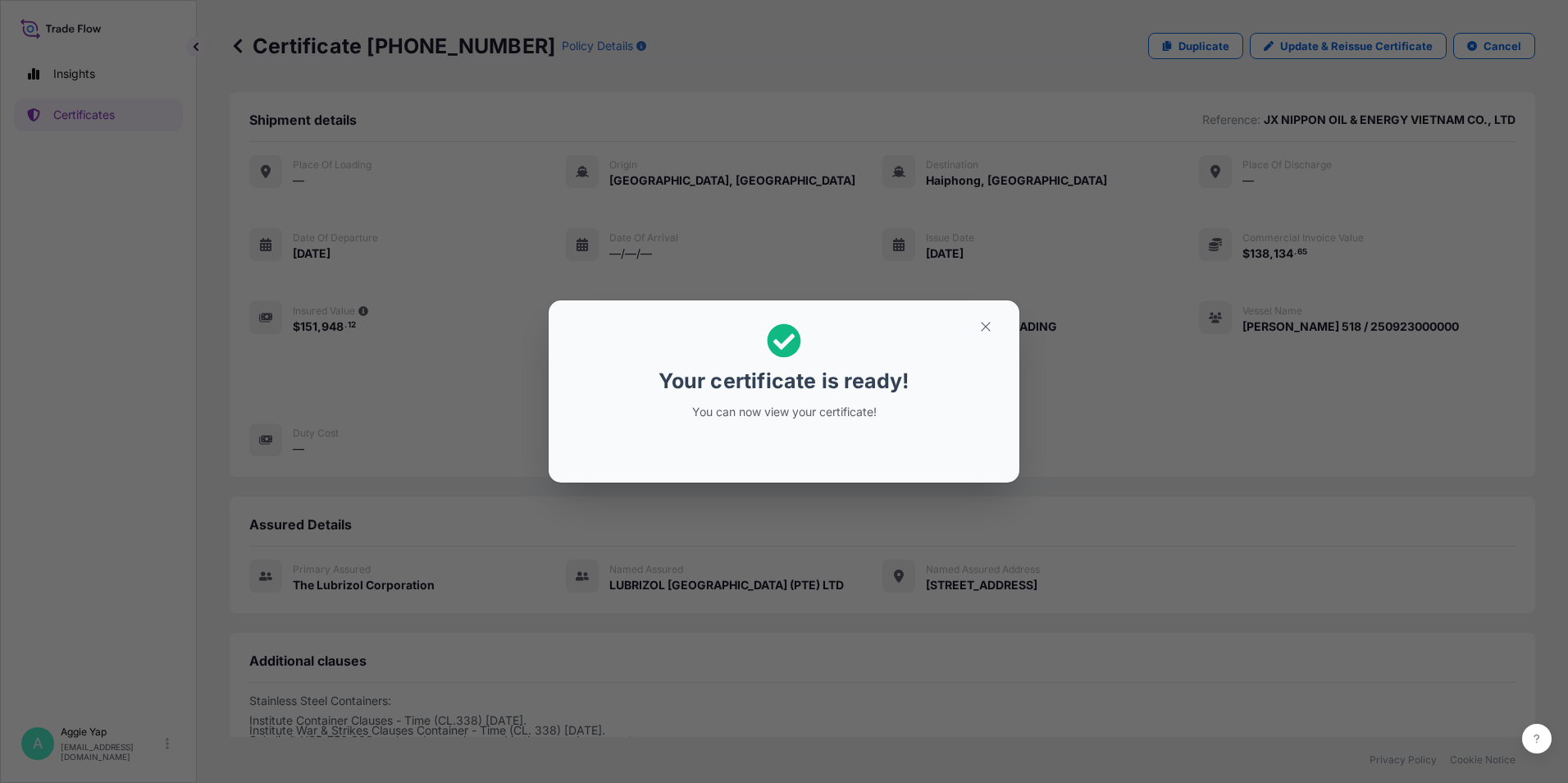
click at [988, 329] on icon "button" at bounding box center [986, 326] width 15 height 15
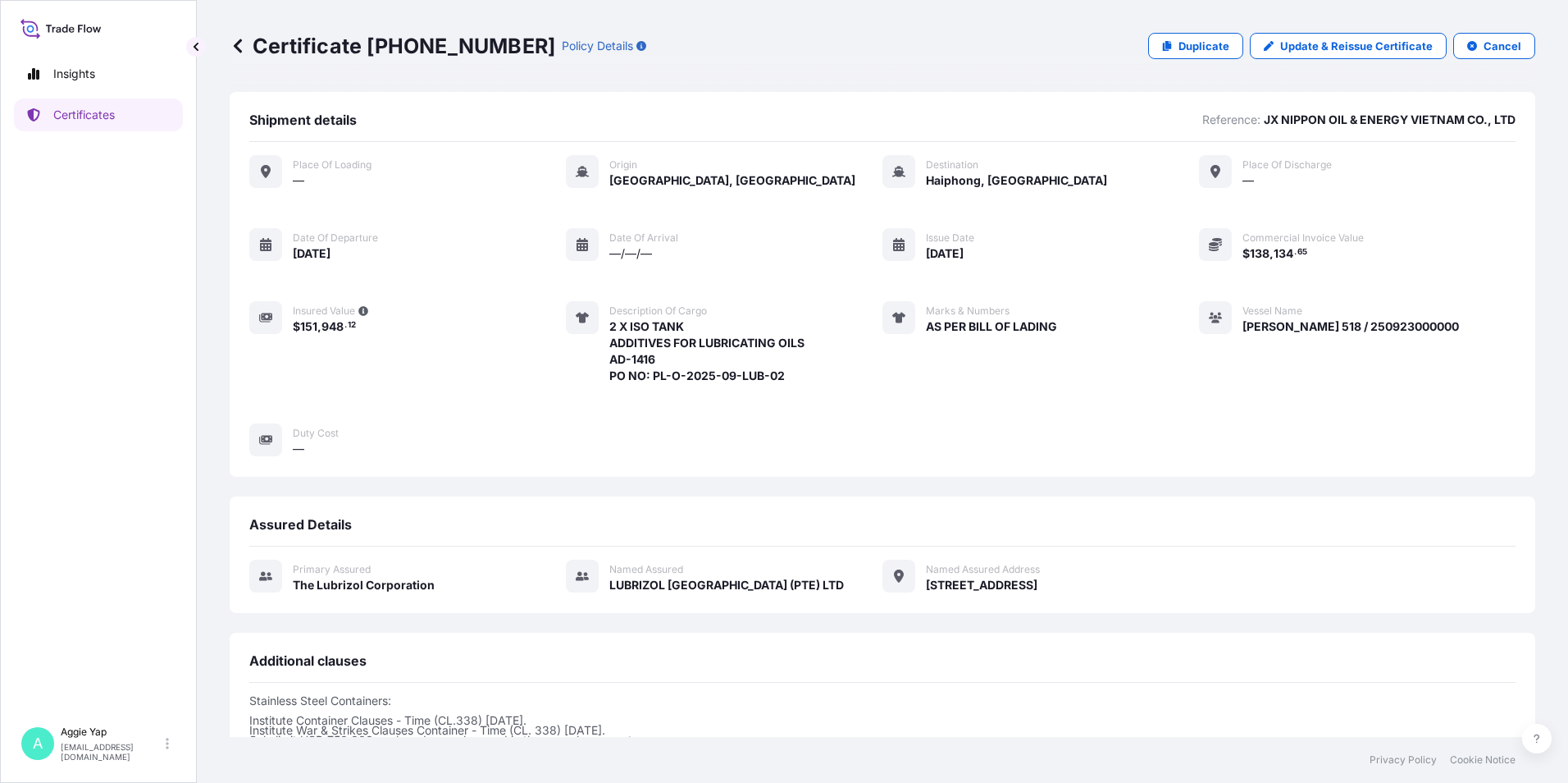
scroll to position [201, 0]
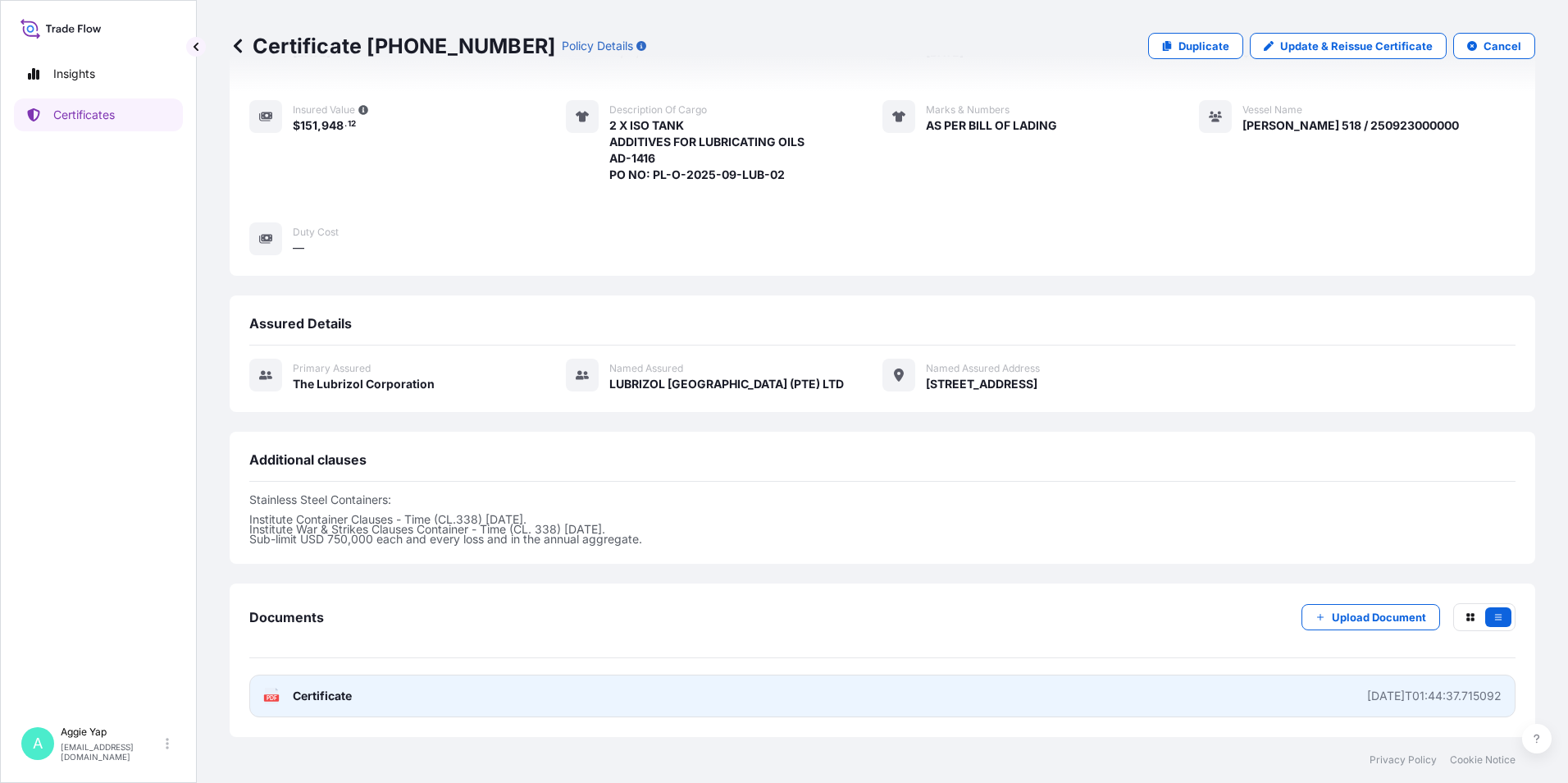
click at [714, 681] on link "PDF Certificate [DATE]T01:44:37.715092" at bounding box center [882, 695] width 1266 height 42
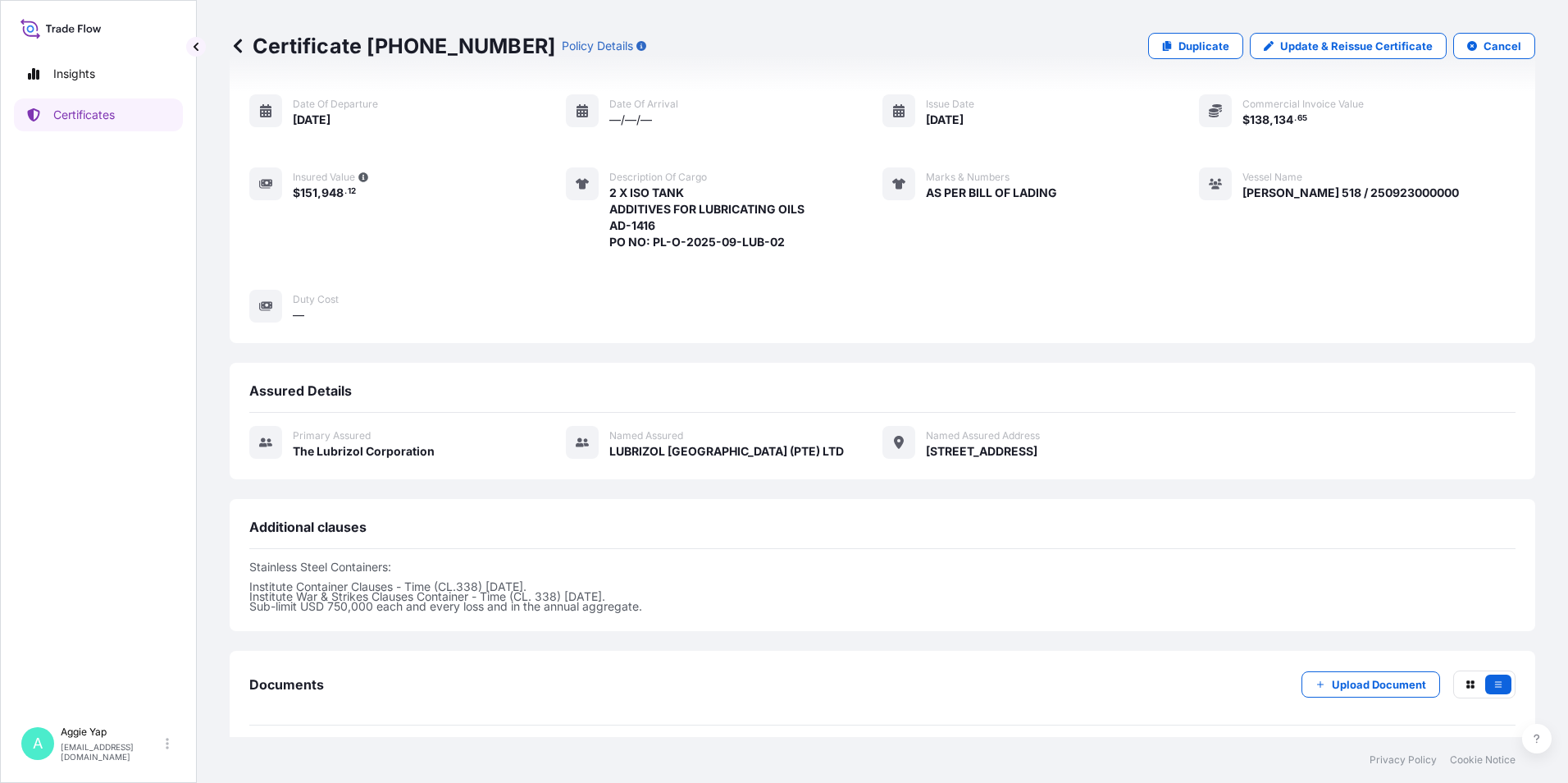
scroll to position [0, 0]
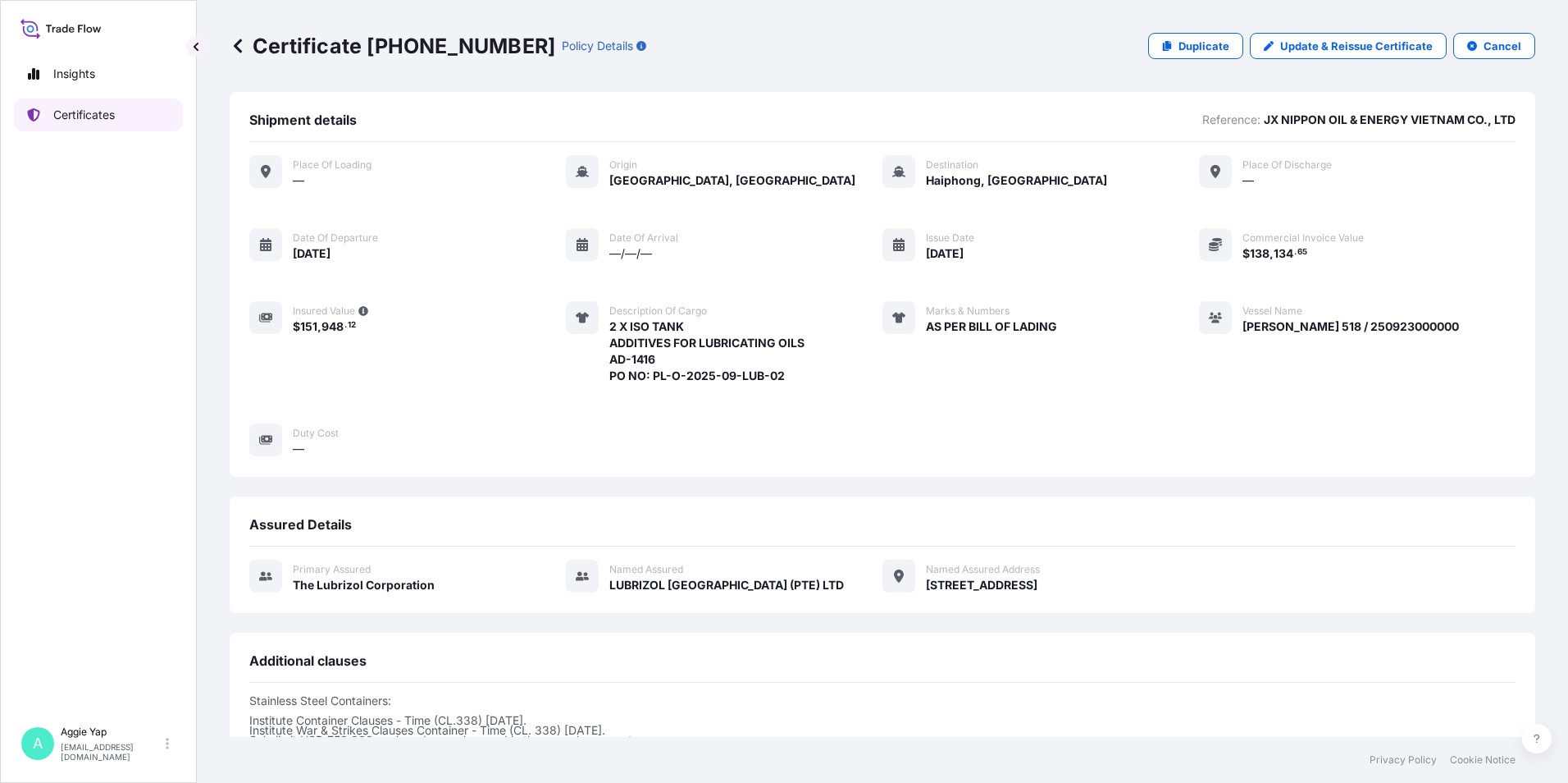
click at [95, 120] on p "Certificates" at bounding box center [84, 114] width 61 height 17
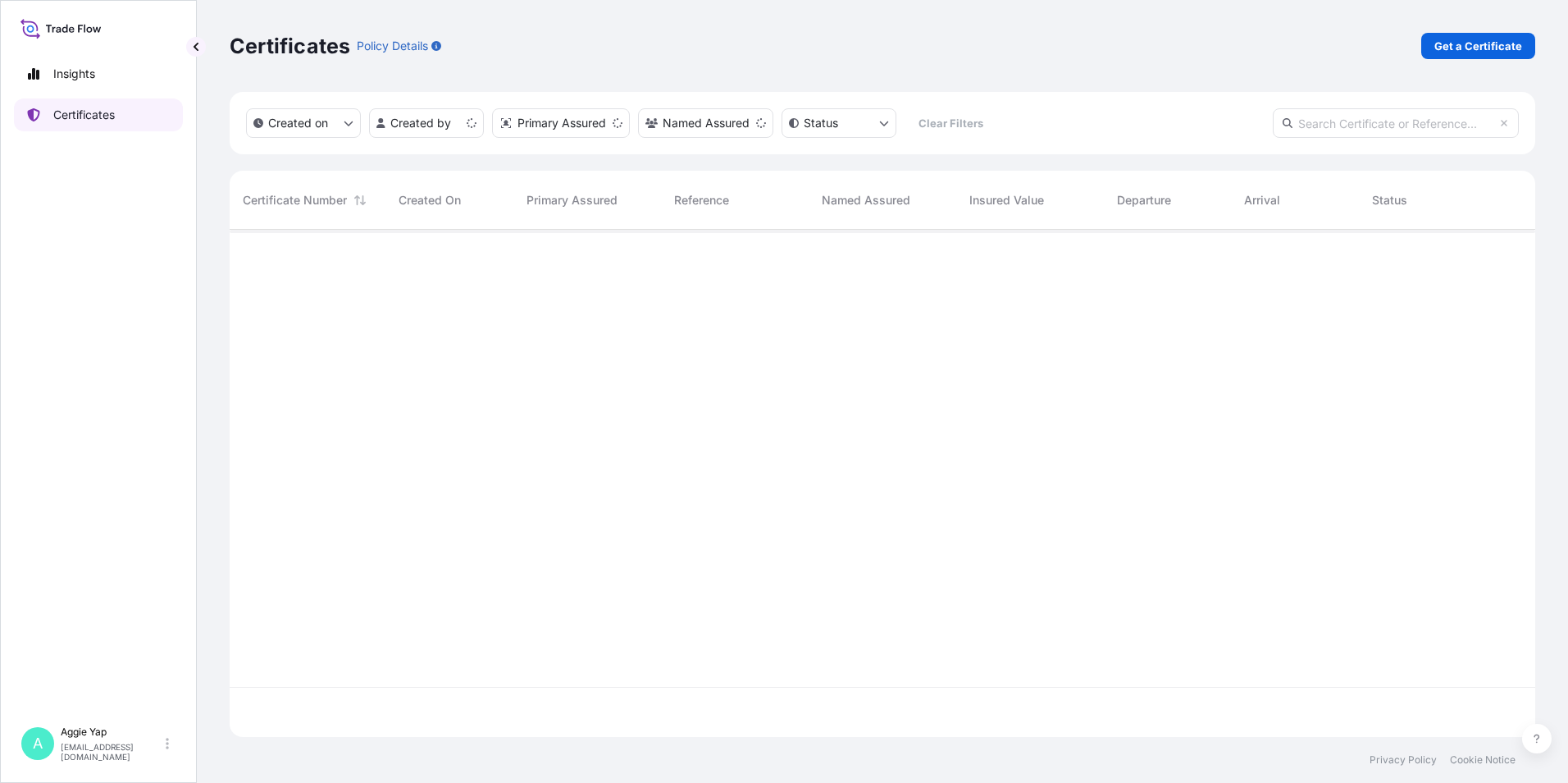
scroll to position [504, 1293]
